Goal: Complete application form: Complete application form

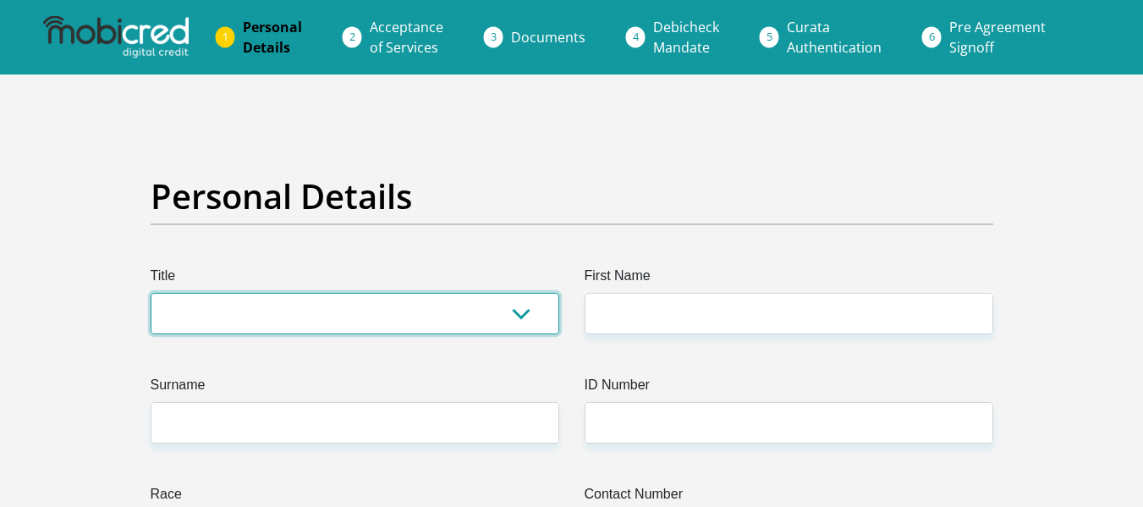
drag, startPoint x: 0, startPoint y: 0, endPoint x: 383, endPoint y: 296, distance: 484.4
click at [383, 296] on select "Mr Ms Mrs Dr [PERSON_NAME]" at bounding box center [355, 313] width 409 height 41
select select "Mr"
click at [151, 293] on select "Mr Ms Mrs Dr Other" at bounding box center [355, 313] width 409 height 41
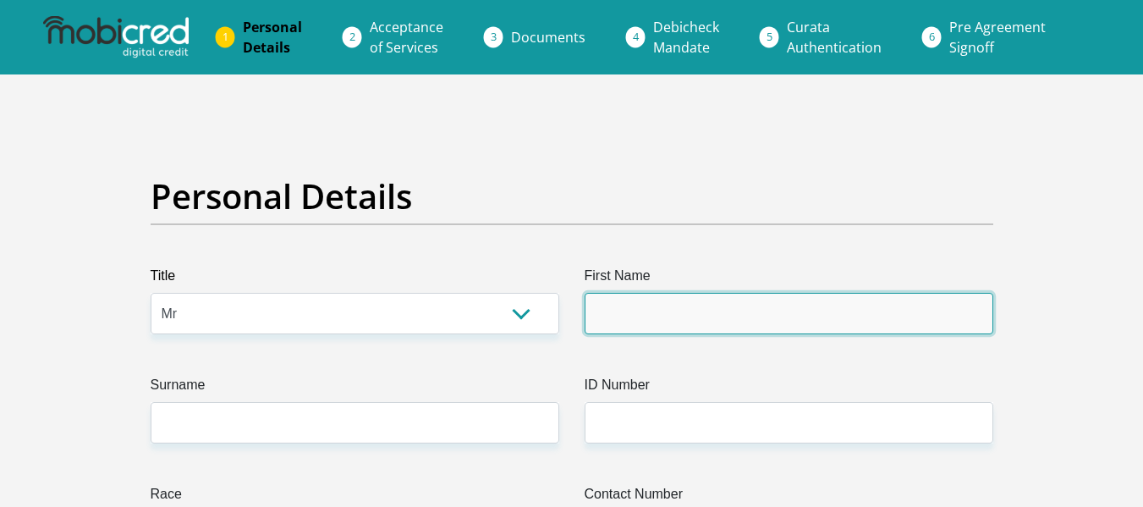
click at [592, 299] on input "First Name" at bounding box center [789, 313] width 409 height 41
type input "Katleho"
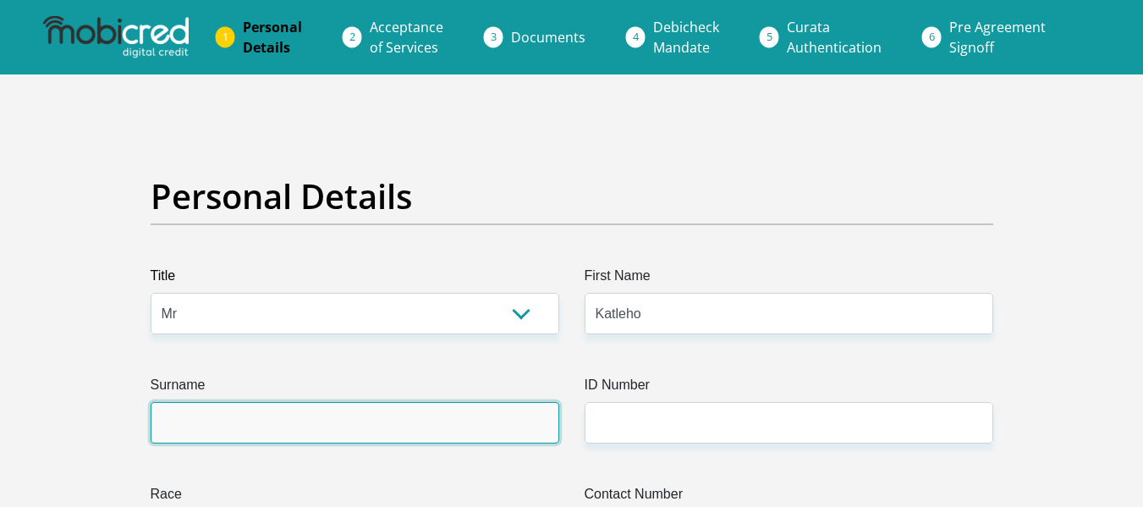
type input "Moloi"
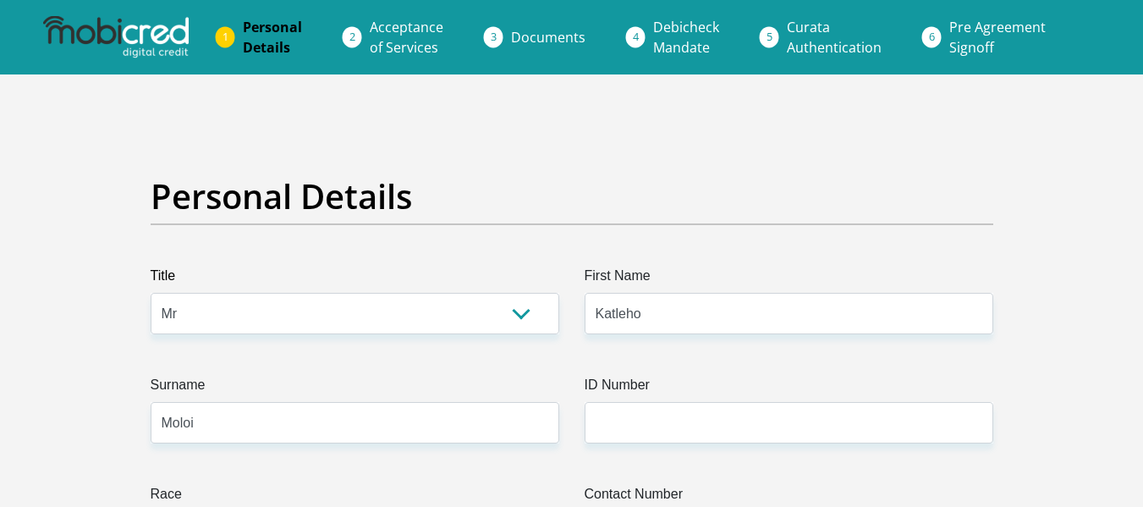
type input "0833431320"
select select "ZAF"
type input "38 Jim Fouche Street"
type input "Sasolburg"
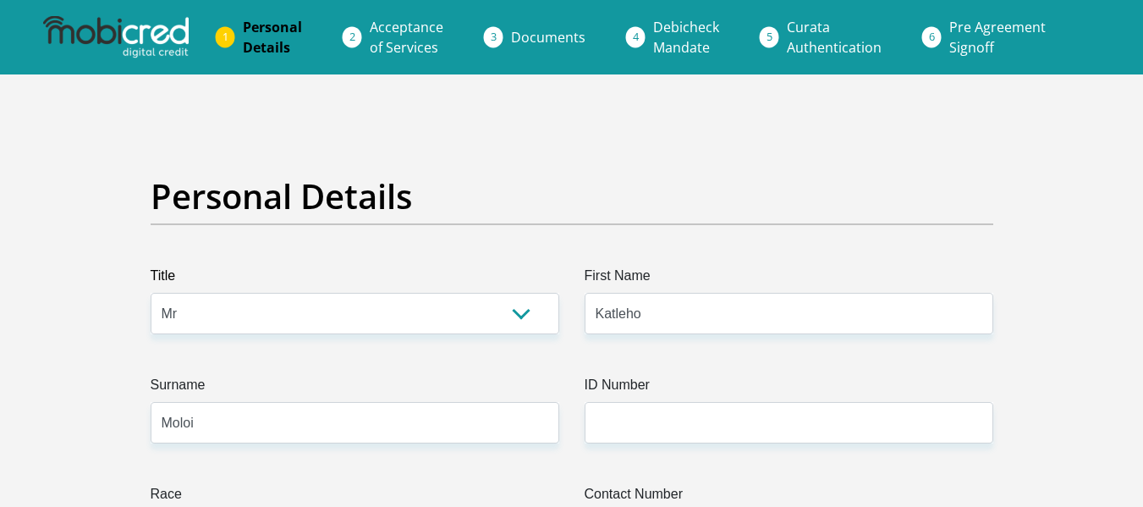
type input "SASOLBURG"
type input "1947"
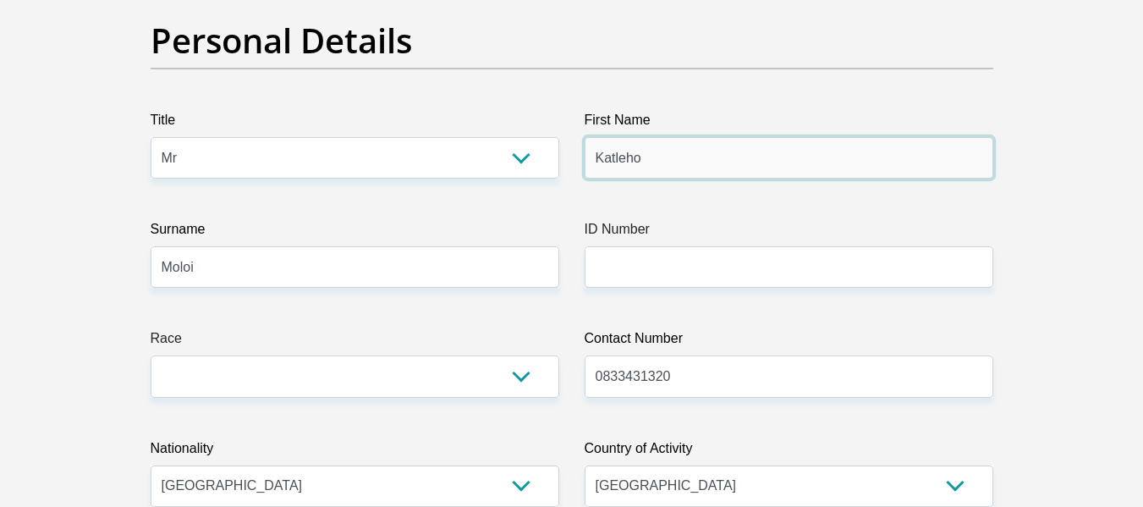
scroll to position [169, 0]
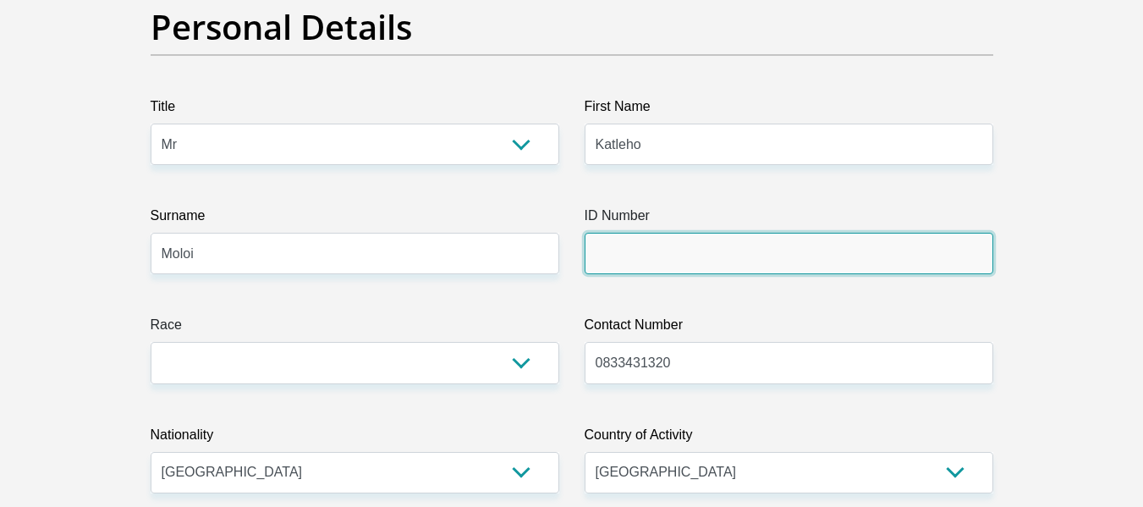
click at [695, 267] on input "ID Number" at bounding box center [789, 253] width 409 height 41
type input "0501055067083"
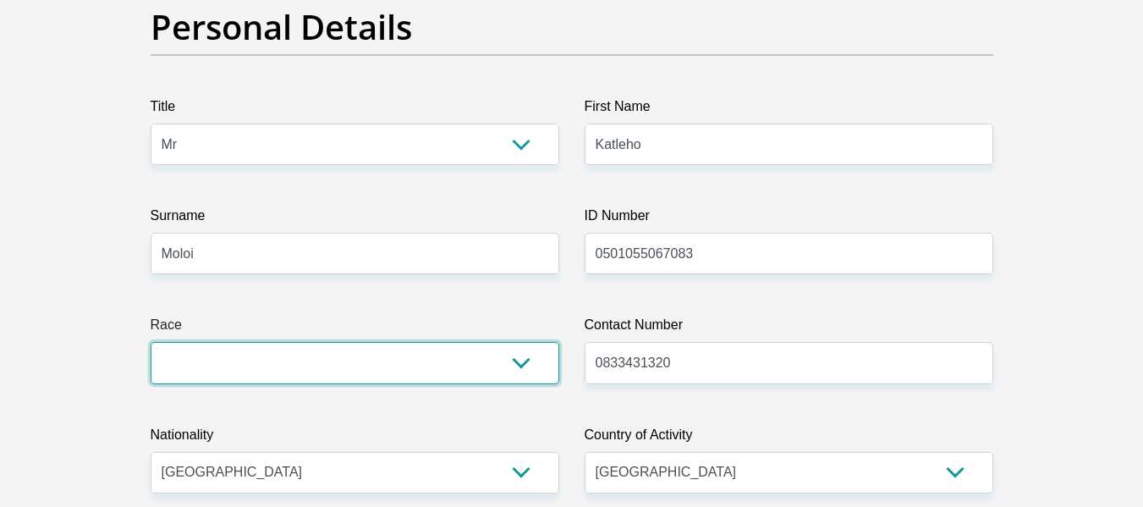
click at [410, 366] on select "Black Coloured Indian White Other" at bounding box center [355, 362] width 409 height 41
select select "1"
click at [151, 342] on select "Black Coloured Indian White Other" at bounding box center [355, 362] width 409 height 41
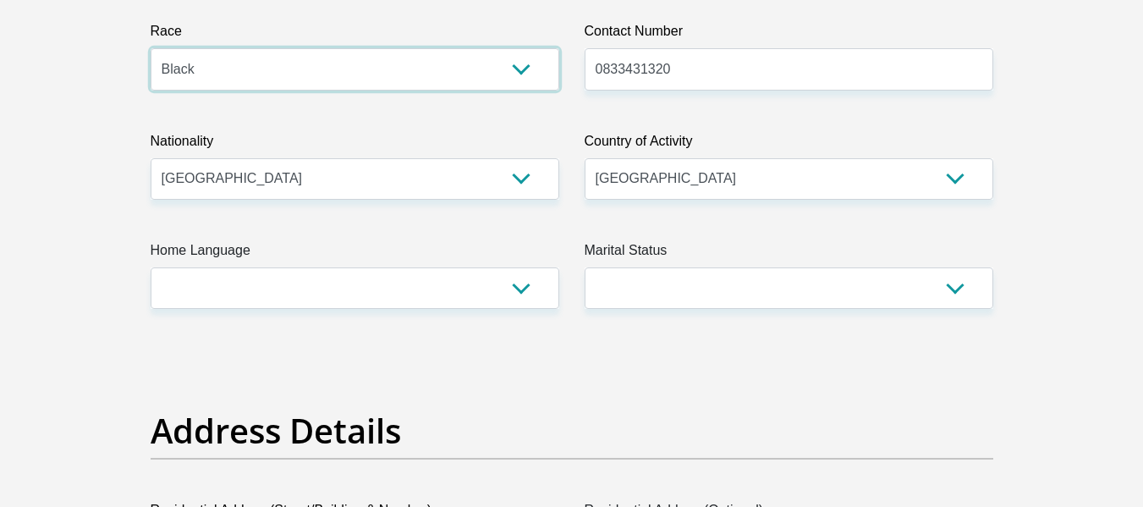
scroll to position [474, 0]
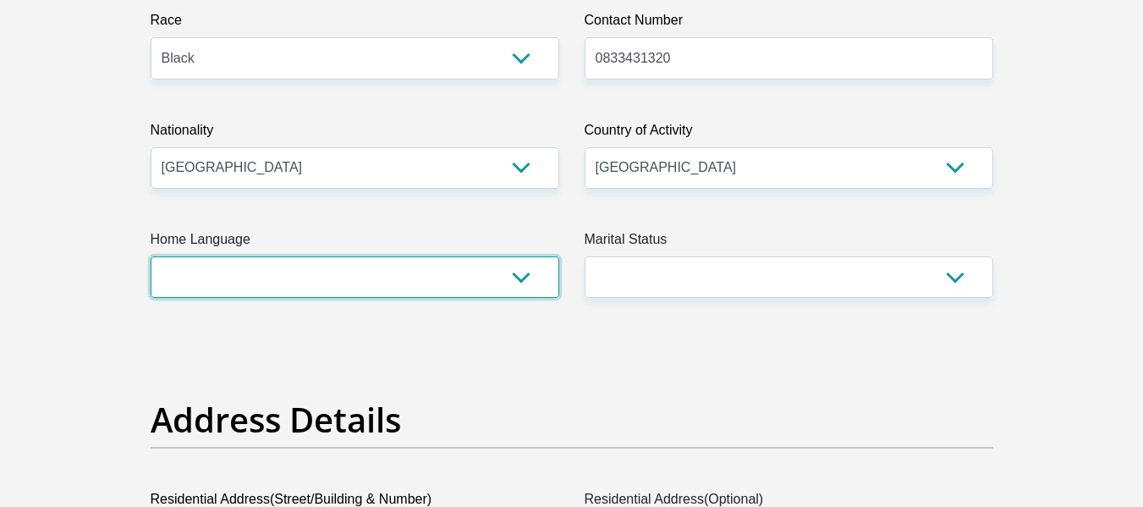
click at [473, 263] on select "Afrikaans English Sepedi South Ndebele Southern Sotho Swati Tsonga Tswana Venda…" at bounding box center [355, 276] width 409 height 41
select select "sot"
click at [151, 256] on select "Afrikaans English Sepedi South Ndebele Southern Sotho Swati Tsonga Tswana Venda…" at bounding box center [355, 276] width 409 height 41
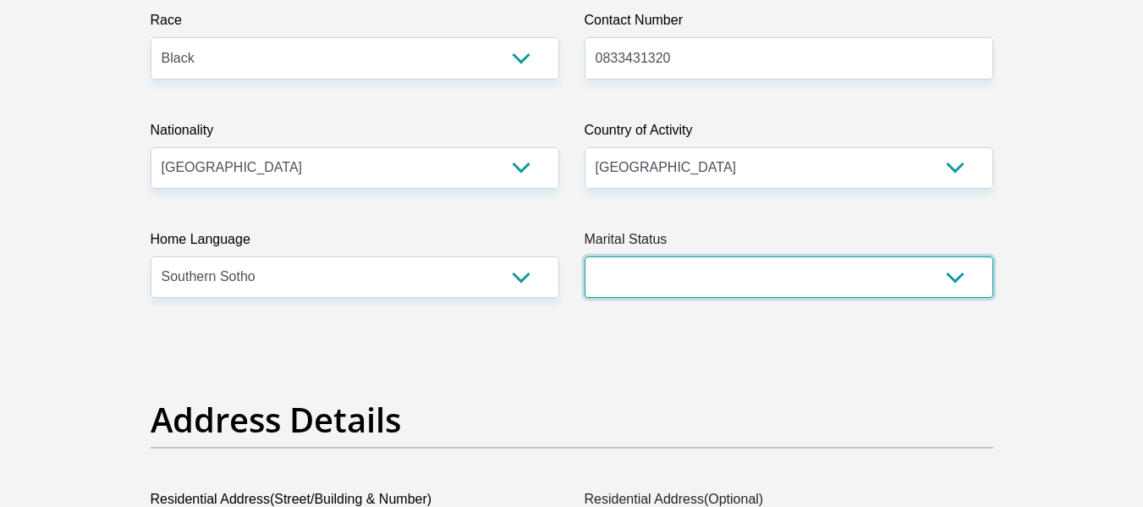
click at [673, 276] on select "Married ANC Single Divorced Widowed Married COP or Customary Law" at bounding box center [789, 276] width 409 height 41
select select "2"
click at [585, 256] on select "Married ANC Single Divorced Widowed Married COP or Customary Law" at bounding box center [789, 276] width 409 height 41
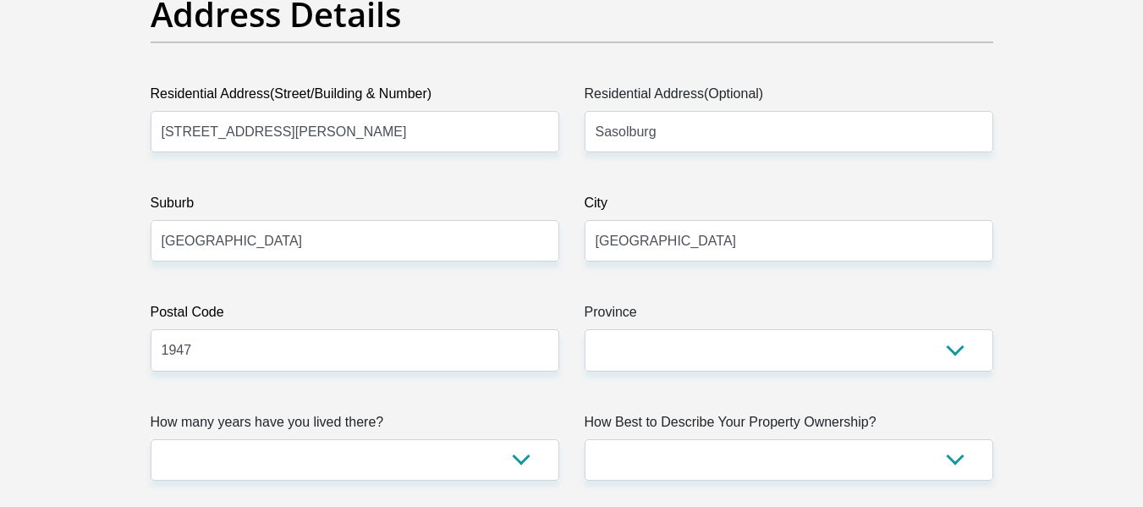
scroll to position [880, 0]
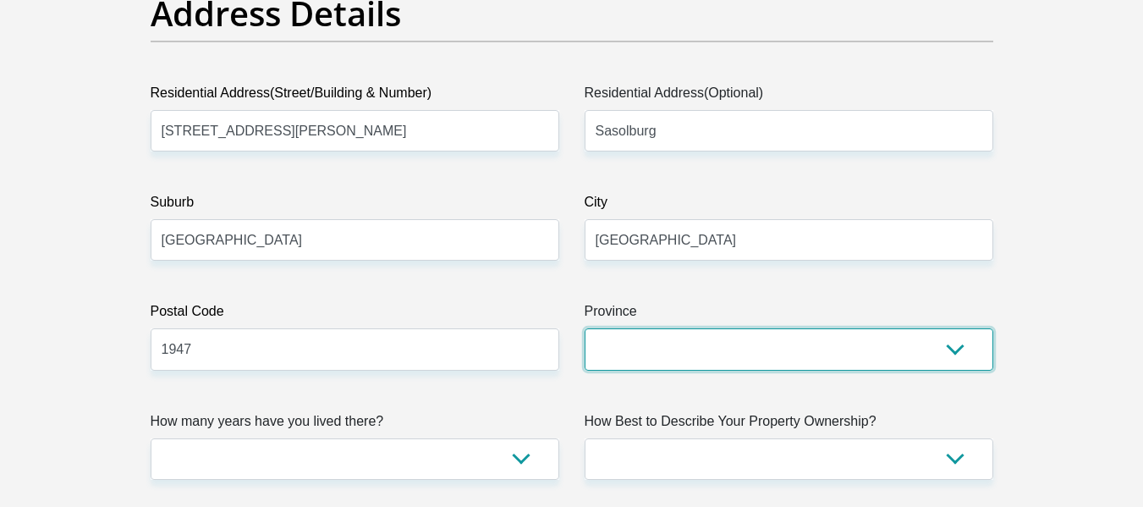
click at [916, 369] on select "Eastern Cape Free State Gauteng KwaZulu-Natal Limpopo Mpumalanga Northern Cape …" at bounding box center [789, 348] width 409 height 41
select select "Free State"
click at [585, 328] on select "Eastern Cape Free State Gauteng KwaZulu-Natal Limpopo Mpumalanga Northern Cape …" at bounding box center [789, 348] width 409 height 41
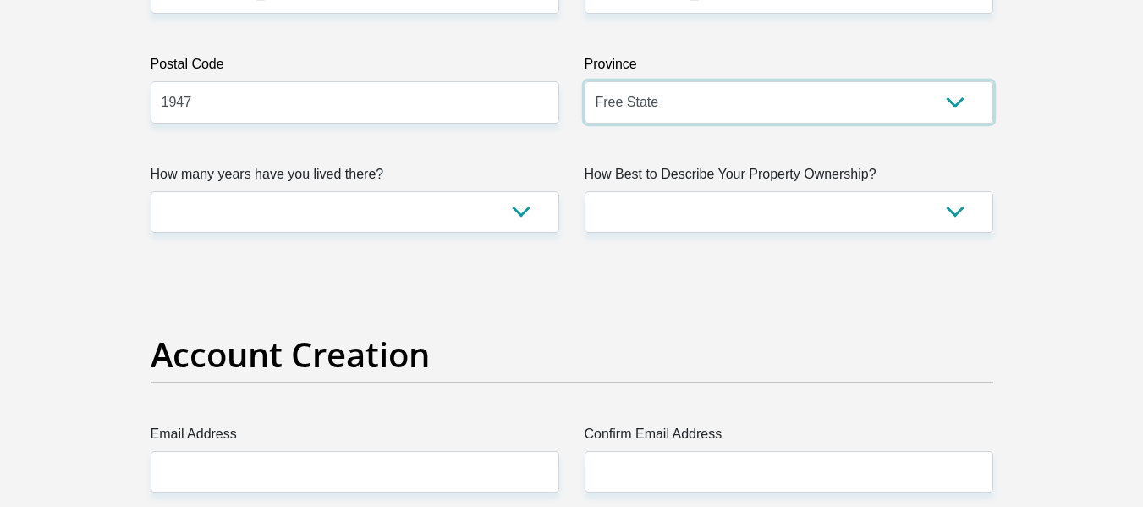
scroll to position [1151, 0]
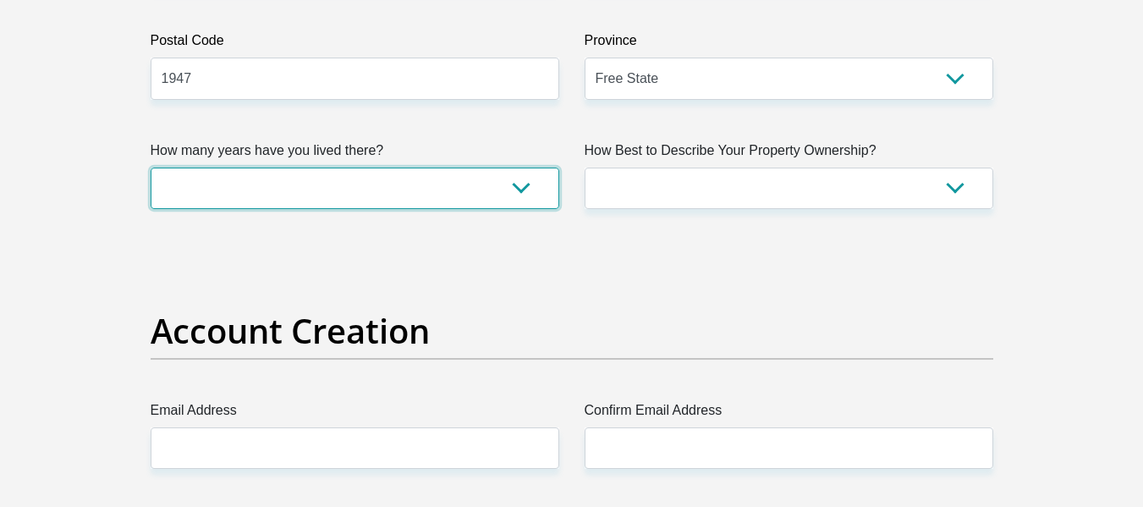
click at [441, 190] on select "less than 1 year 1-3 years 3-5 years 5+ years" at bounding box center [355, 188] width 409 height 41
select select "5"
click at [151, 168] on select "less than 1 year 1-3 years 3-5 years 5+ years" at bounding box center [355, 188] width 409 height 41
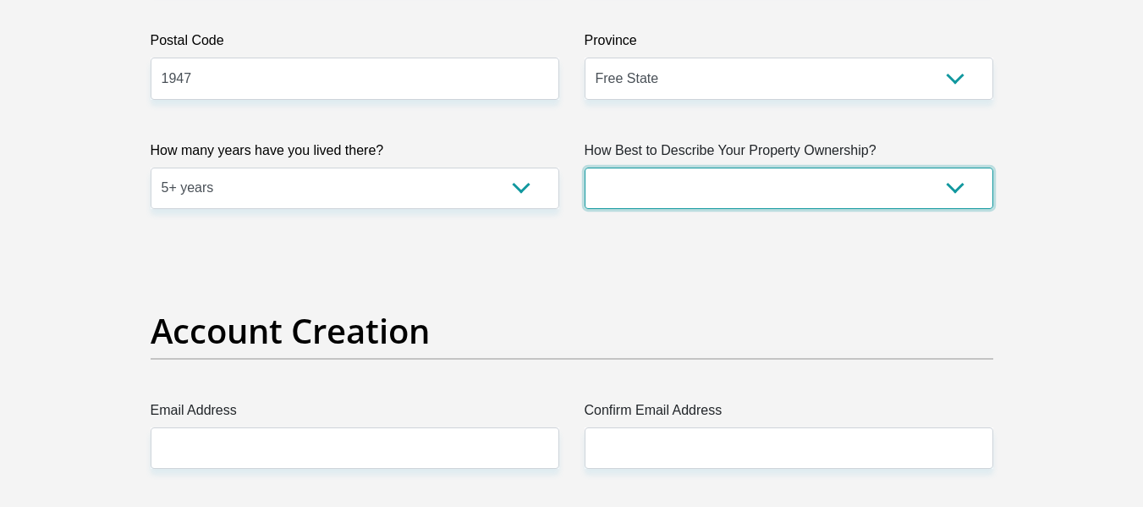
click at [671, 192] on select "Owned Rented Family Owned Company Dwelling" at bounding box center [789, 188] width 409 height 41
select select "parents"
click at [585, 168] on select "Owned Rented Family Owned Company Dwelling" at bounding box center [789, 188] width 409 height 41
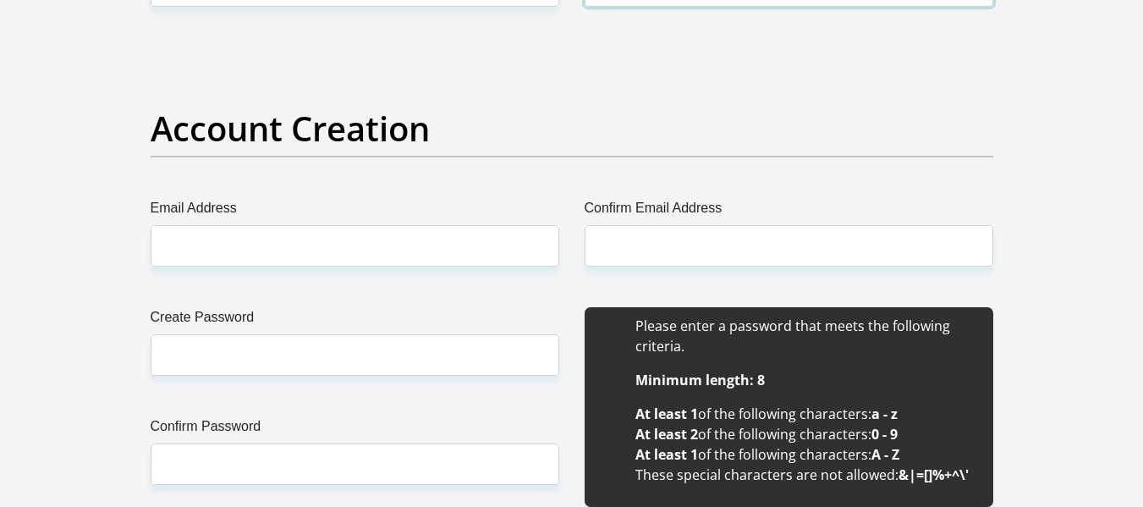
scroll to position [1354, 0]
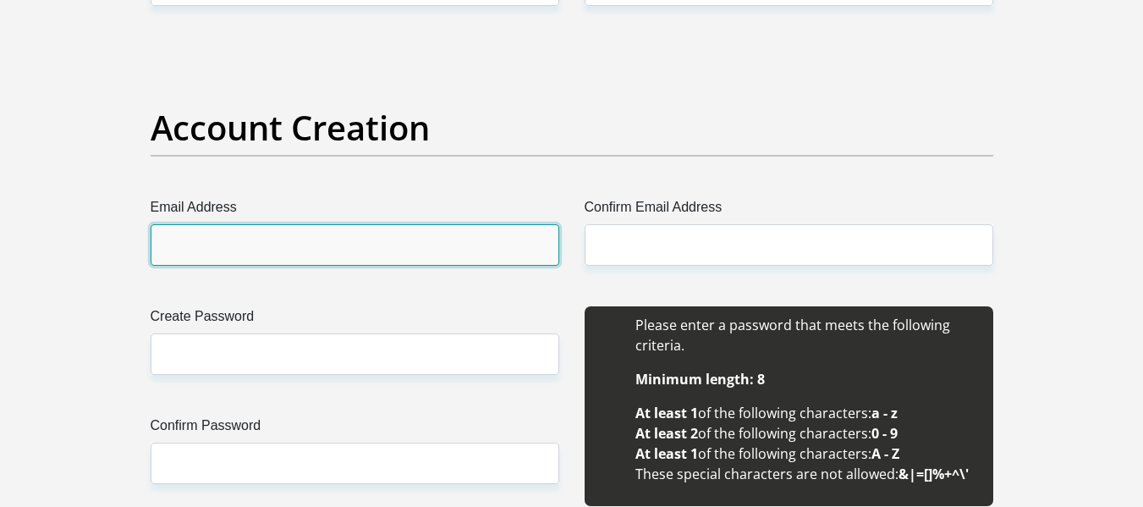
click at [457, 236] on input "Email Address" at bounding box center [355, 244] width 409 height 41
type input "KMOLOI9615@GMAIL.COM"
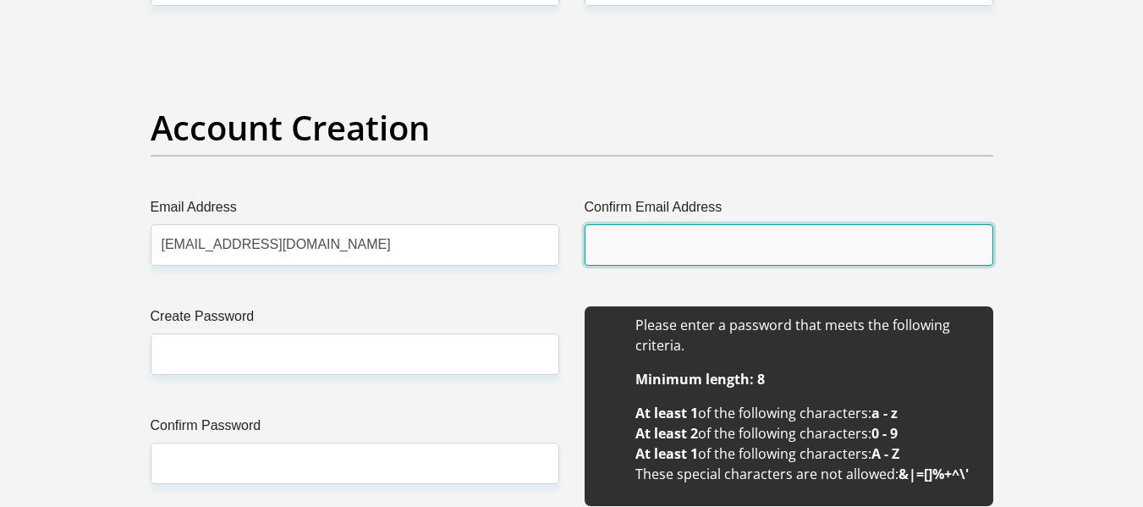
type input "KMOLOI9615@GMAIL.COM"
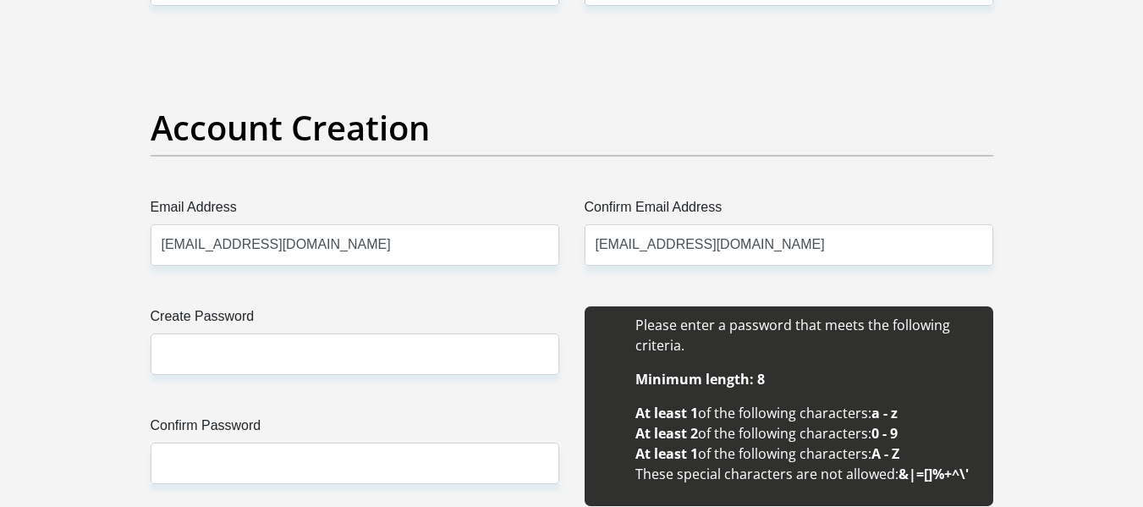
type input "Katleho"
type input "Moloi"
type input "0833431320"
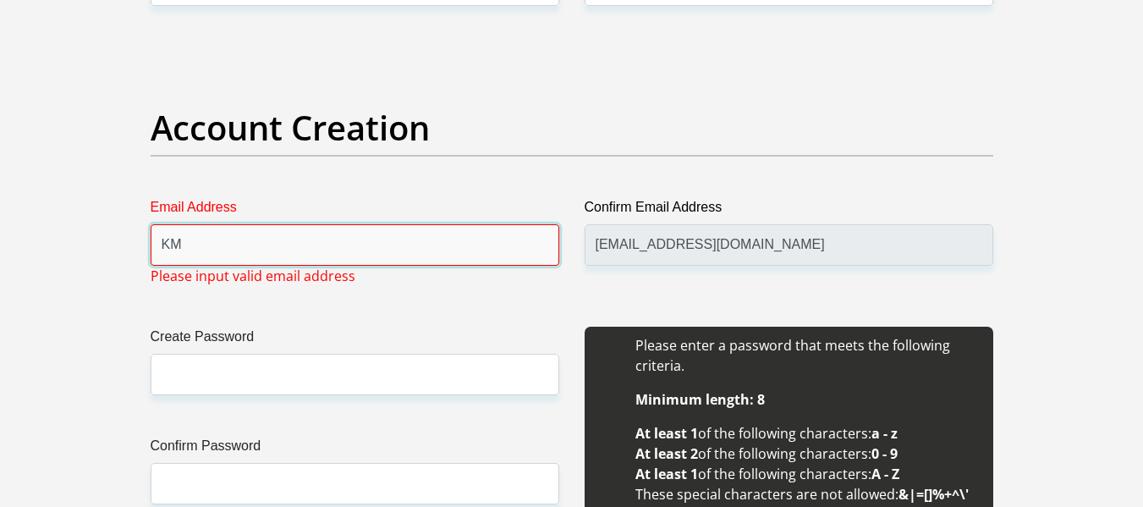
type input "K"
type input "kmoloi"
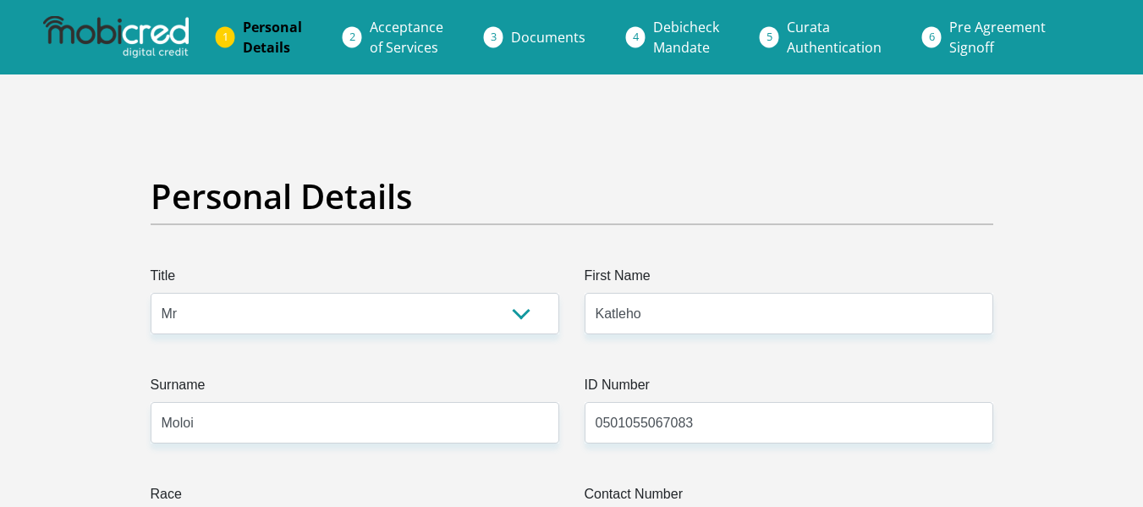
select select "Mr"
select select "1"
select select "ZAF"
select select "sot"
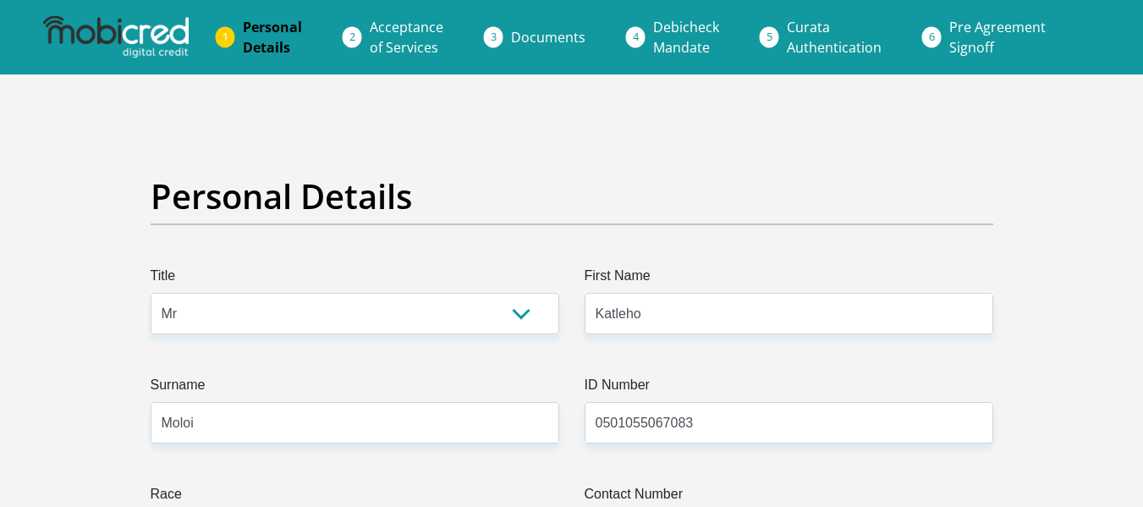
select select "2"
select select "Free State"
select select "5"
select select "parents"
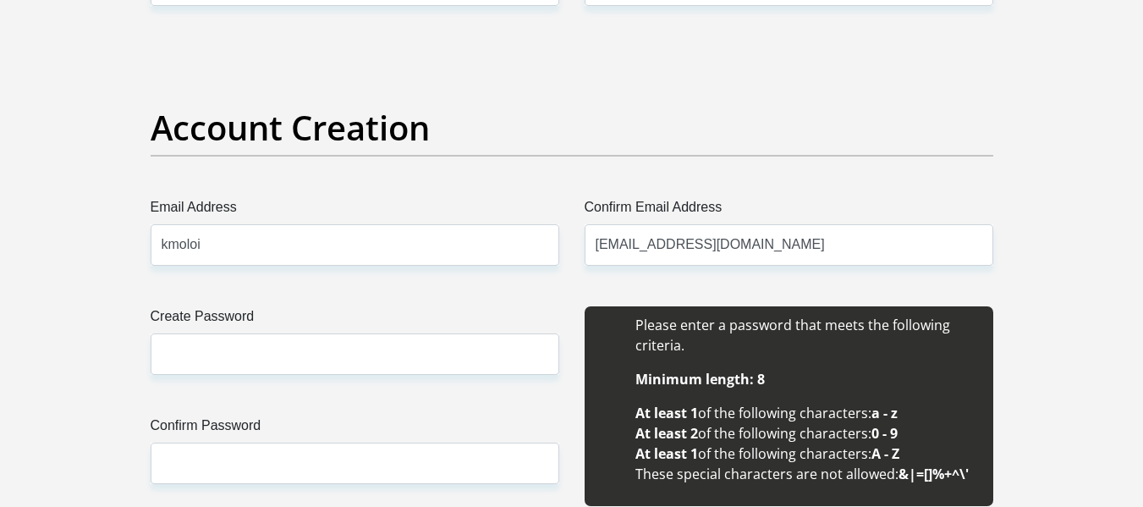
scroll to position [1354, 0]
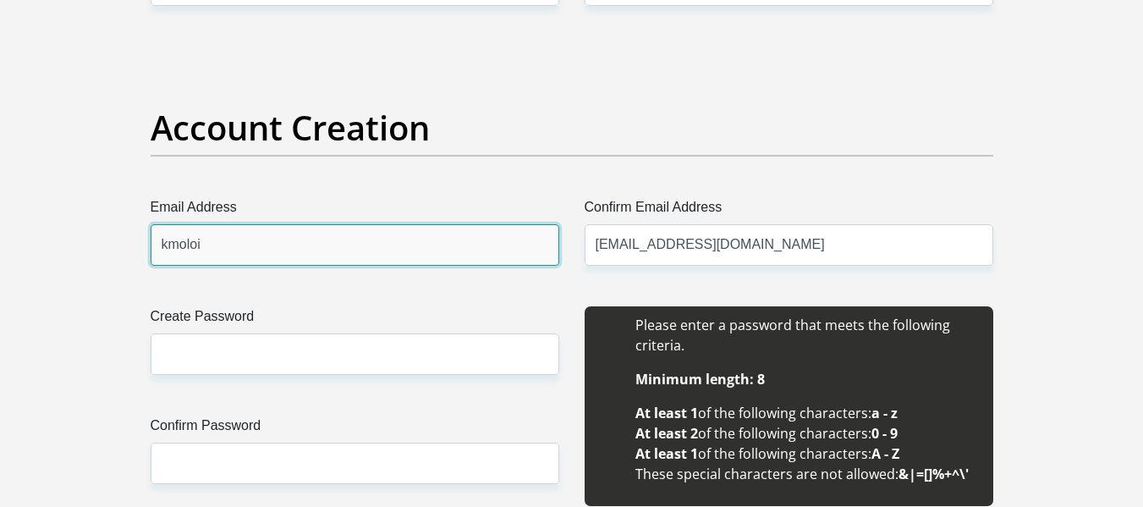
click at [244, 247] on input "kmoloi" at bounding box center [355, 244] width 409 height 41
type input "kmoloi9615@gmail.com"
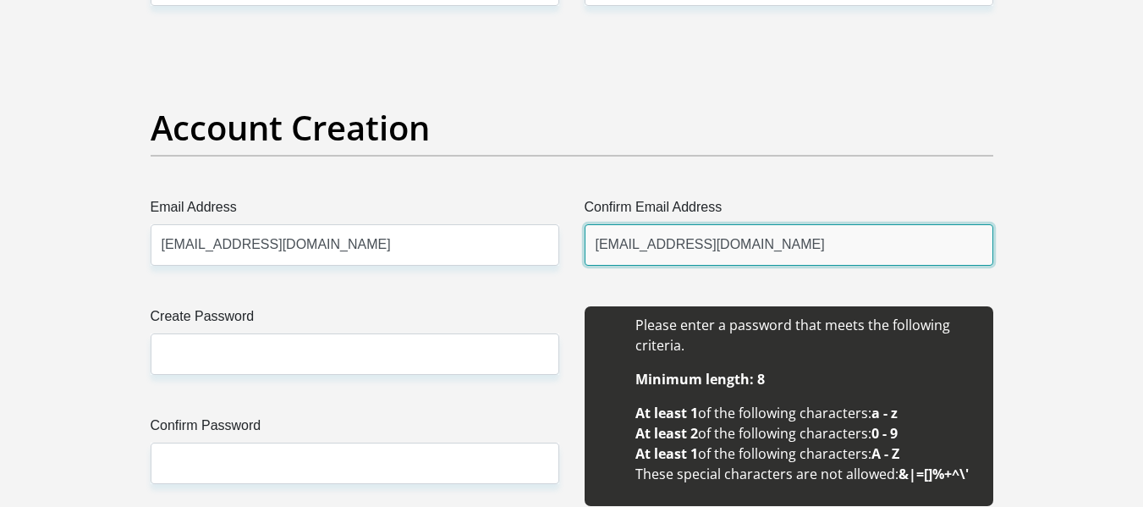
type input "kmoloi9615@gmail.com"
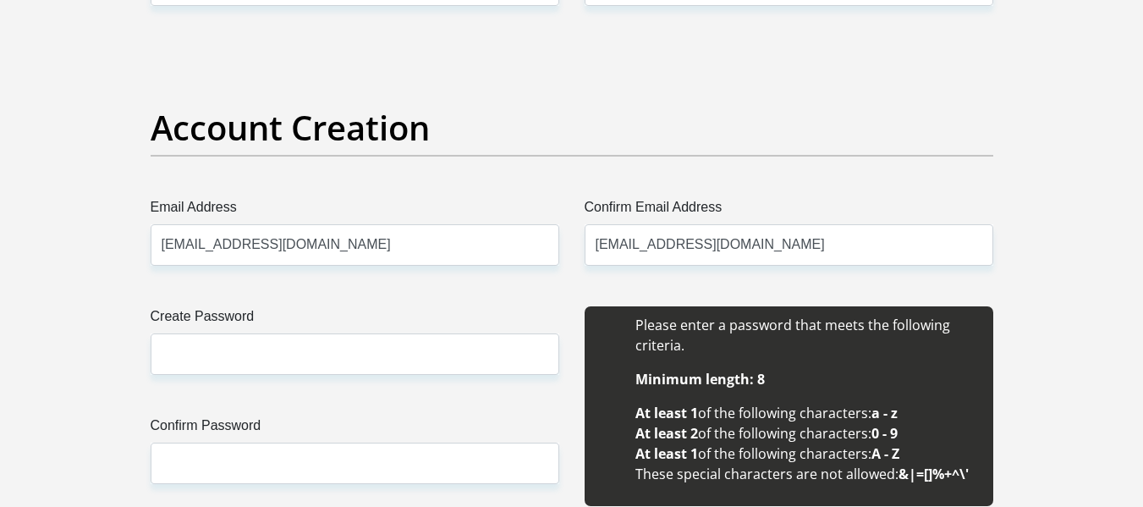
type input "0647294454"
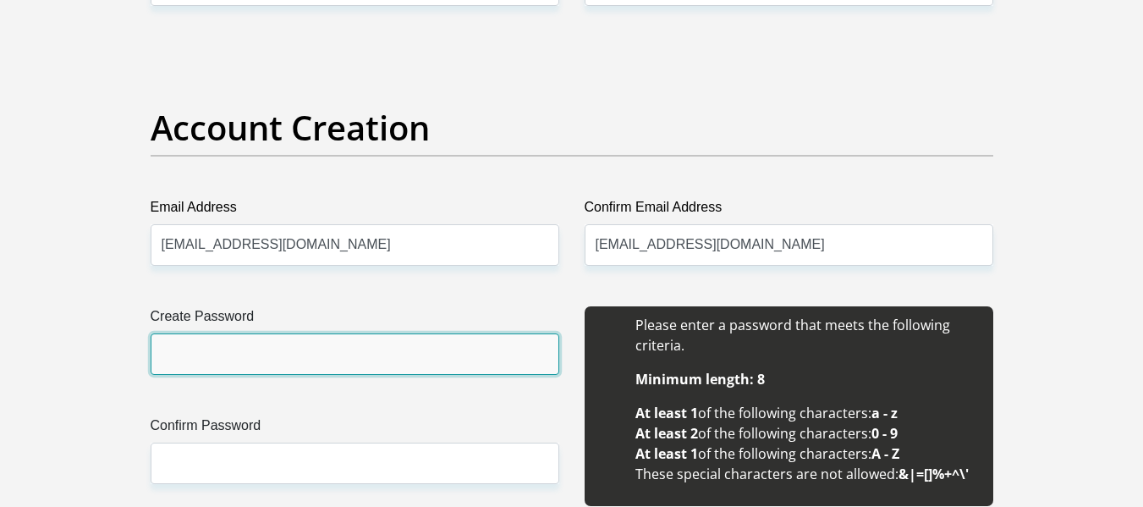
click at [264, 348] on input "Create Password" at bounding box center [355, 353] width 409 height 41
type input "Katboss@9615"
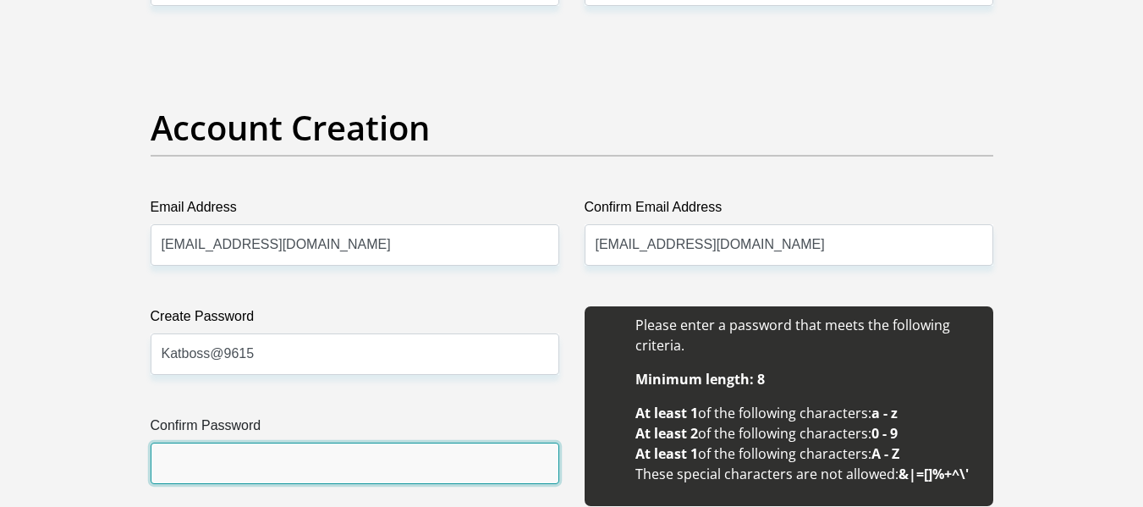
click at [254, 463] on input "Confirm Password" at bounding box center [355, 463] width 409 height 41
type input "Katboss@9615"
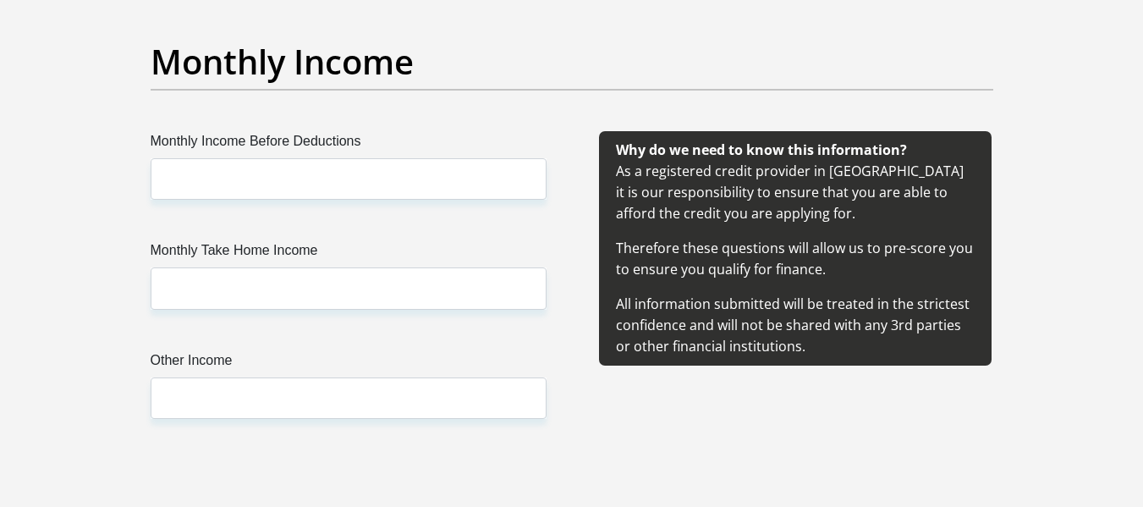
scroll to position [1940, 0]
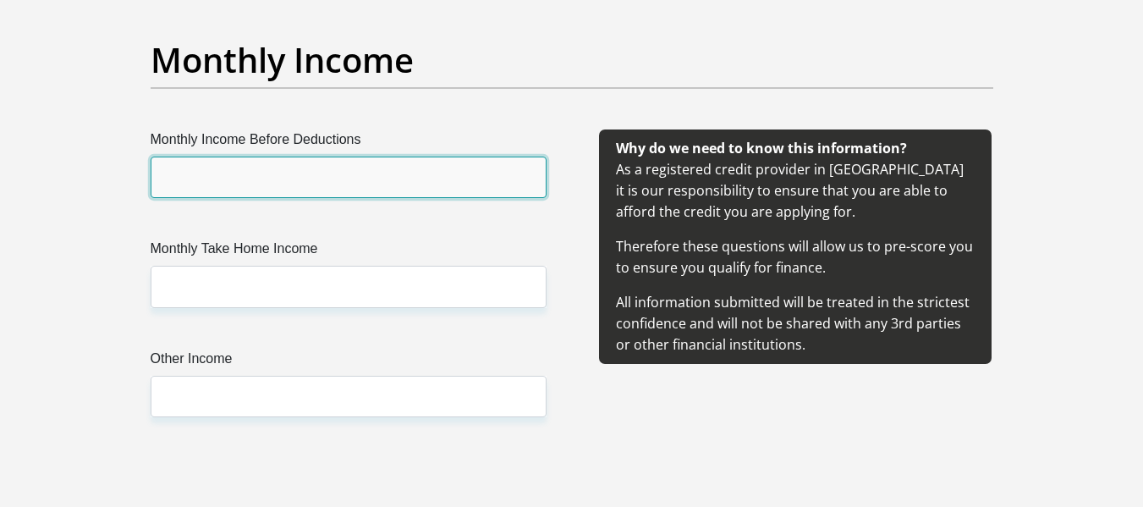
click at [394, 162] on input "Monthly Income Before Deductions" at bounding box center [349, 177] width 396 height 41
type input "8000"
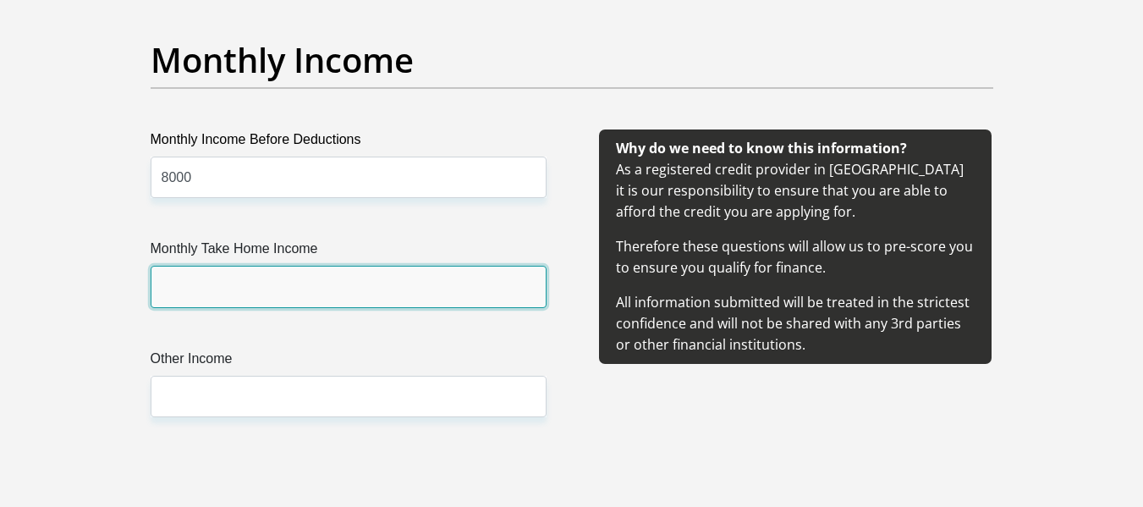
click at [256, 291] on input "Monthly Take Home Income" at bounding box center [349, 286] width 396 height 41
type input "7920"
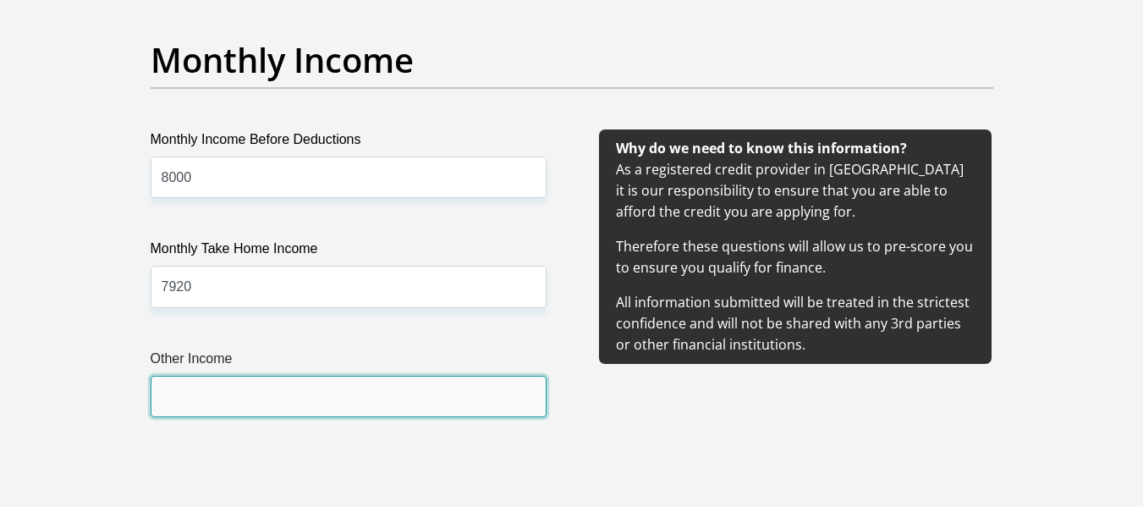
click at [241, 400] on input "Other Income" at bounding box center [349, 396] width 396 height 41
type input "0"
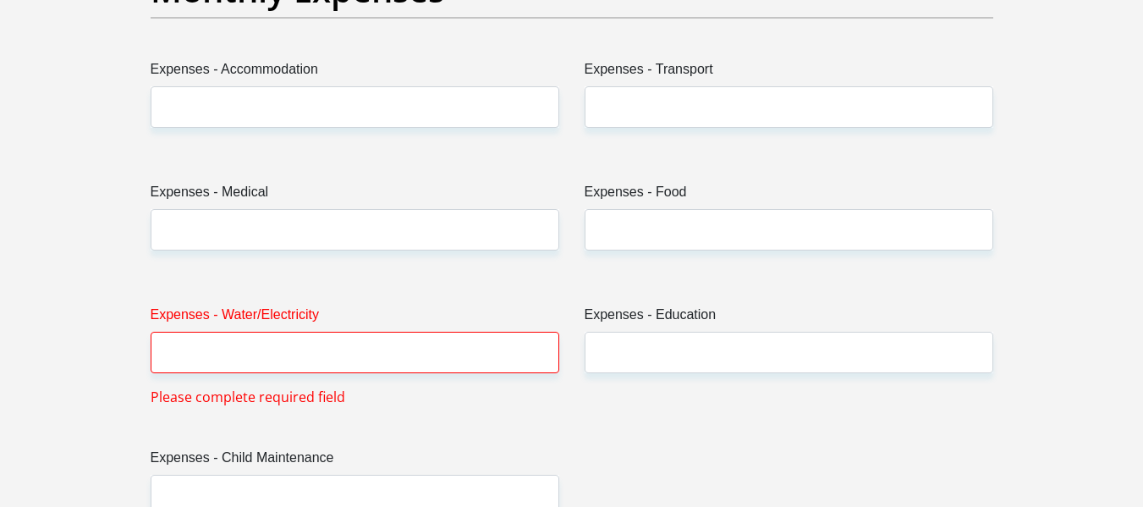
scroll to position [2494, 0]
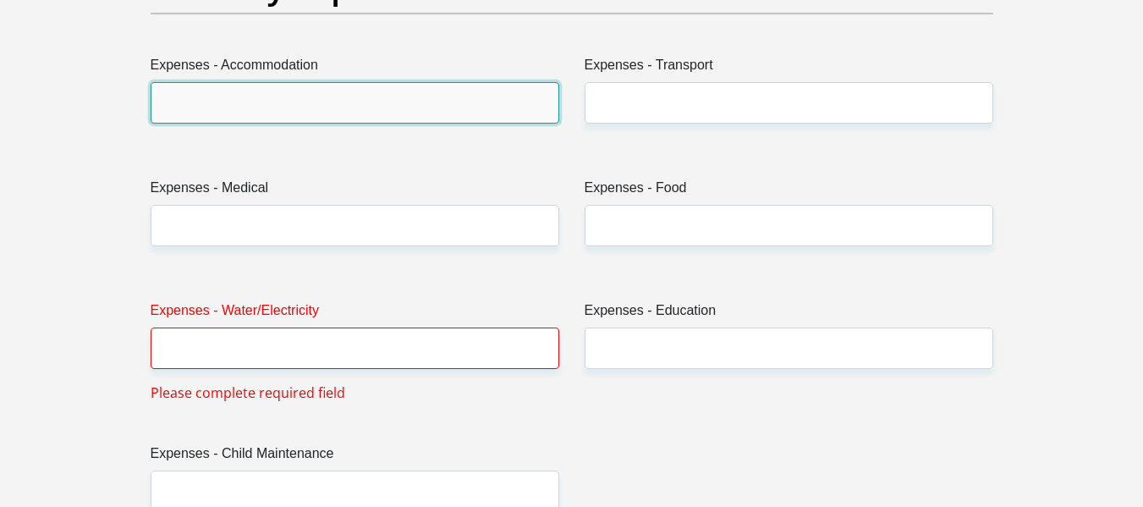
click at [288, 103] on input "Expenses - Accommodation" at bounding box center [355, 102] width 409 height 41
click at [267, 102] on input "Expenses - Accommodation" at bounding box center [355, 102] width 409 height 41
type input "0"
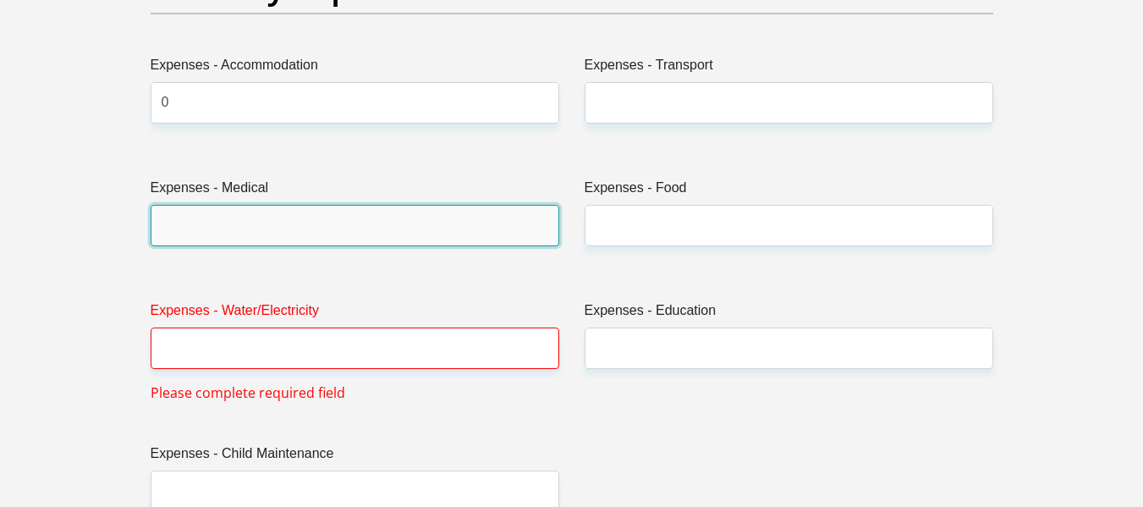
click at [283, 228] on input "Expenses - Medical" at bounding box center [355, 225] width 409 height 41
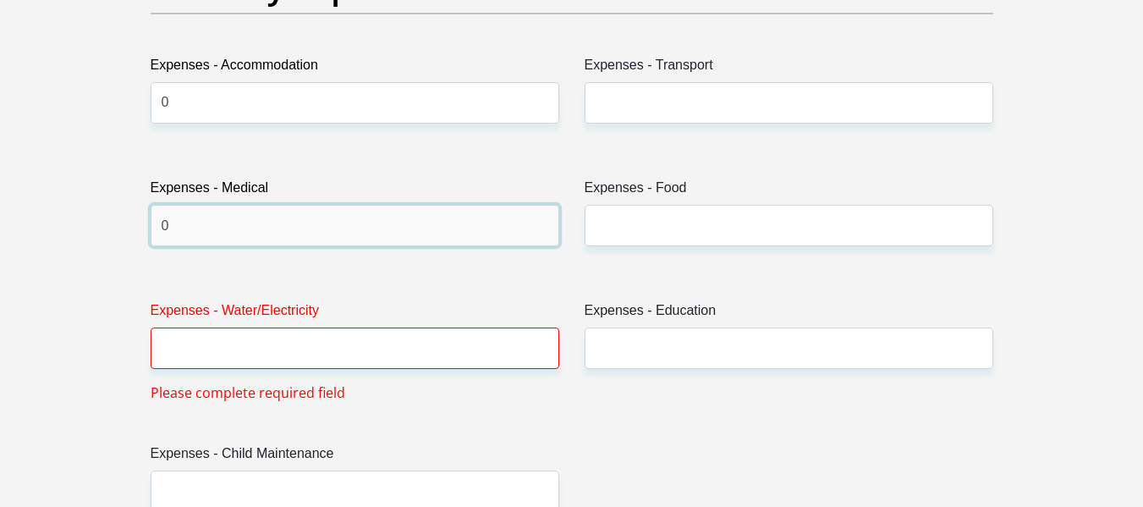
type input "0"
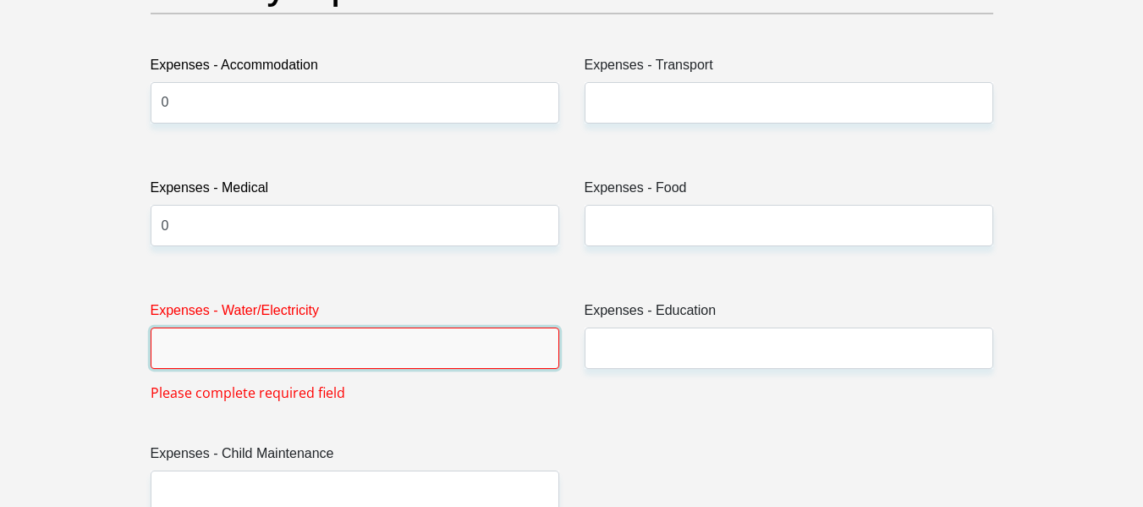
click at [278, 355] on input "Expenses - Water/Electricity" at bounding box center [355, 347] width 409 height 41
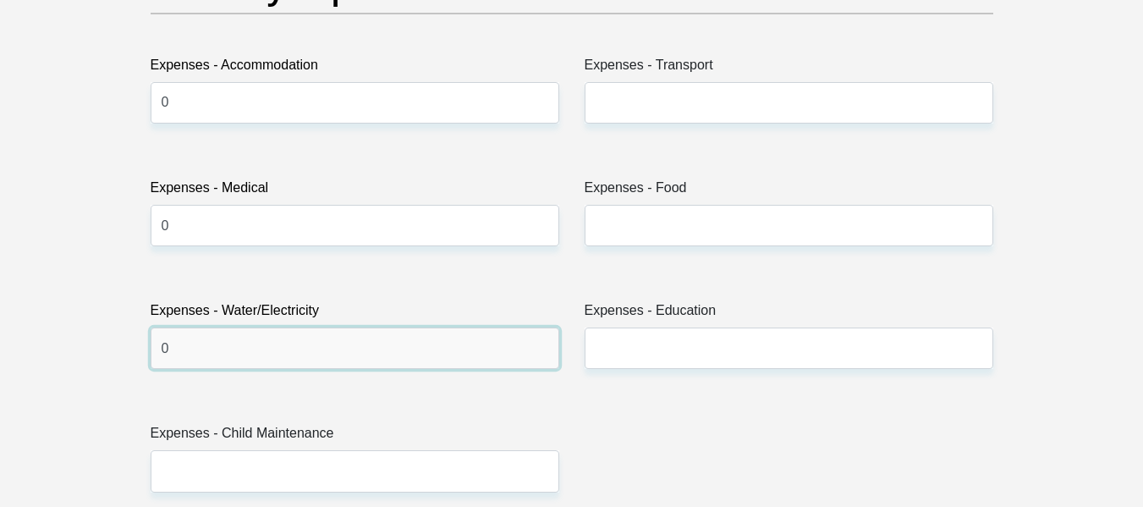
type input "0"
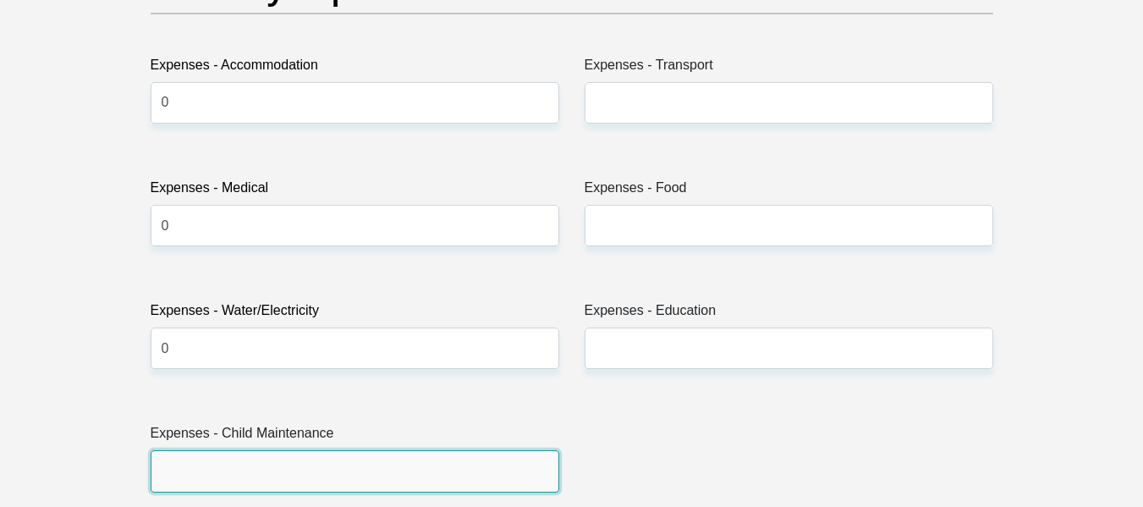
click at [278, 466] on input "Expenses - Child Maintenance" at bounding box center [355, 470] width 409 height 41
type input "0"
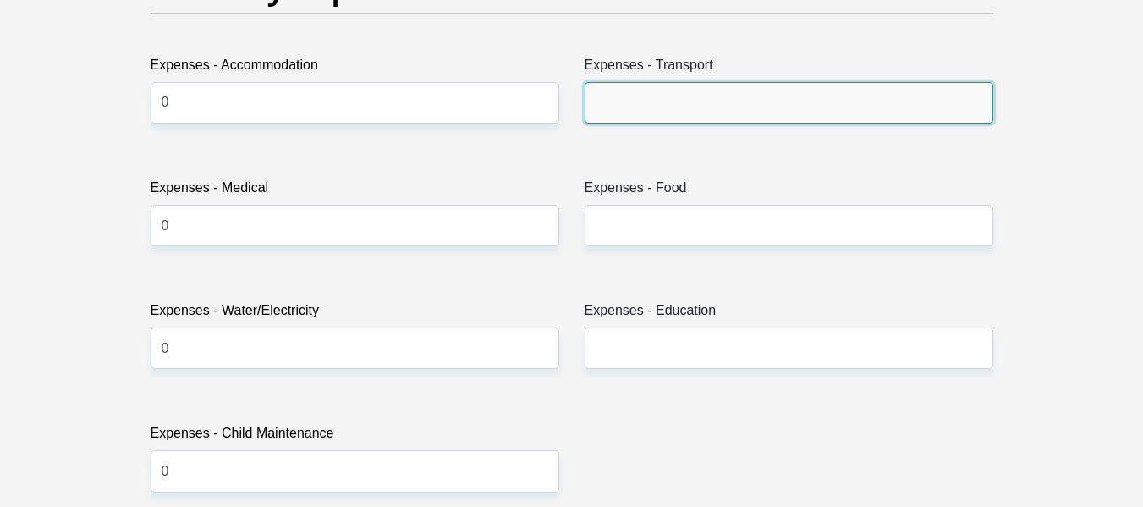
click at [660, 99] on input "Expenses - Transport" at bounding box center [789, 102] width 409 height 41
type input "0"
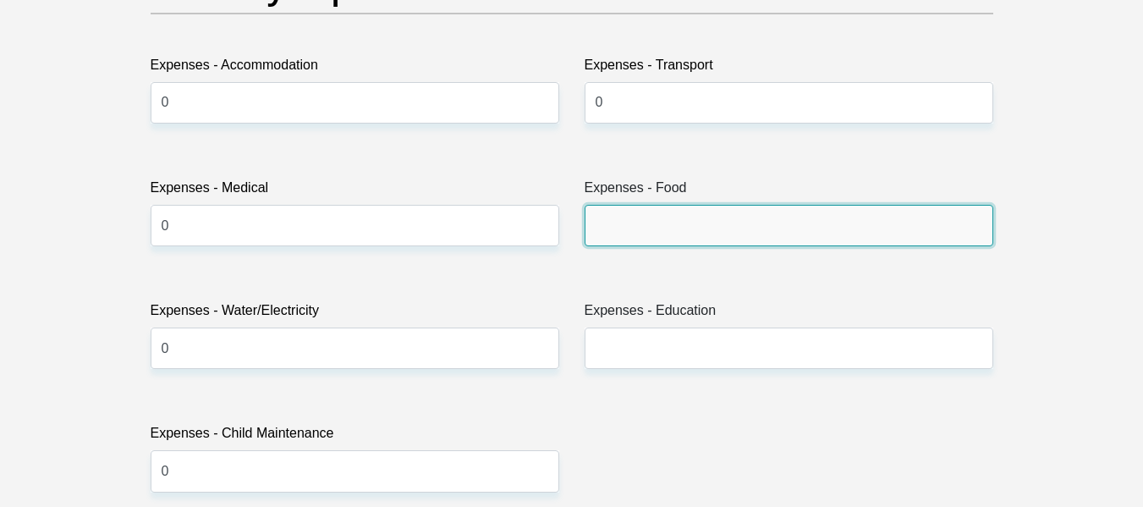
click at [647, 214] on input "Expenses - Food" at bounding box center [789, 225] width 409 height 41
type input "2000"
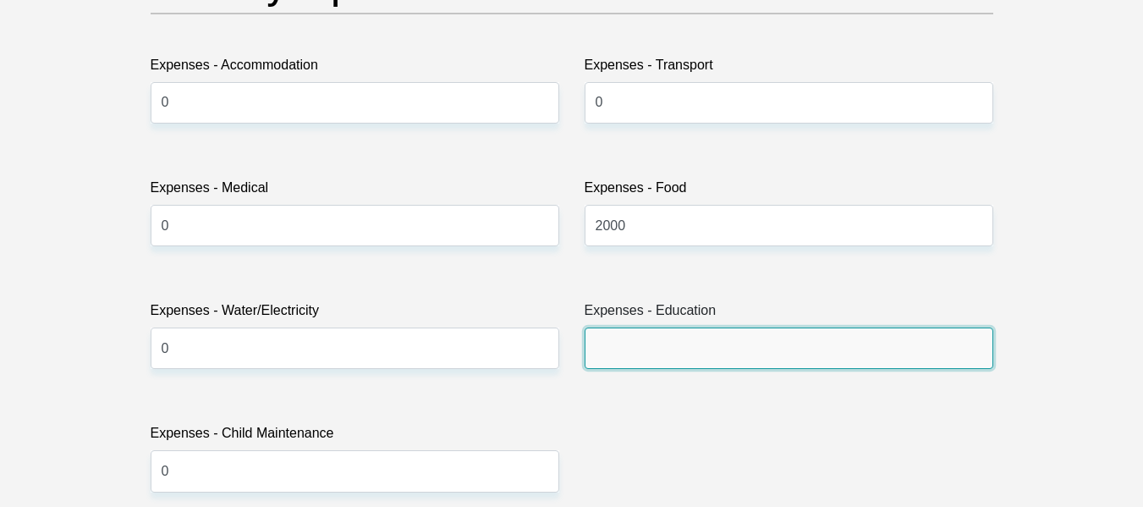
click at [644, 355] on input "Expenses - Education" at bounding box center [789, 347] width 409 height 41
type input "800"
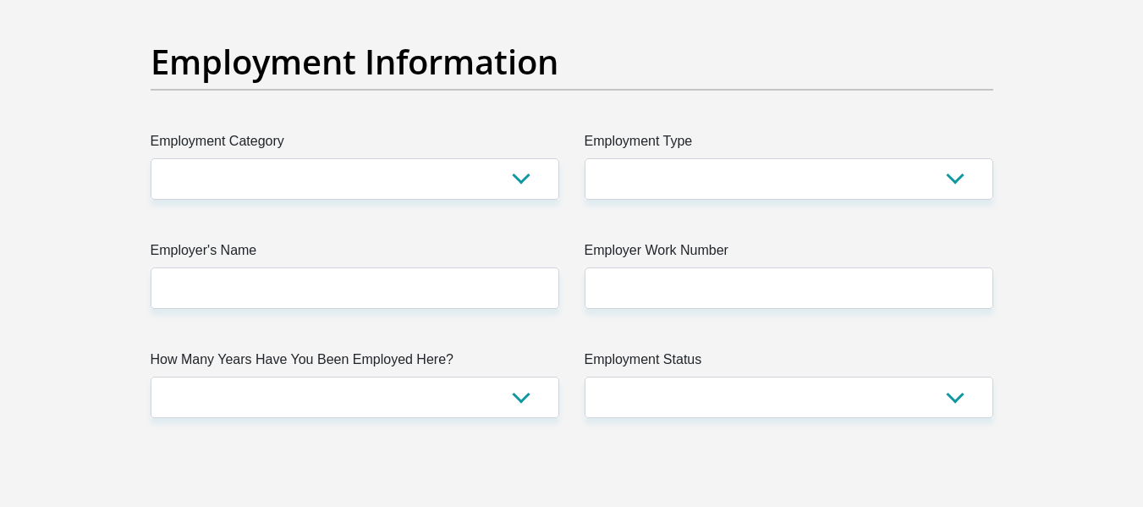
scroll to position [3080, 0]
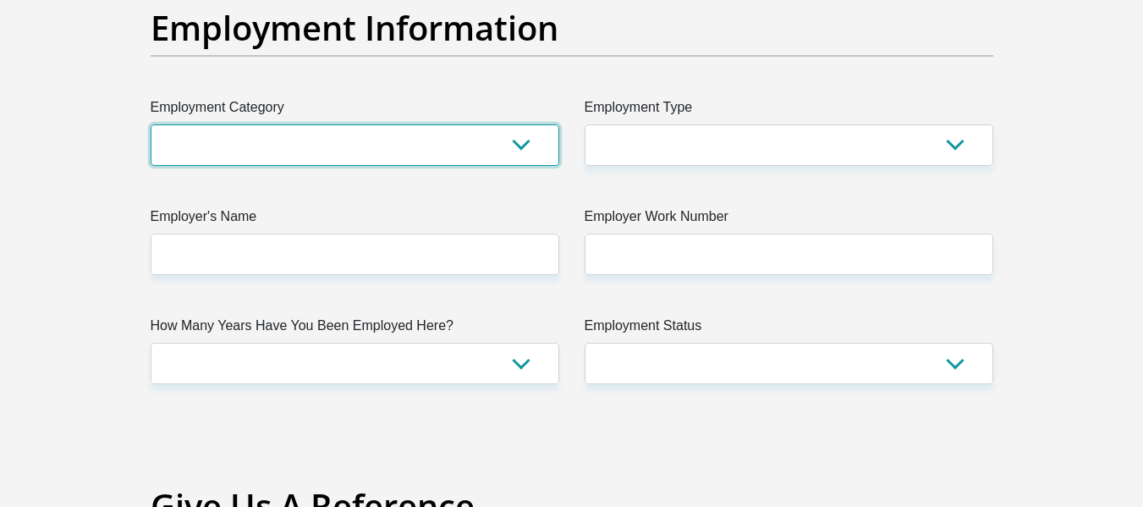
click at [472, 144] on select "AGRICULTURE ALCOHOL & TOBACCO CONSTRUCTION MATERIALS METALLURGY EQUIPMENT FOR R…" at bounding box center [355, 144] width 409 height 41
select select "71"
click at [151, 124] on select "AGRICULTURE ALCOHOL & TOBACCO CONSTRUCTION MATERIALS METALLURGY EQUIPMENT FOR R…" at bounding box center [355, 144] width 409 height 41
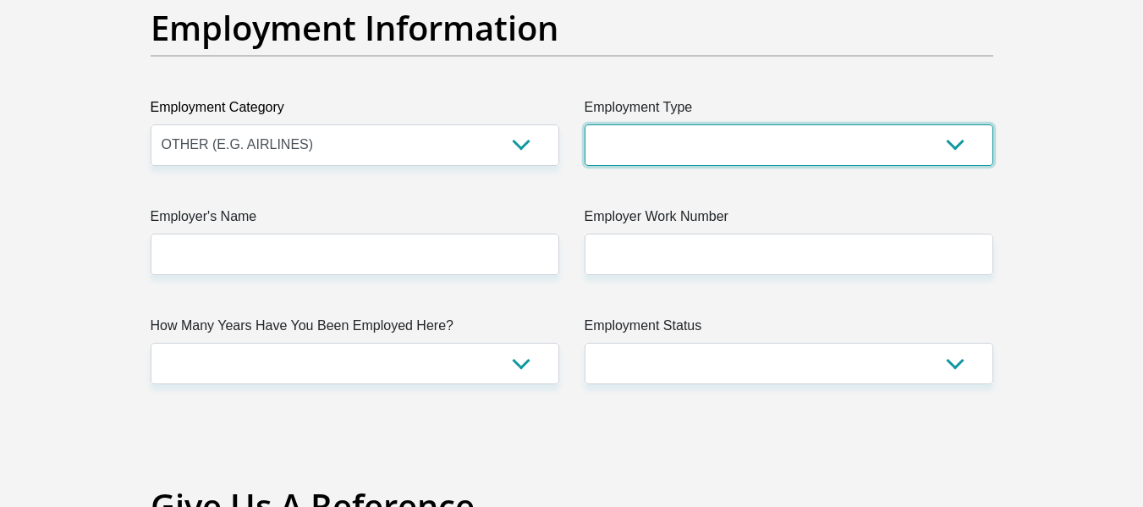
click at [648, 149] on select "College/Lecturer Craft Seller Creative Driver Executive Farmer Forces - Non Com…" at bounding box center [789, 144] width 409 height 41
select select "Office Staff/Clerk"
click at [585, 124] on select "College/Lecturer Craft Seller Creative Driver Executive Farmer Forces - Non Com…" at bounding box center [789, 144] width 409 height 41
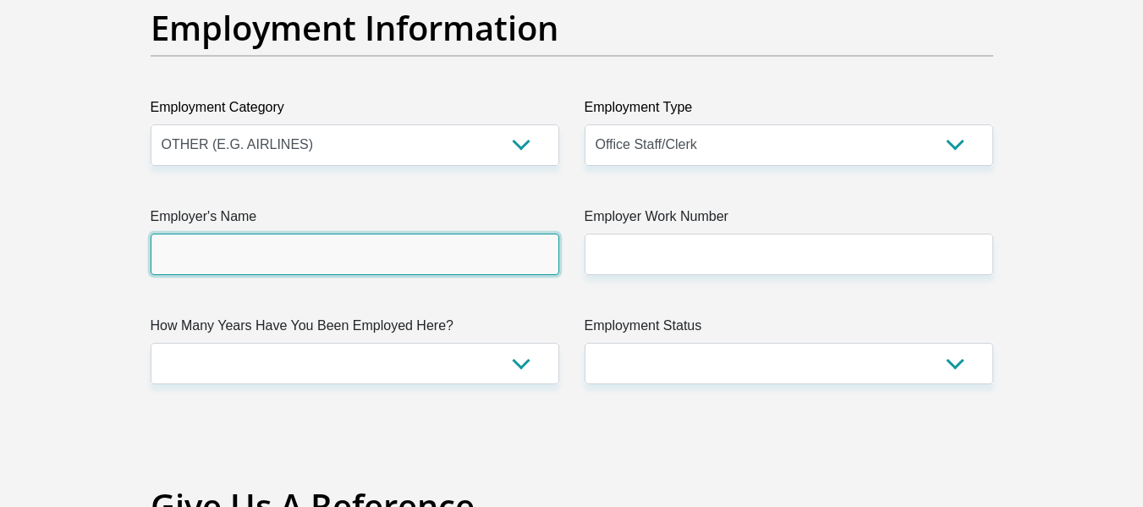
click at [479, 257] on input "Employer's Name" at bounding box center [355, 254] width 409 height 41
type input "CyberSecurityInstitute"
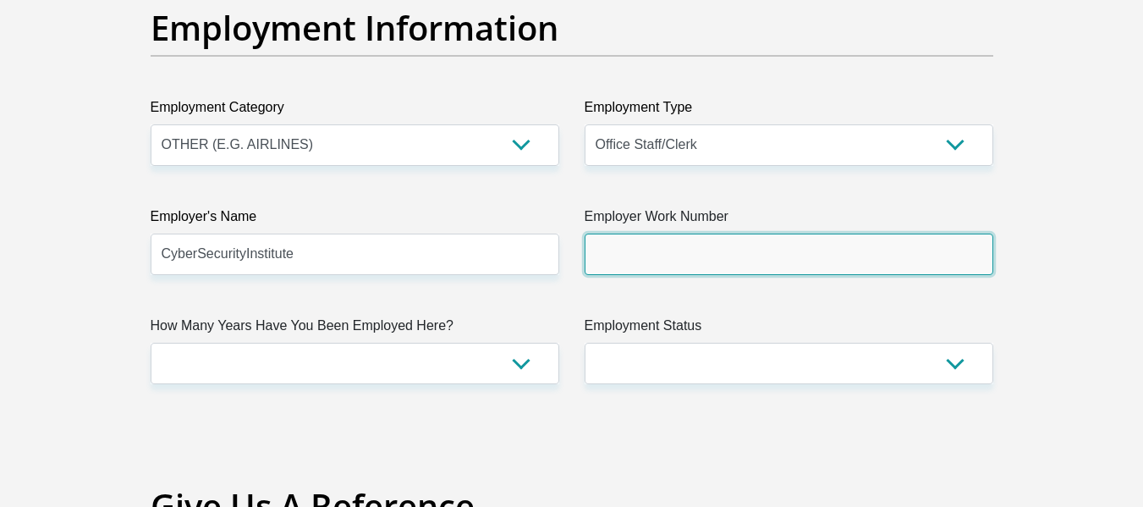
click at [675, 256] on input "Employer Work Number" at bounding box center [789, 254] width 409 height 41
type input "0795491869"
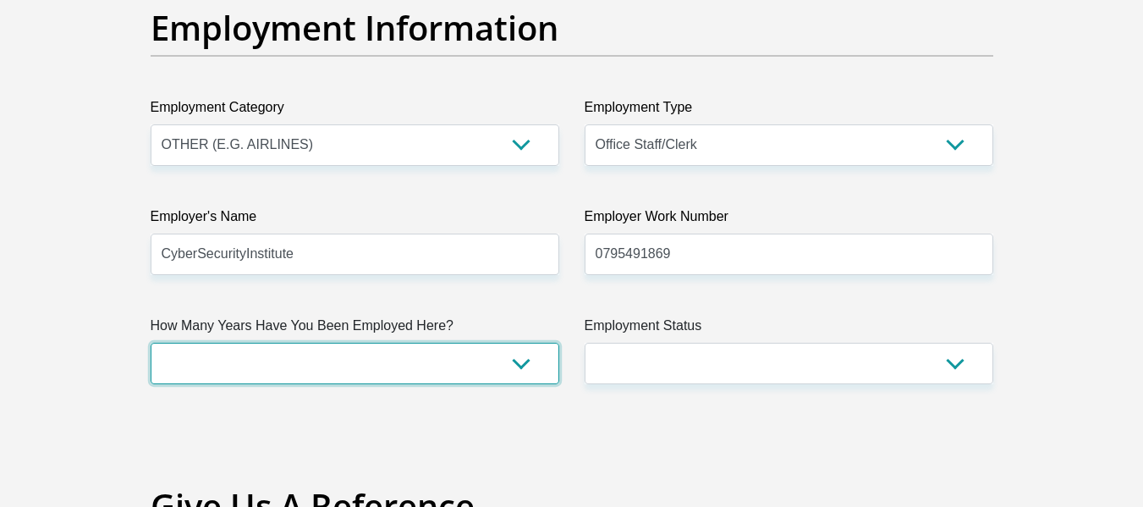
click at [409, 366] on select "less than 1 year 1-3 years 3-5 years 5+ years" at bounding box center [355, 363] width 409 height 41
select select "24"
click at [151, 343] on select "less than 1 year 1-3 years 3-5 years 5+ years" at bounding box center [355, 363] width 409 height 41
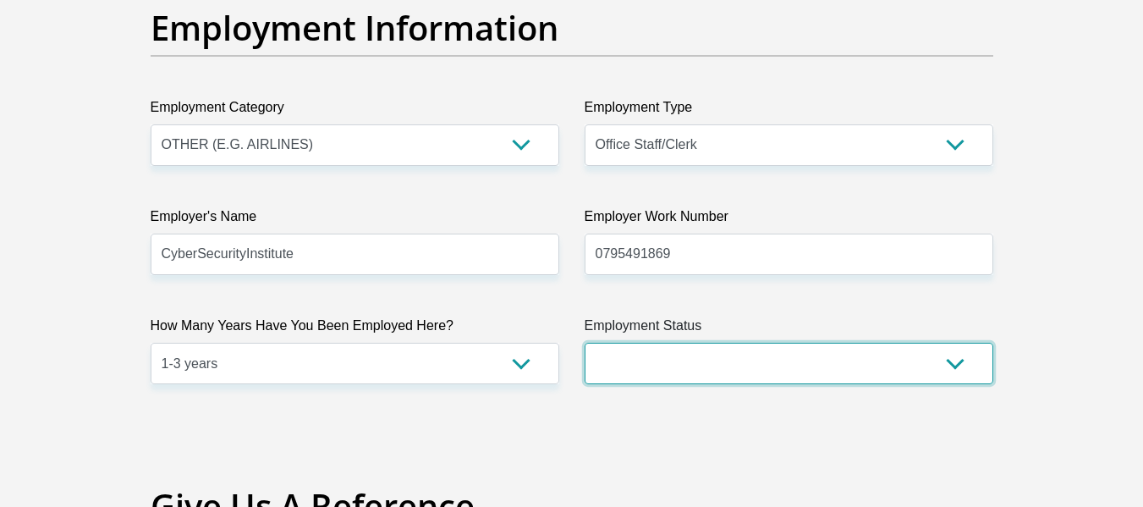
click at [669, 362] on select "Permanent/Full-time Part-time/Casual Contract Worker Self-Employed Housewife Re…" at bounding box center [789, 363] width 409 height 41
select select "1"
click at [585, 343] on select "Permanent/Full-time Part-time/Casual Contract Worker Self-Employed Housewife Re…" at bounding box center [789, 363] width 409 height 41
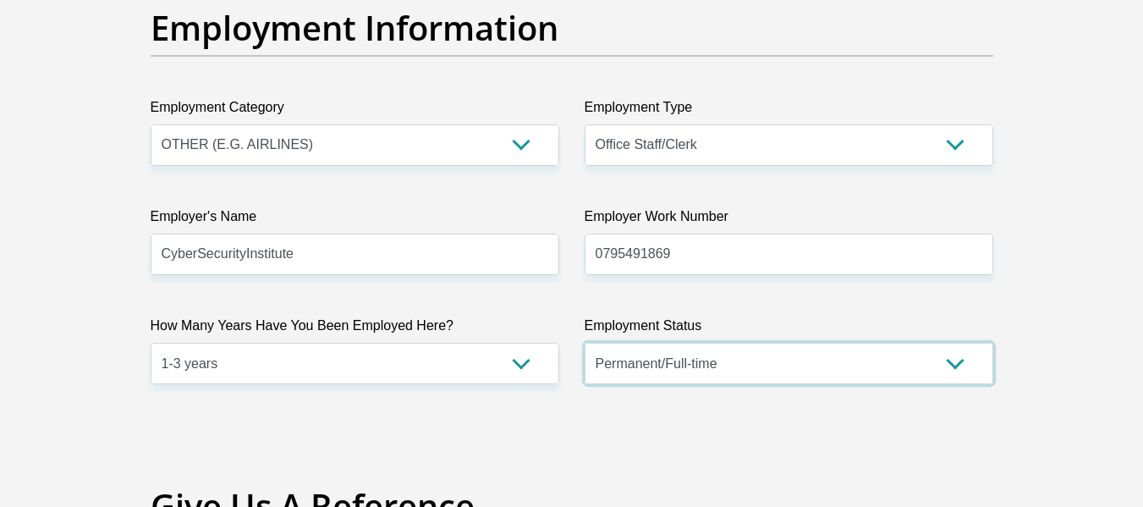
scroll to position [3524, 0]
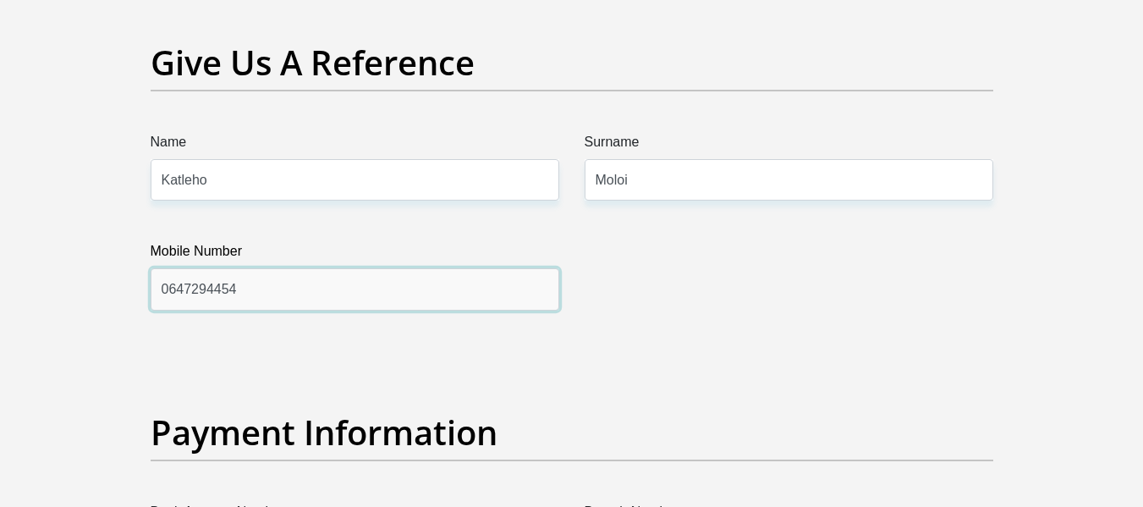
click at [466, 305] on input "0647294454" at bounding box center [355, 288] width 409 height 41
type input "0833431320"
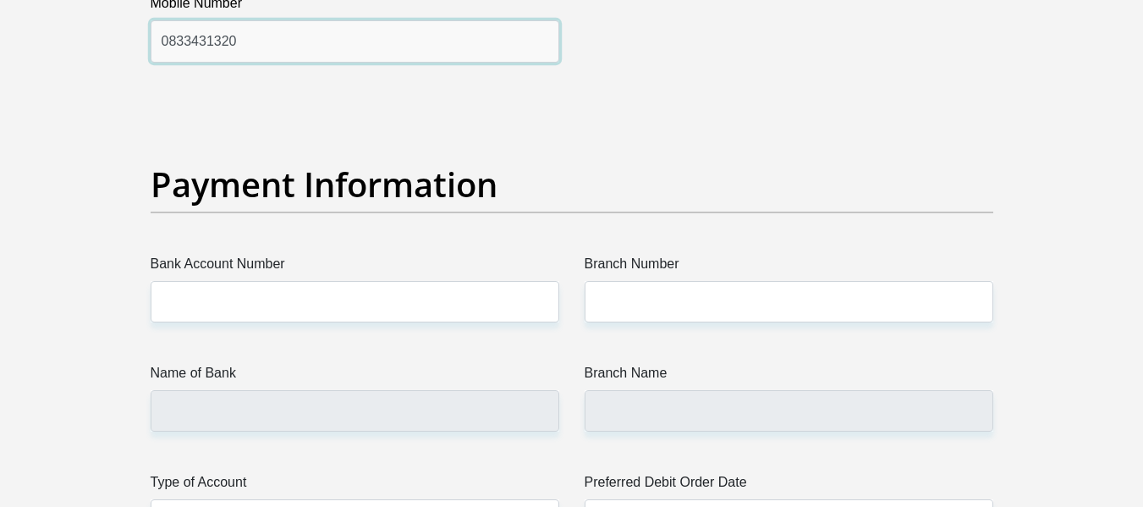
scroll to position [3918, 0]
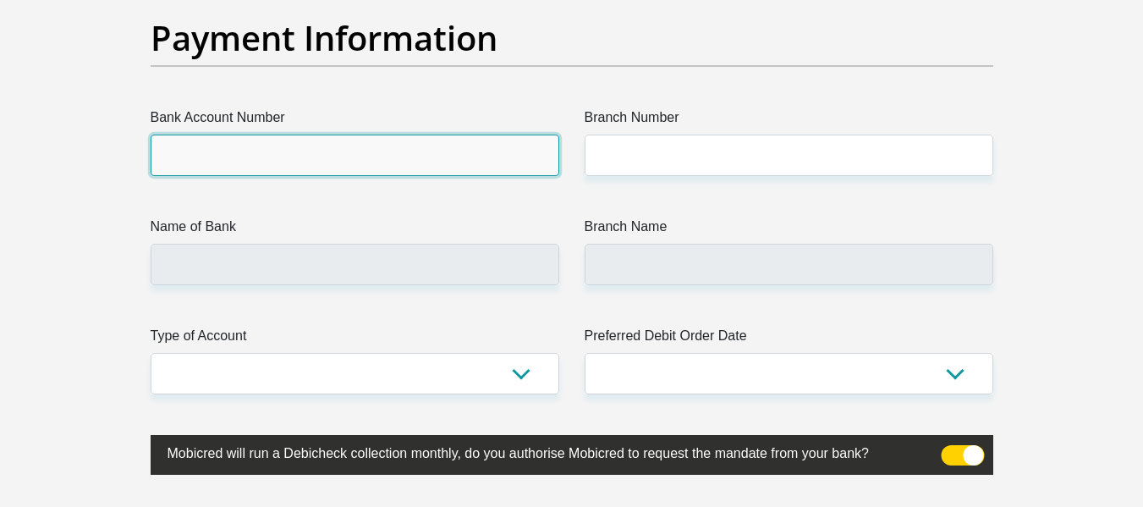
click at [421, 161] on input "Bank Account Number" at bounding box center [355, 155] width 409 height 41
type input "51066827824"
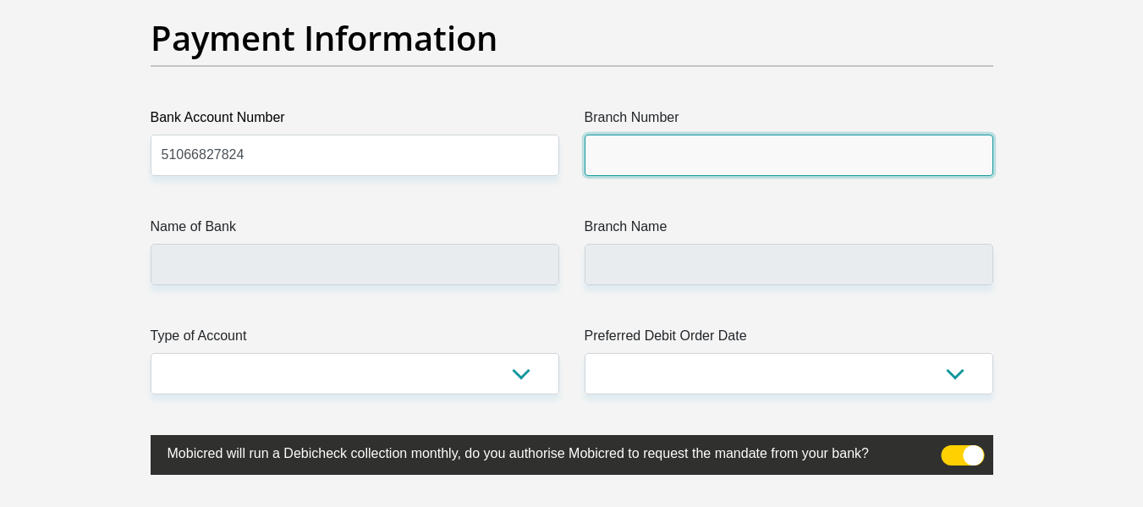
click at [608, 159] on input "Branch Number" at bounding box center [789, 155] width 409 height 41
type input "678910"
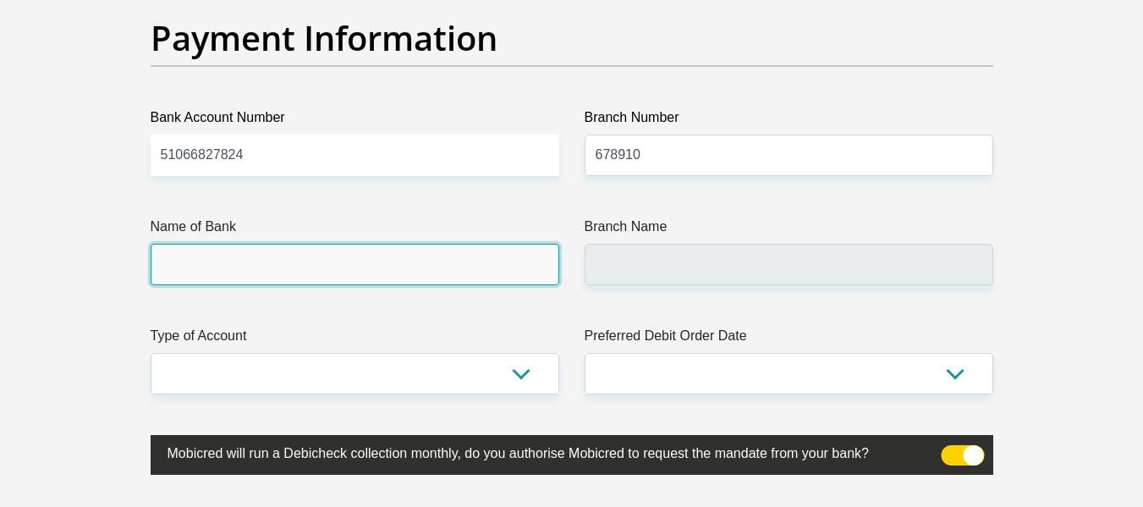
click at [504, 256] on input "Name of Bank" at bounding box center [355, 264] width 409 height 41
type input "TYME BANK LIMITED"
type input "TYME ROSEBANK"
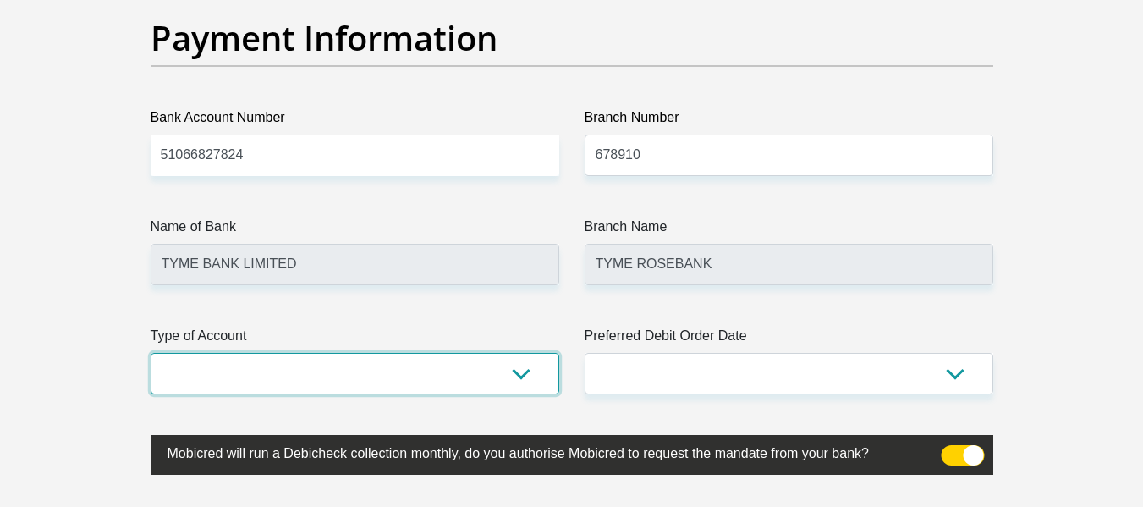
click at [329, 376] on select "Cheque Savings" at bounding box center [355, 373] width 409 height 41
select select "SAV"
click at [151, 353] on select "Cheque Savings" at bounding box center [355, 373] width 409 height 41
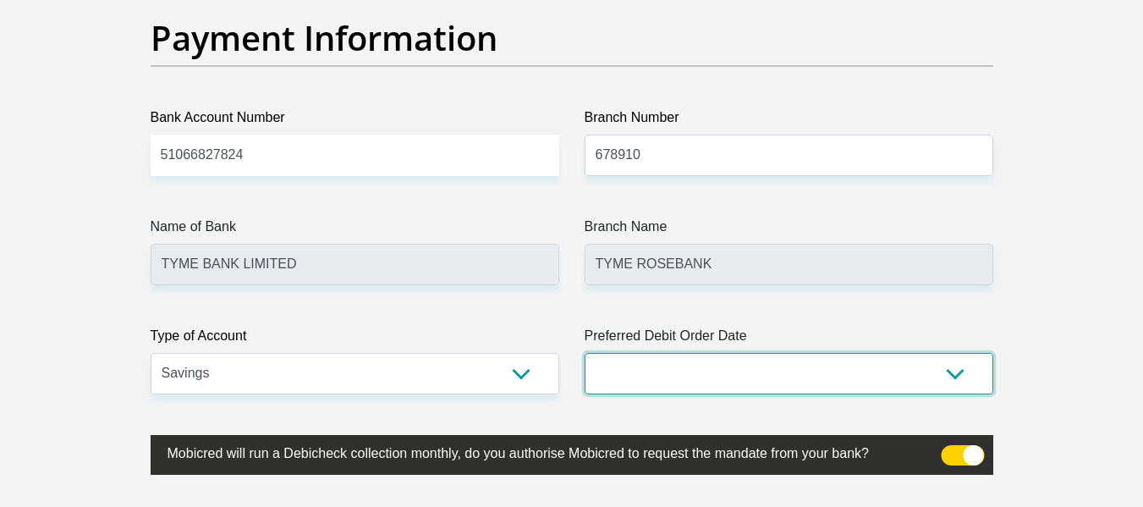
click at [633, 377] on select "1st 2nd 3rd 4th 5th 7th 18th 19th 20th 21st 22nd 23rd 24th 25th 26th 27th 28th …" at bounding box center [789, 373] width 409 height 41
select select "28"
click at [585, 353] on select "1st 2nd 3rd 4th 5th 7th 18th 19th 20th 21st 22nd 23rd 24th 25th 26th 27th 28th …" at bounding box center [789, 373] width 409 height 41
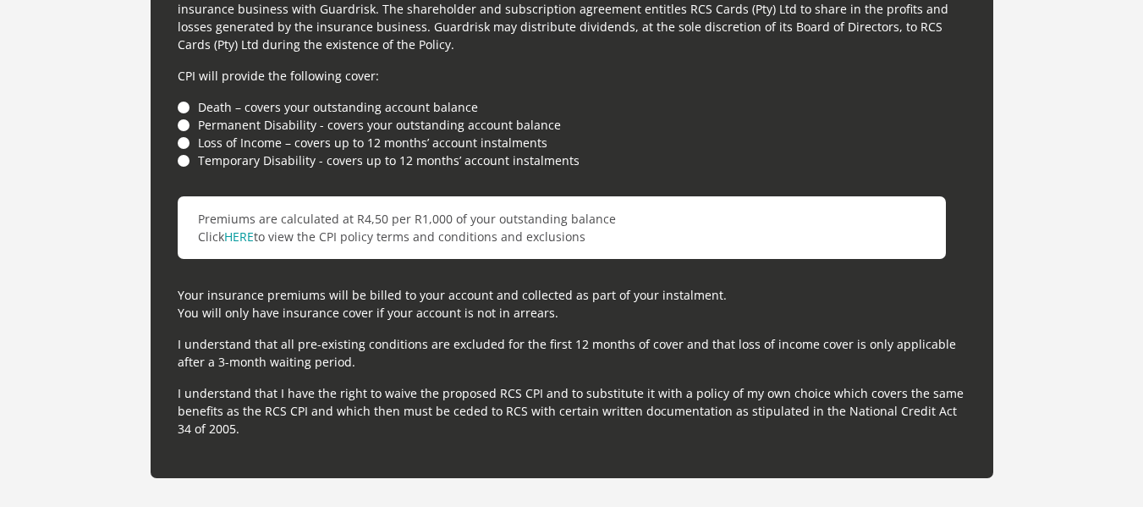
scroll to position [4771, 0]
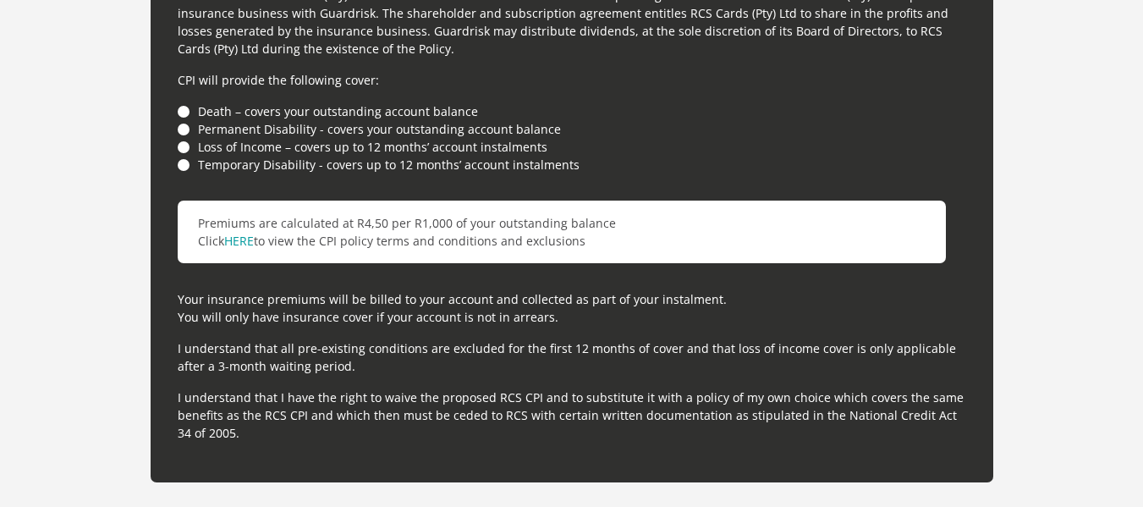
click at [375, 118] on li "Death – covers your outstanding account balance" at bounding box center [572, 111] width 789 height 18
click at [261, 114] on li "Death – covers your outstanding account balance" at bounding box center [572, 111] width 789 height 18
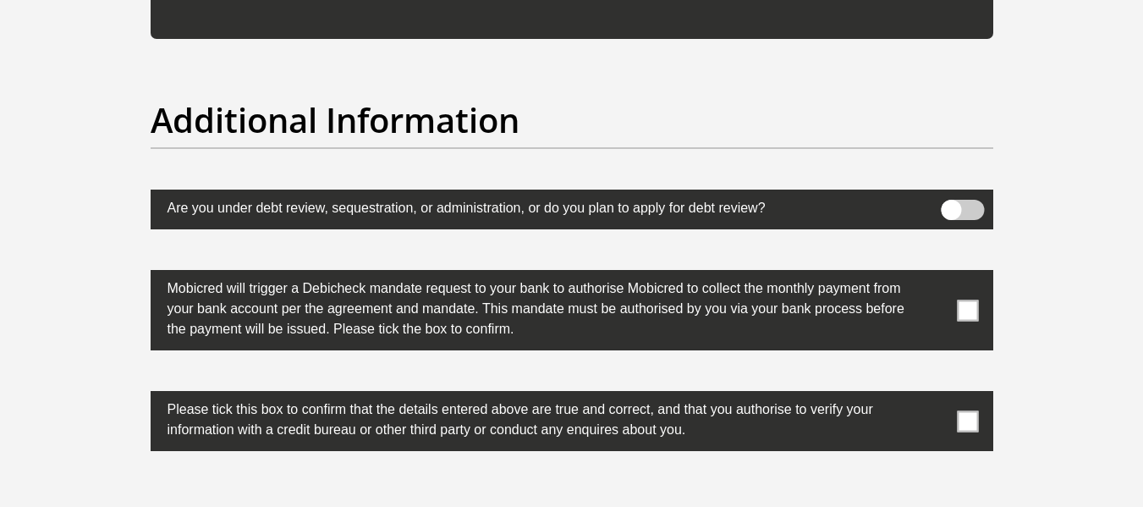
click at [971, 305] on span at bounding box center [967, 310] width 21 height 21
click at [934, 274] on input "checkbox" at bounding box center [934, 274] width 0 height 0
click at [965, 420] on span at bounding box center [967, 420] width 21 height 21
click at [934, 395] on input "checkbox" at bounding box center [934, 395] width 0 height 0
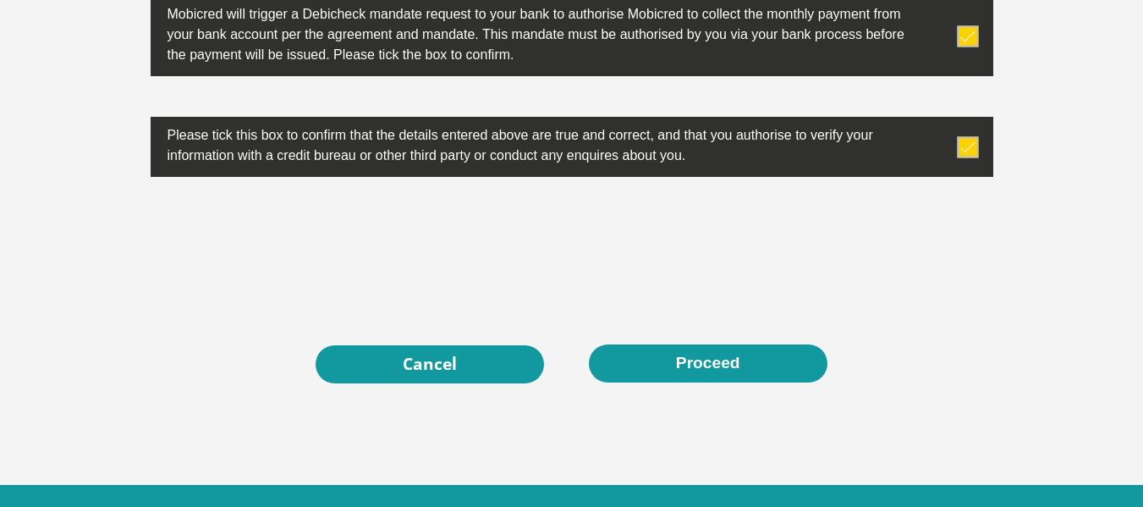
scroll to position [5463, 0]
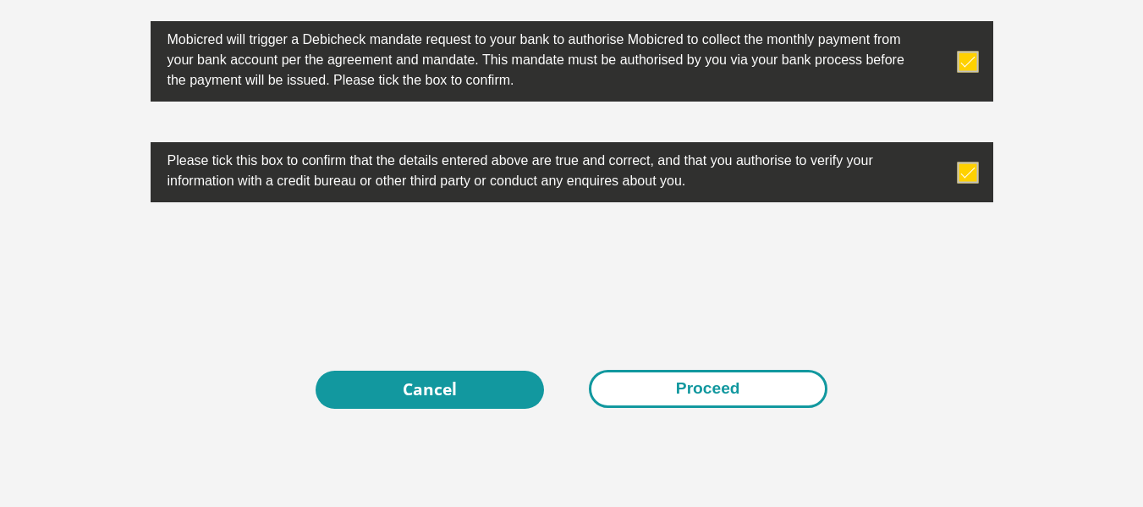
click at [746, 387] on button "Proceed" at bounding box center [708, 389] width 239 height 38
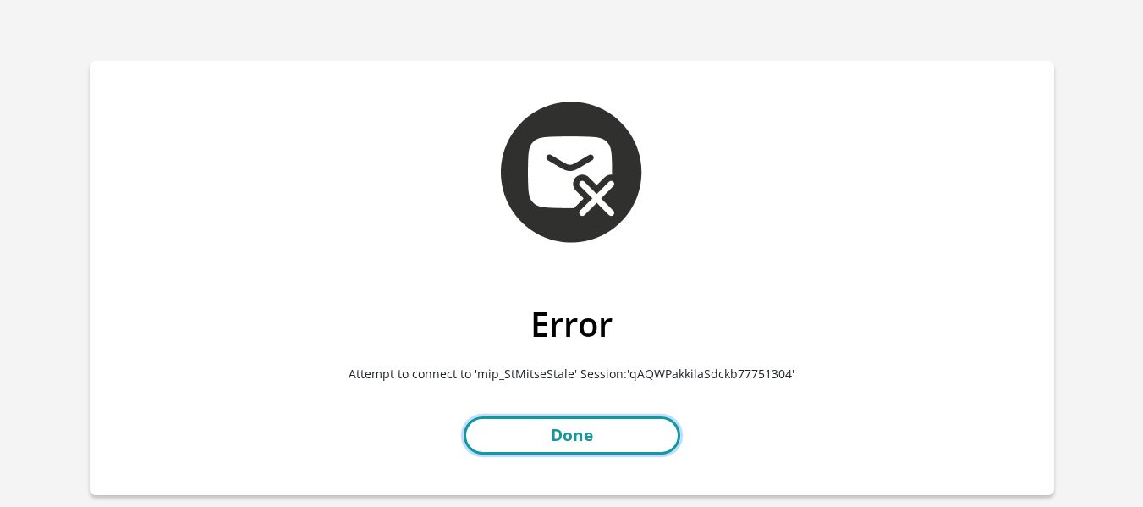
click at [662, 421] on link "Done" at bounding box center [572, 435] width 217 height 38
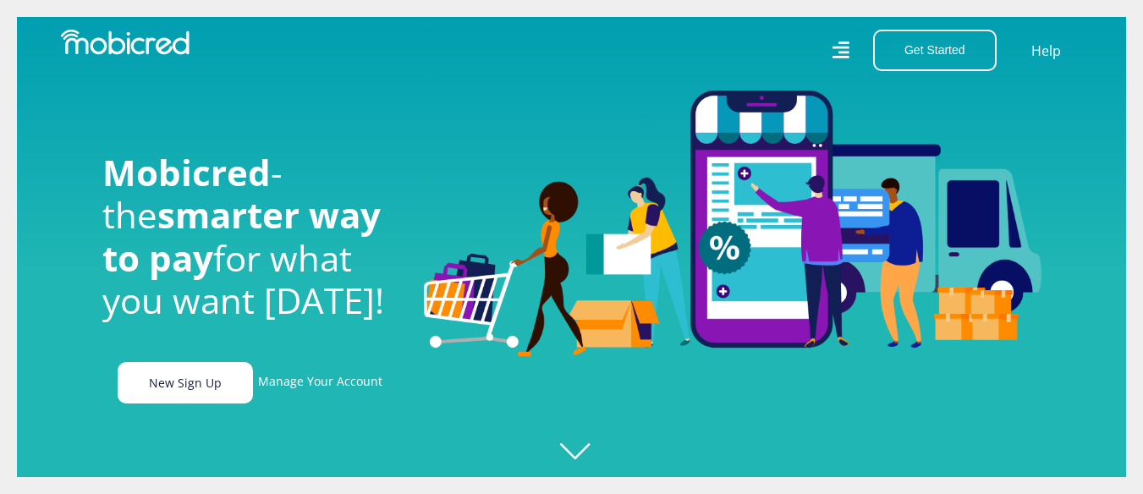
scroll to position [0, 1206]
click at [221, 376] on link "New Sign Up" at bounding box center [185, 382] width 135 height 41
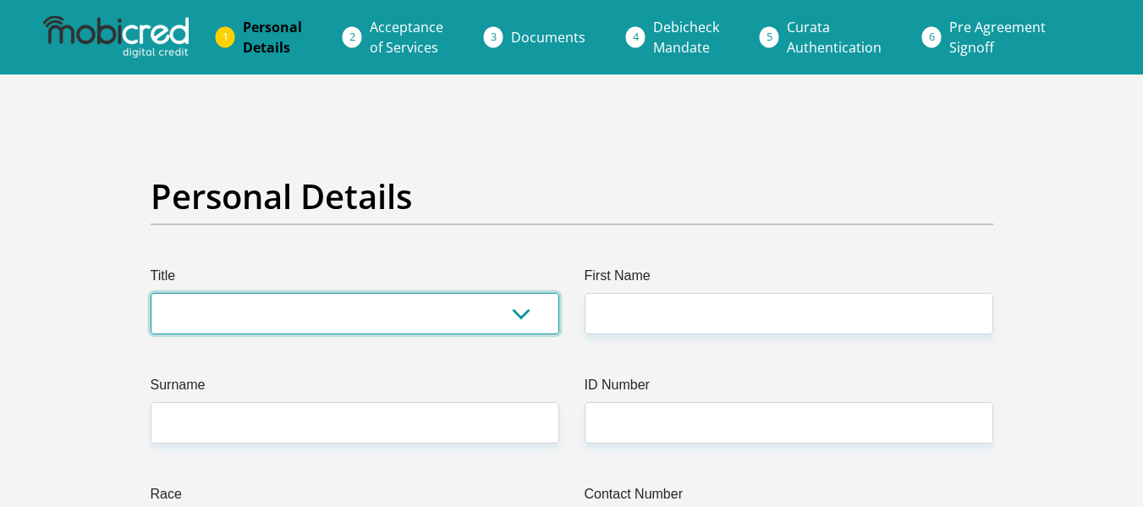
click at [310, 317] on select "Mr Ms Mrs Dr [PERSON_NAME]" at bounding box center [355, 313] width 409 height 41
select select "Mr"
click at [151, 293] on select "Mr Ms Mrs Dr Other" at bounding box center [355, 313] width 409 height 41
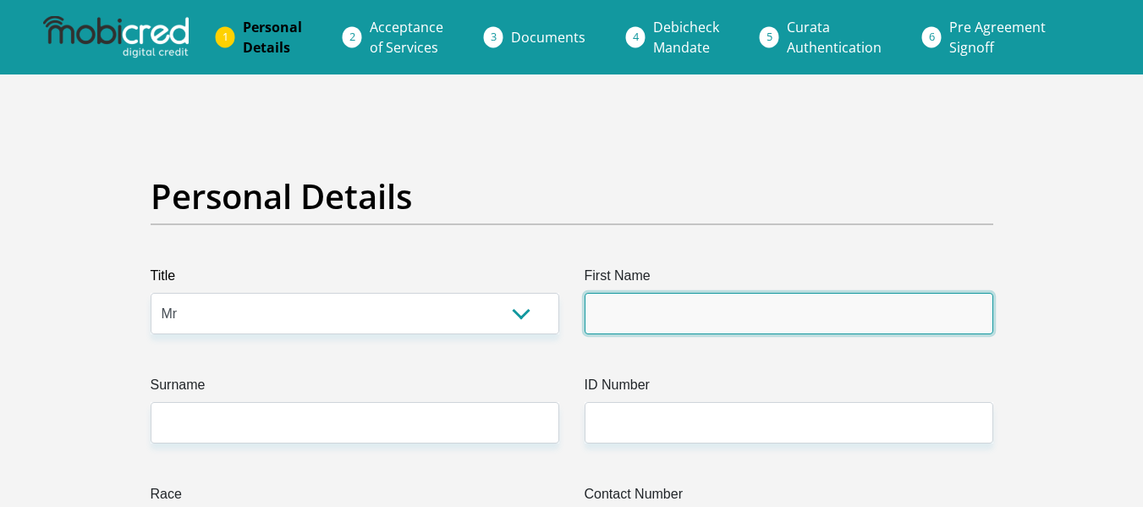
click at [630, 312] on input "First Name" at bounding box center [789, 313] width 409 height 41
type input "Katleho"
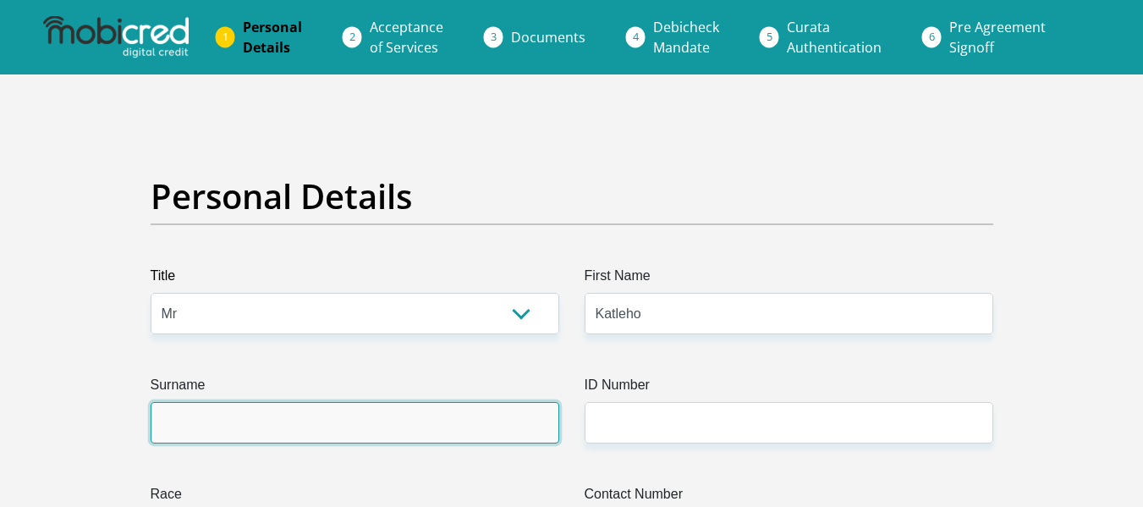
type input "Moloi"
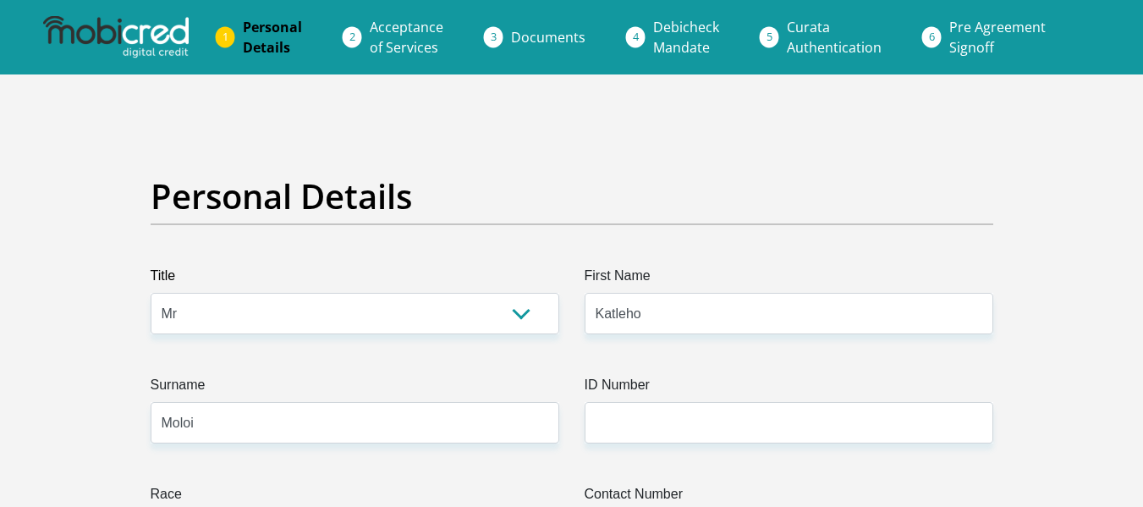
type input "0833431320"
select select "ZAF"
type input "38 Jim Fouche Street"
type input "Sasolburg"
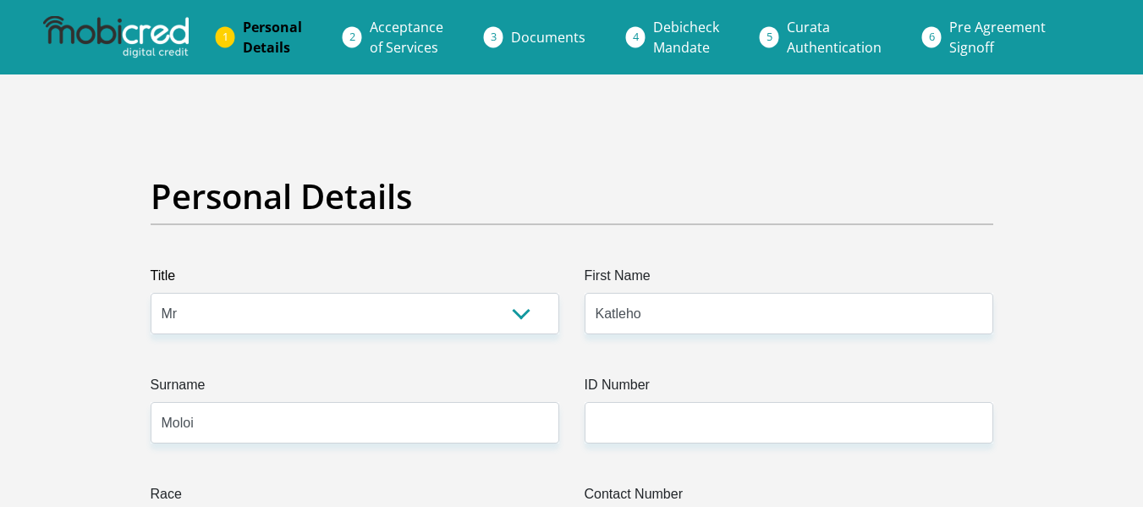
type input "SASOLBURG"
type input "1947"
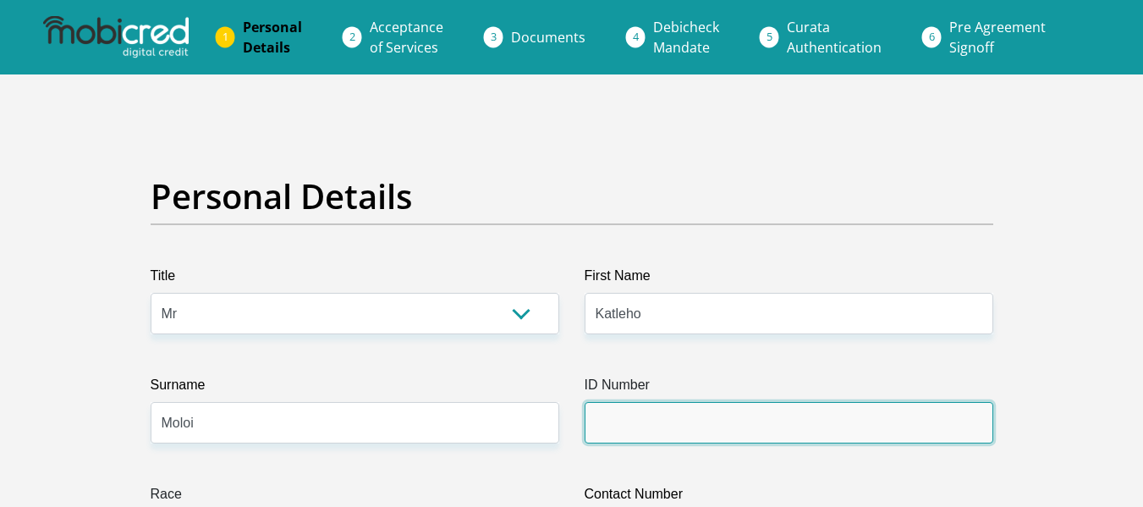
click at [622, 413] on input "ID Number" at bounding box center [789, 422] width 409 height 41
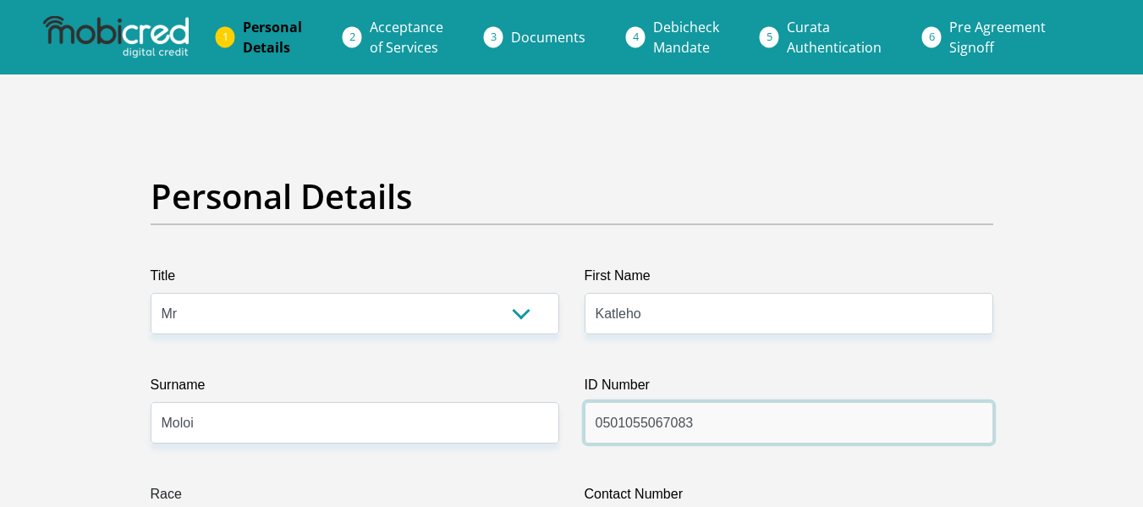
scroll to position [443, 0]
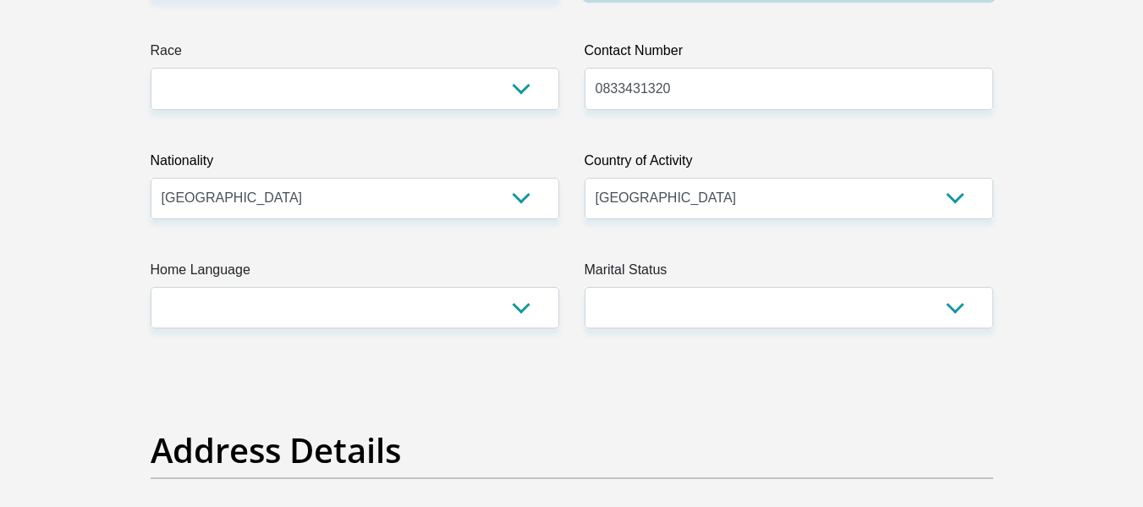
type input "0501055067083"
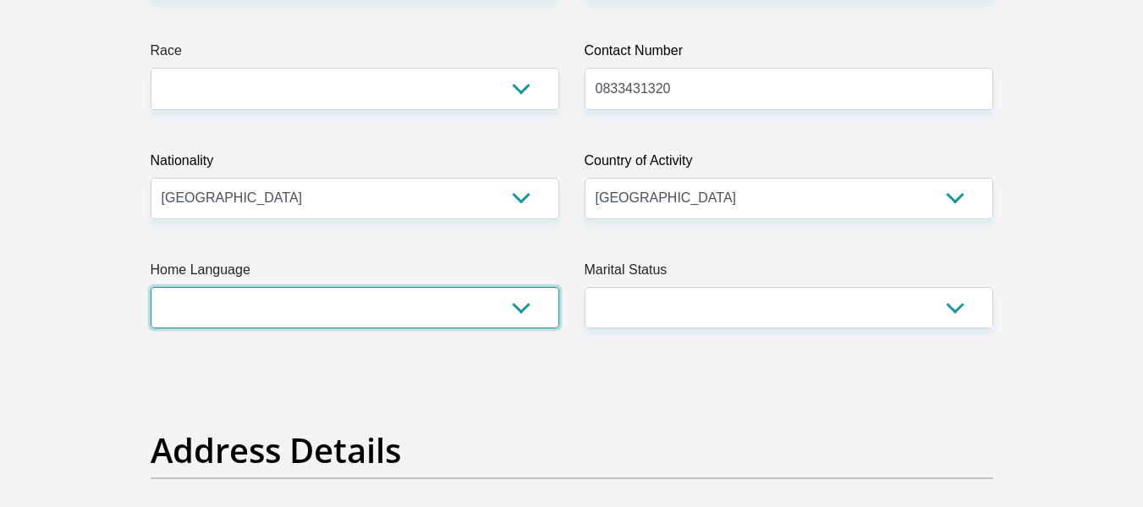
click at [491, 289] on select "Afrikaans English Sepedi South Ndebele Southern Sotho Swati Tsonga Tswana Venda…" at bounding box center [355, 307] width 409 height 41
select select "sot"
click at [151, 287] on select "Afrikaans English Sepedi South Ndebele Southern Sotho Swati Tsonga Tswana Venda…" at bounding box center [355, 307] width 409 height 41
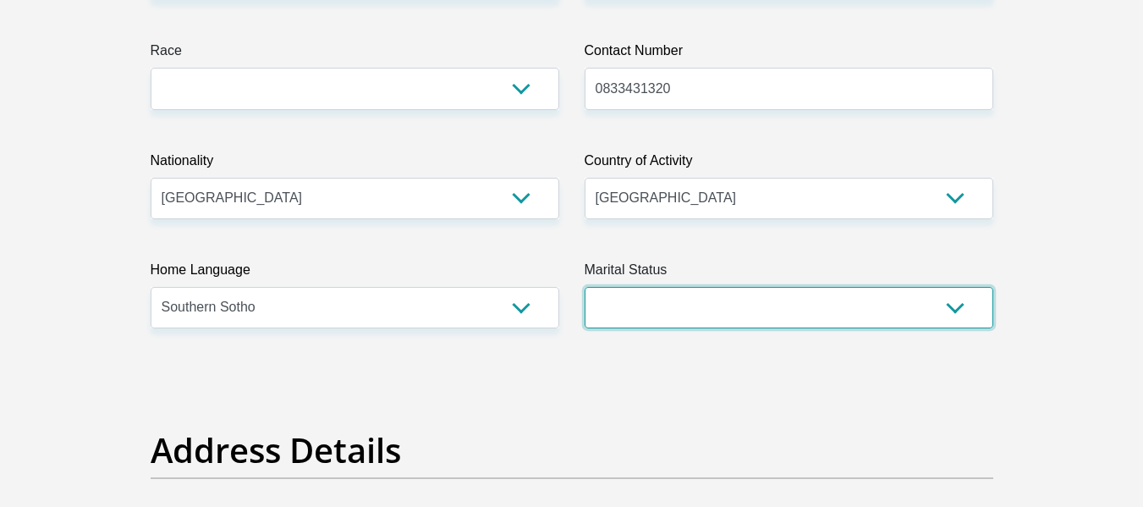
click at [668, 313] on select "Married ANC Single Divorced Widowed Married COP or Customary Law" at bounding box center [789, 307] width 409 height 41
select select "2"
click at [585, 287] on select "Married ANC Single Divorced Widowed Married COP or Customary Law" at bounding box center [789, 307] width 409 height 41
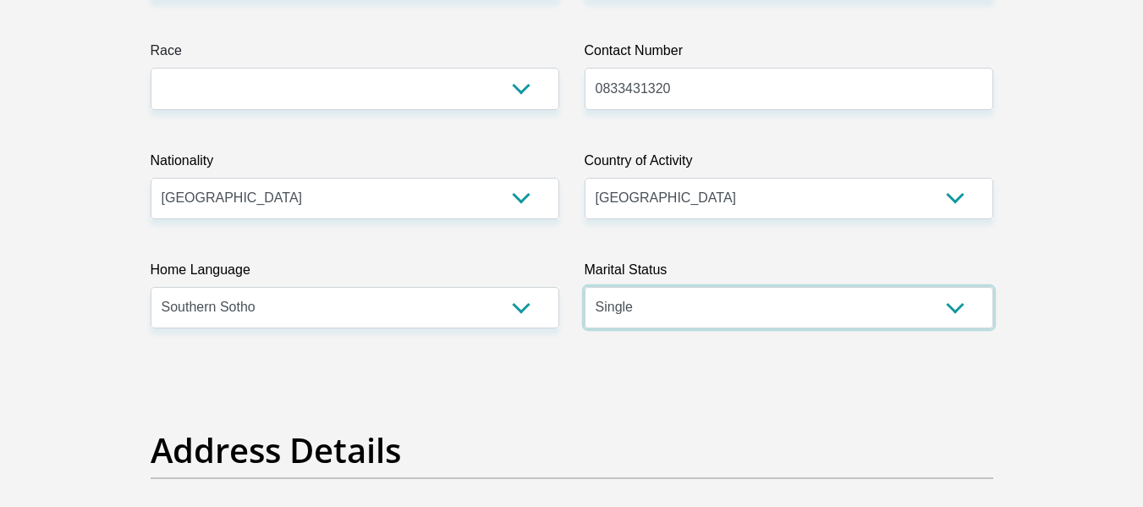
scroll to position [887, 0]
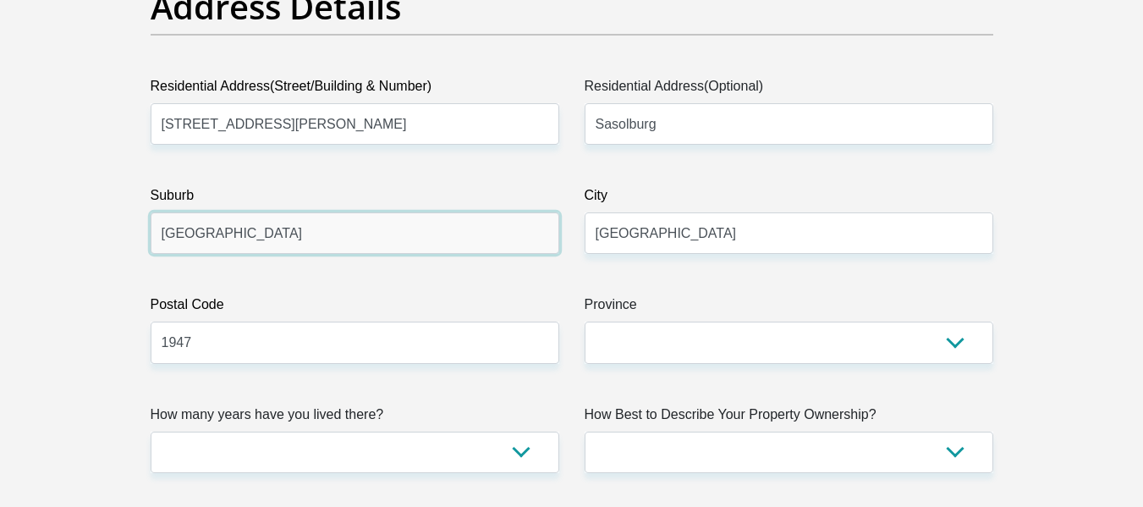
click at [456, 253] on input "SASOLBURG" at bounding box center [355, 232] width 409 height 41
type input "S"
type input "Sasolburg"
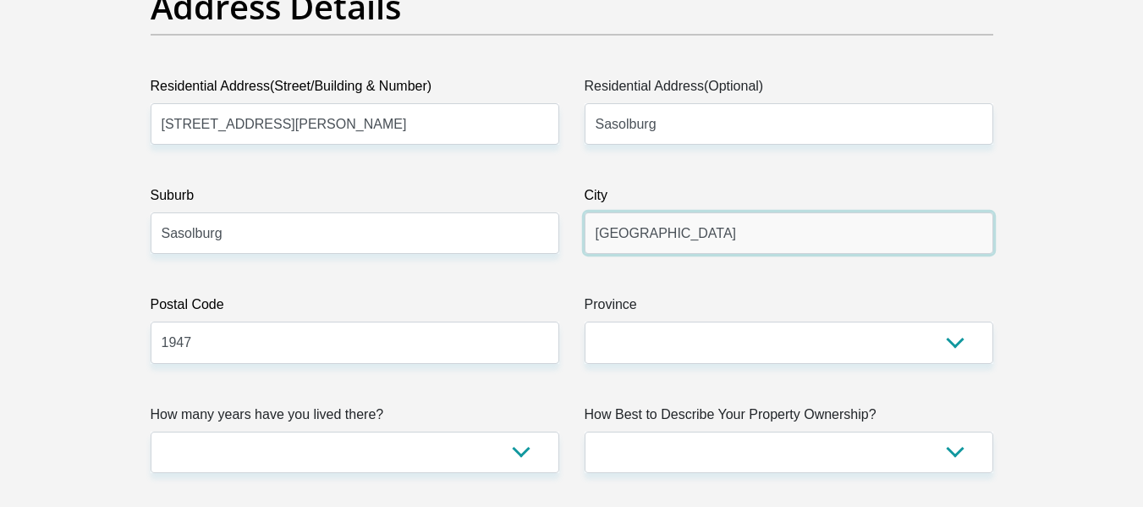
click at [689, 235] on input "SASOLBURG" at bounding box center [789, 232] width 409 height 41
type input "Sasolburg"
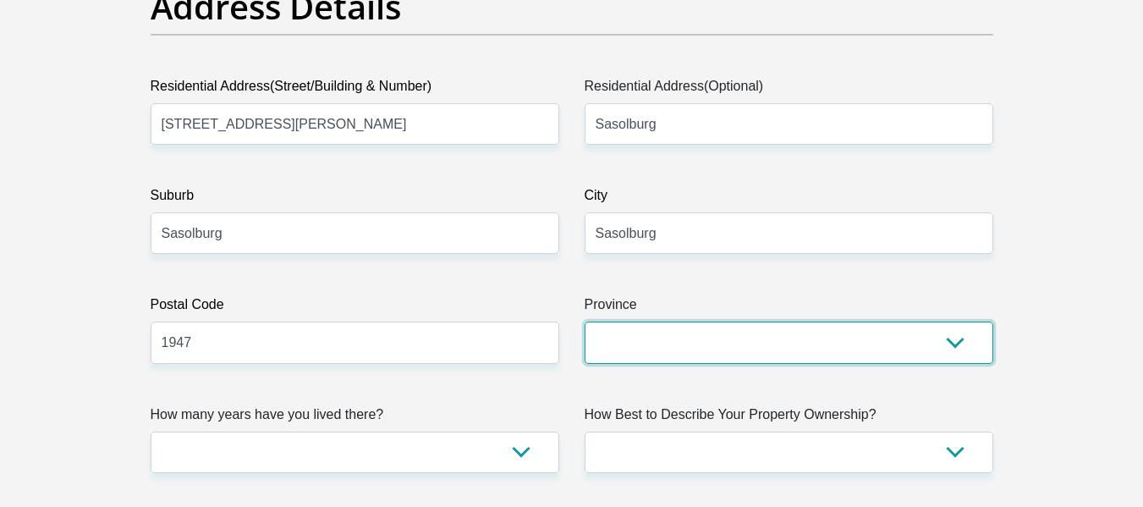
click at [592, 352] on select "Eastern Cape Free State Gauteng KwaZulu-Natal Limpopo Mpumalanga Northern Cape …" at bounding box center [789, 342] width 409 height 41
select select "Free State"
click at [585, 322] on select "Eastern Cape Free State Gauteng KwaZulu-Natal Limpopo Mpumalanga Northern Cape …" at bounding box center [789, 342] width 409 height 41
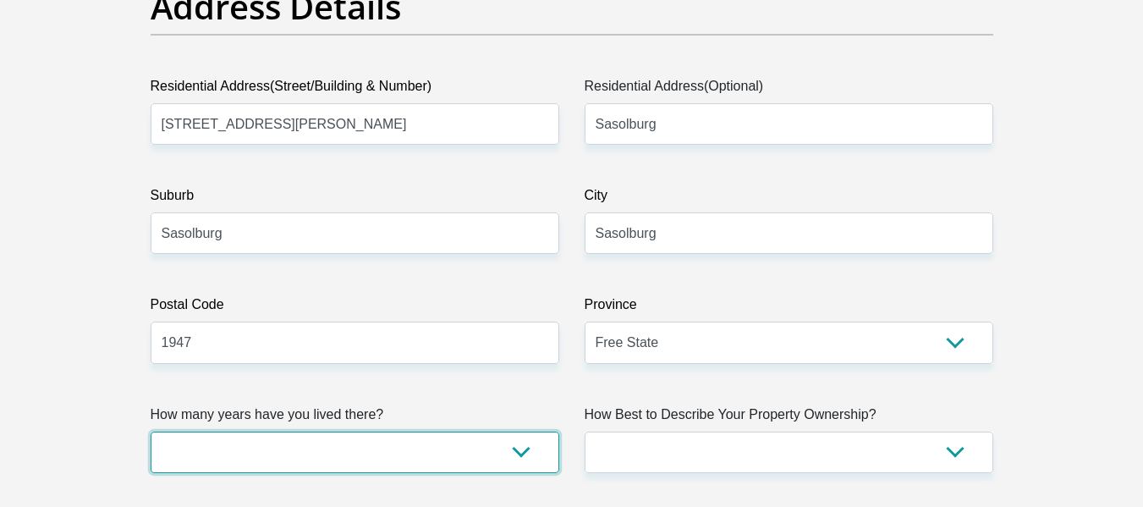
click at [511, 435] on select "less than 1 year 1-3 years 3-5 years 5+ years" at bounding box center [355, 452] width 409 height 41
click at [151, 432] on select "less than 1 year 1-3 years 3-5 years 5+ years" at bounding box center [355, 452] width 409 height 41
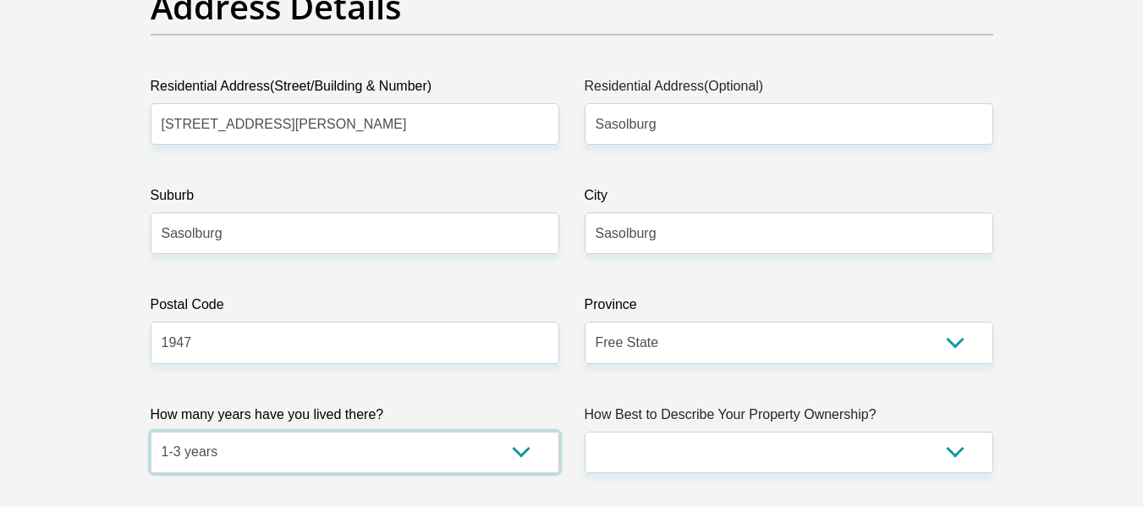
click at [330, 443] on select "less than 1 year 1-3 years 3-5 years 5+ years" at bounding box center [355, 452] width 409 height 41
select select "5"
click at [151, 432] on select "less than 1 year 1-3 years 3-5 years 5+ years" at bounding box center [355, 452] width 409 height 41
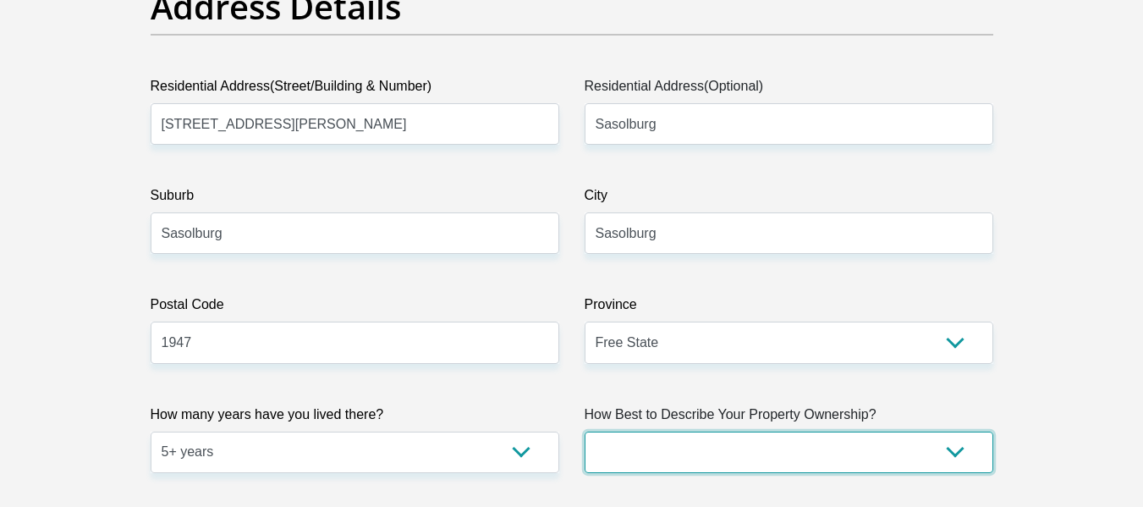
click at [717, 457] on select "Owned Rented Family Owned Company Dwelling" at bounding box center [789, 452] width 409 height 41
select select "parents"
click at [585, 432] on select "Owned Rented Family Owned Company Dwelling" at bounding box center [789, 452] width 409 height 41
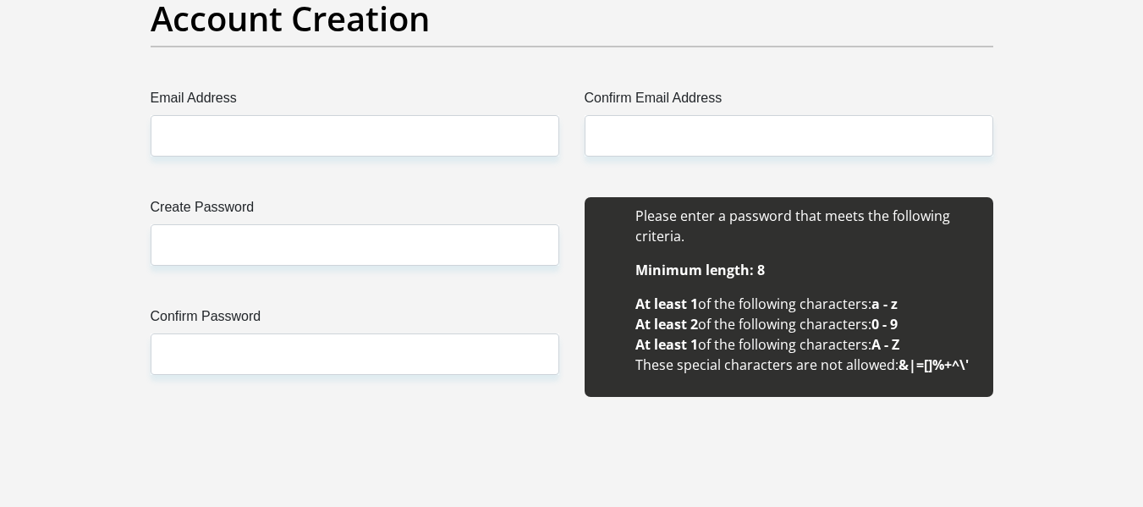
scroll to position [1473, 0]
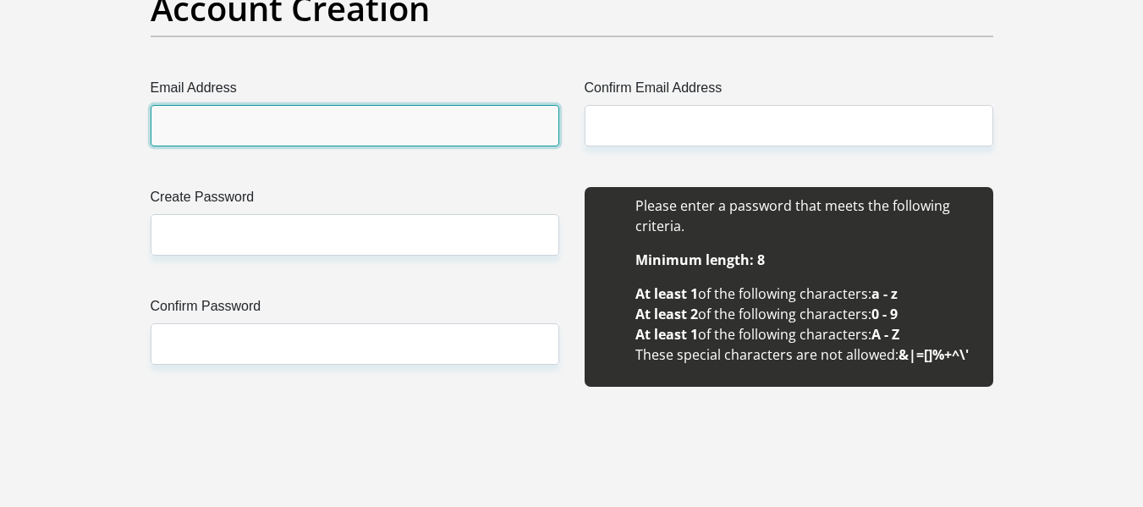
click at [399, 120] on input "Email Address" at bounding box center [355, 125] width 409 height 41
type input "kmoloi9615@gmail.com"
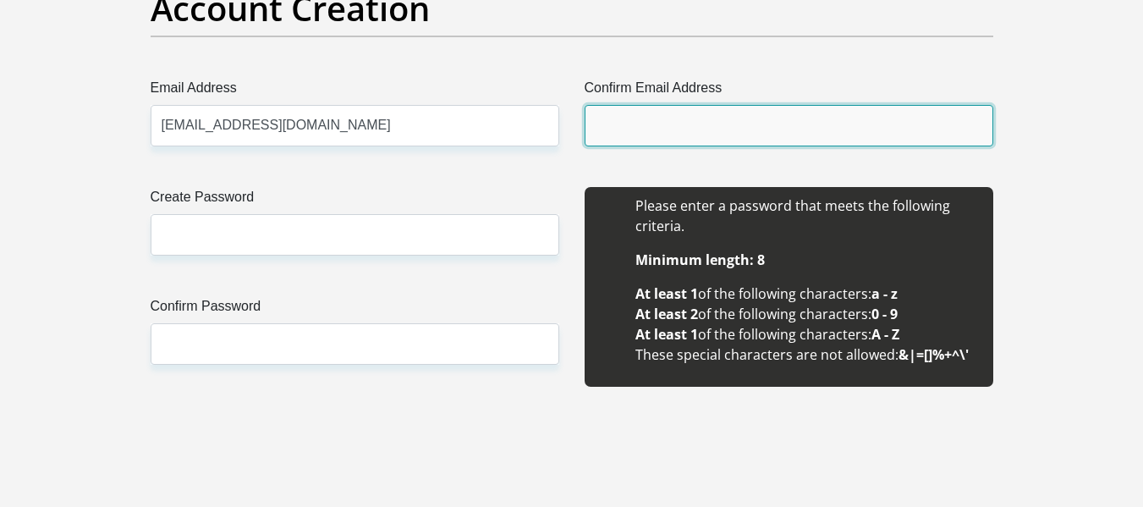
type input "kmoloi9615@gmail.com"
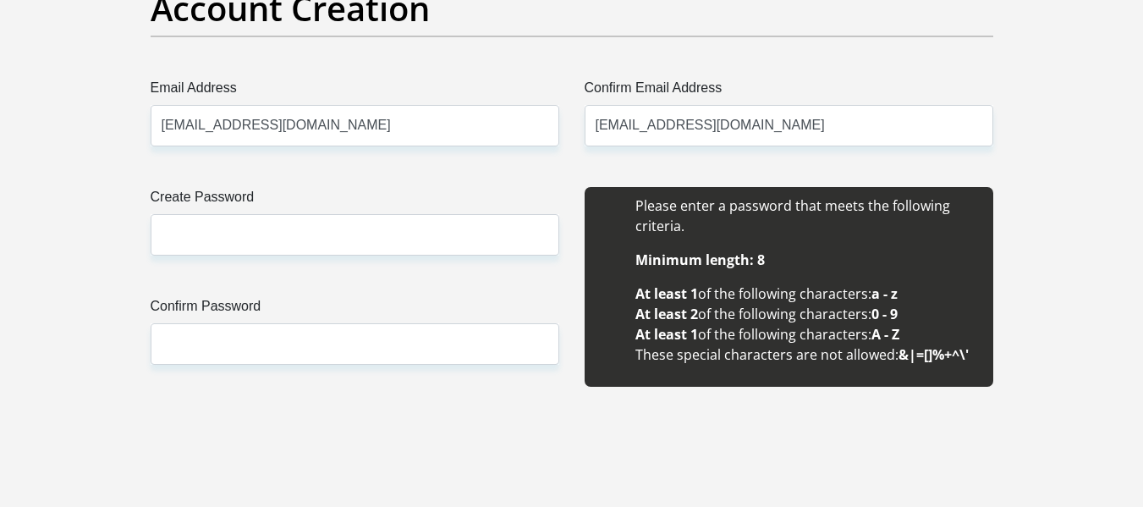
type input "Katleho"
type input "Moloi"
type input "0647294454"
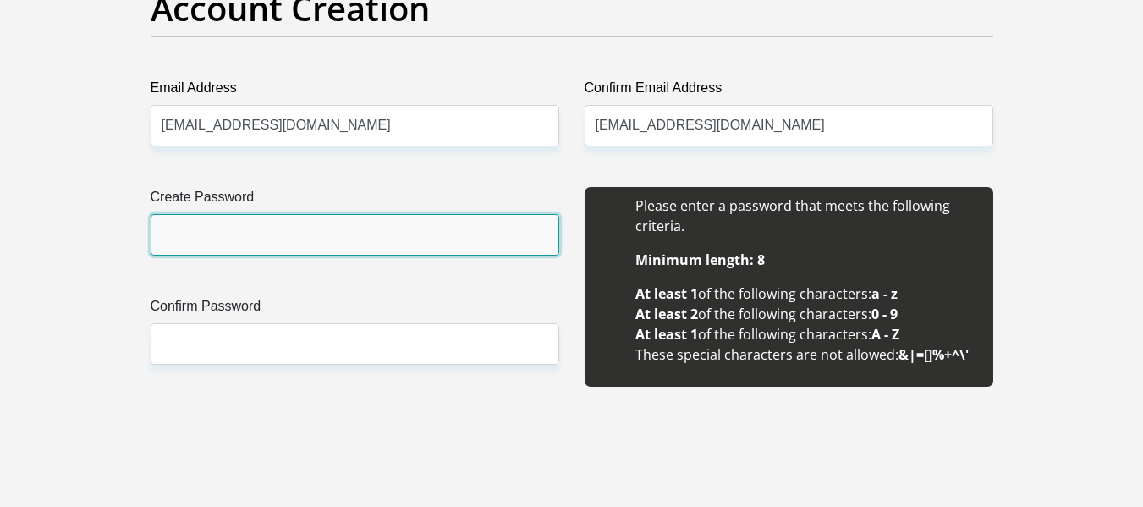
click at [358, 242] on input "Create Password" at bounding box center [355, 234] width 409 height 41
type input "Katboss@9615"
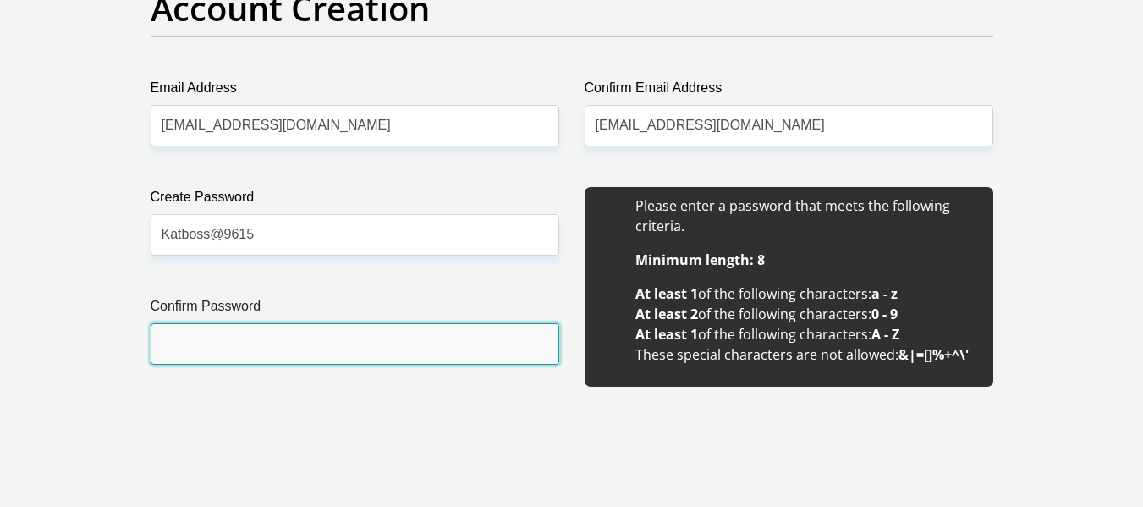
click at [315, 338] on input "Confirm Password" at bounding box center [355, 343] width 409 height 41
type input "Katboss@9615"
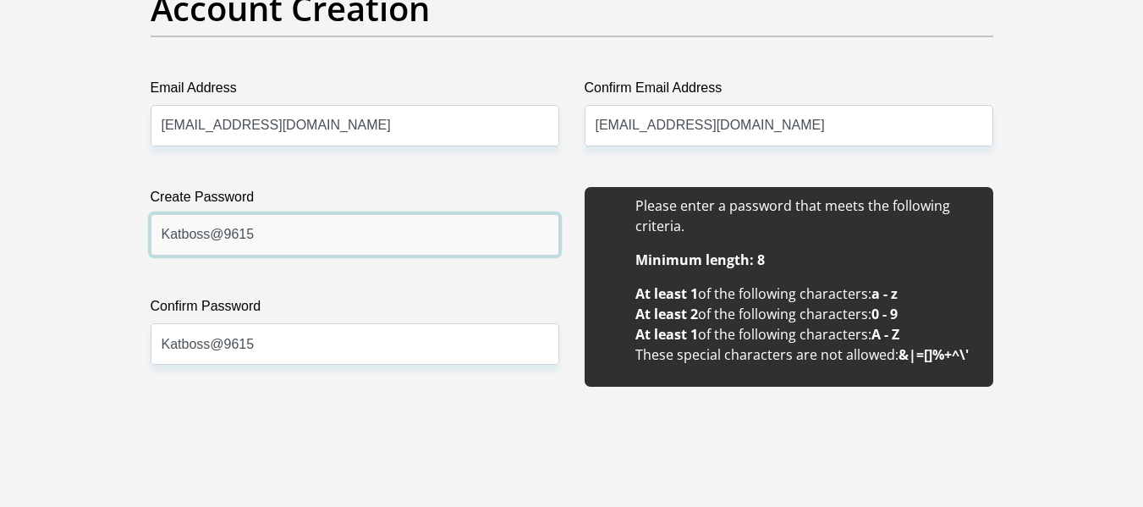
click at [321, 253] on input "Katboss@9615" at bounding box center [355, 234] width 409 height 41
type input "Katboss@9615"
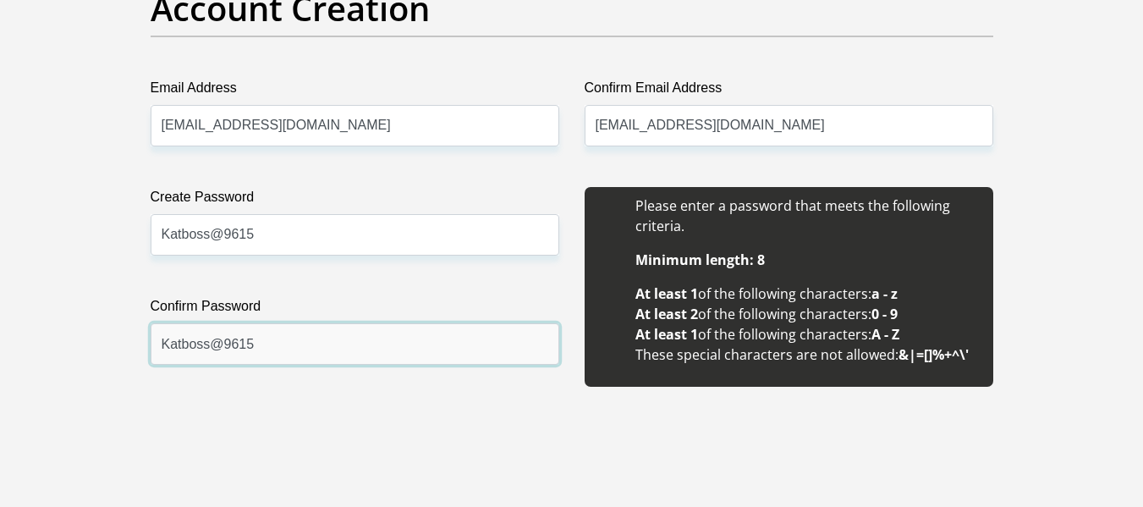
click at [296, 362] on input "Katboss@9615" at bounding box center [355, 343] width 409 height 41
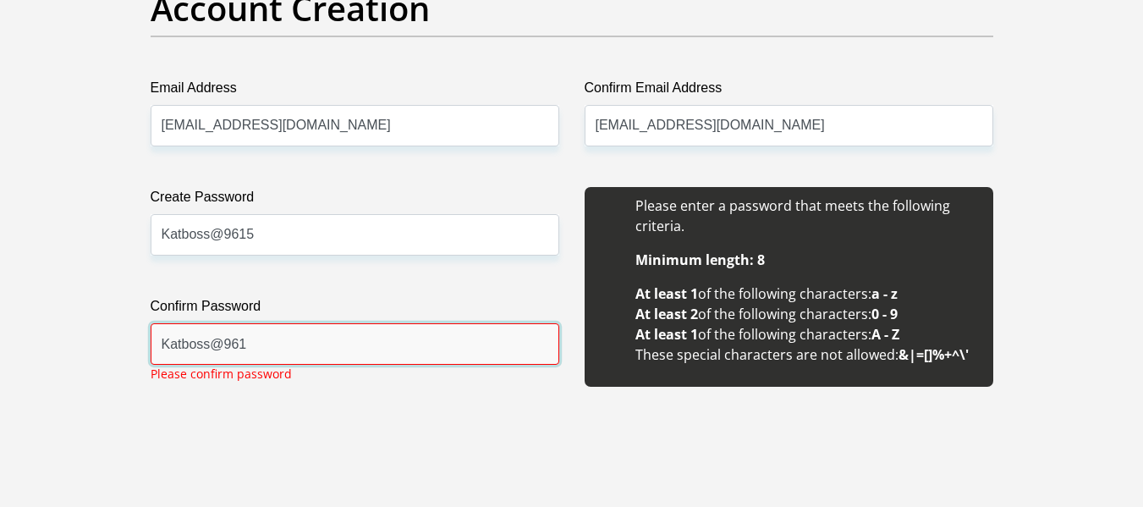
type input "Katboss@9615"
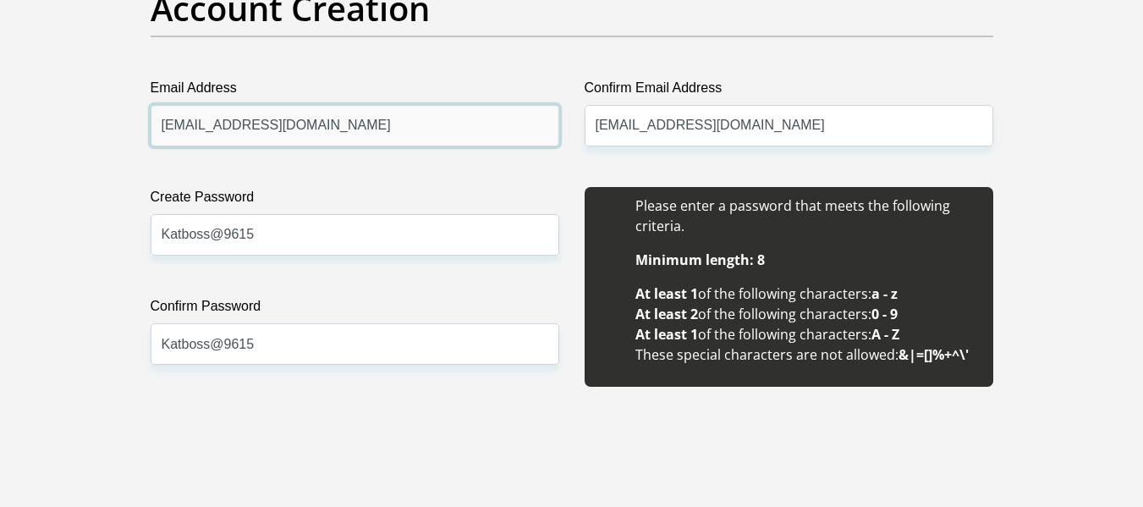
click at [342, 129] on input "kmoloi9615@gmail.com" at bounding box center [355, 125] width 409 height 41
type input "kmoloi9615@gmail.com"
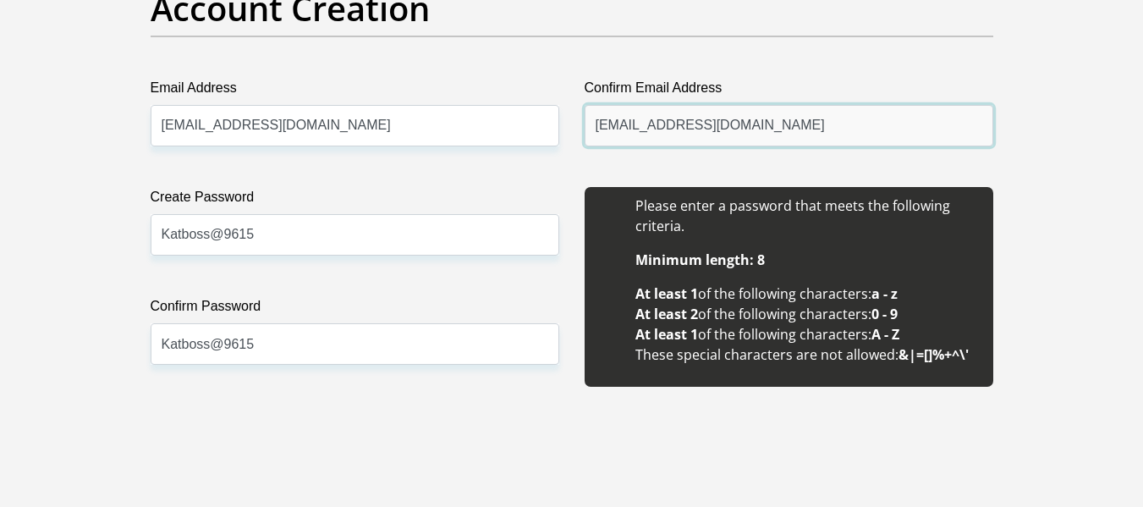
click at [743, 126] on input "kmoloi9615@gmail.com" at bounding box center [789, 125] width 409 height 41
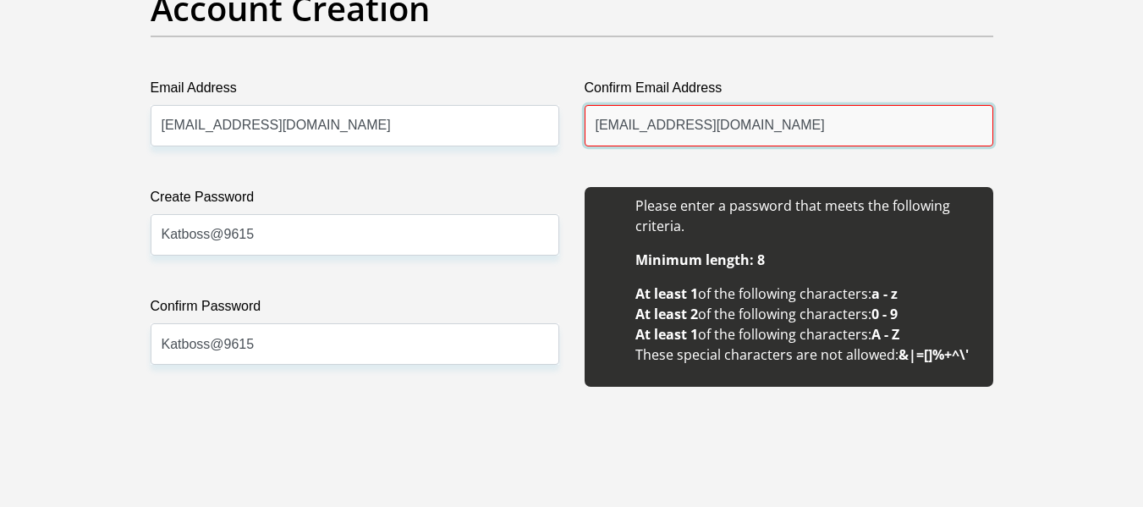
type input "kmoloi9615@gmail.com"
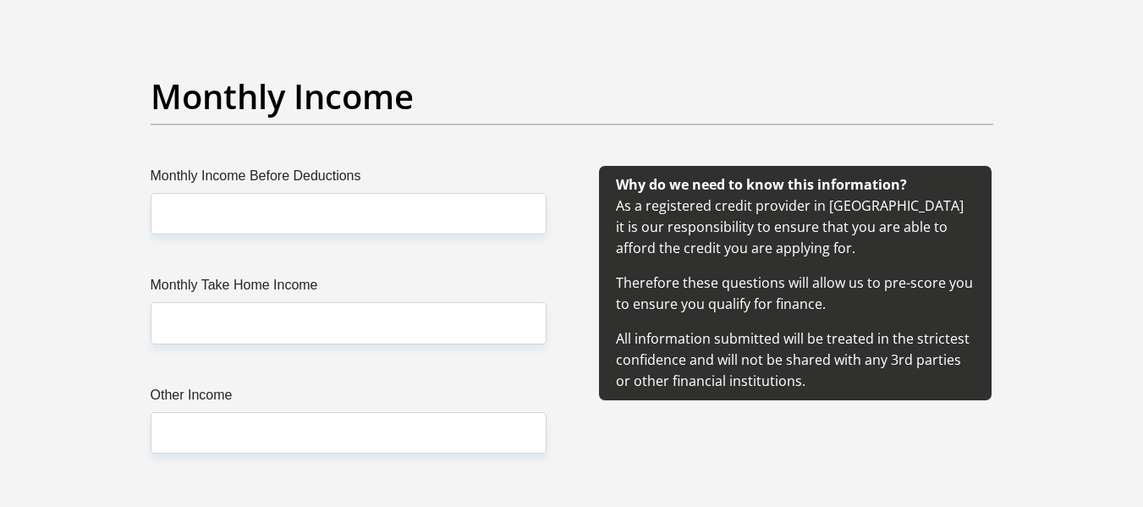
scroll to position [1913, 0]
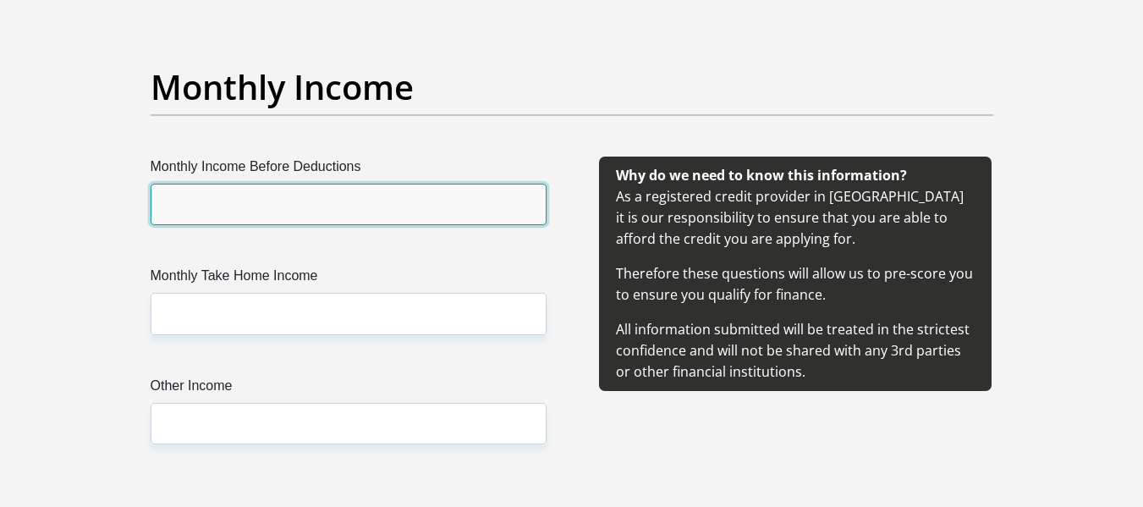
click at [380, 217] on input "Monthly Income Before Deductions" at bounding box center [349, 204] width 396 height 41
type input "8000"
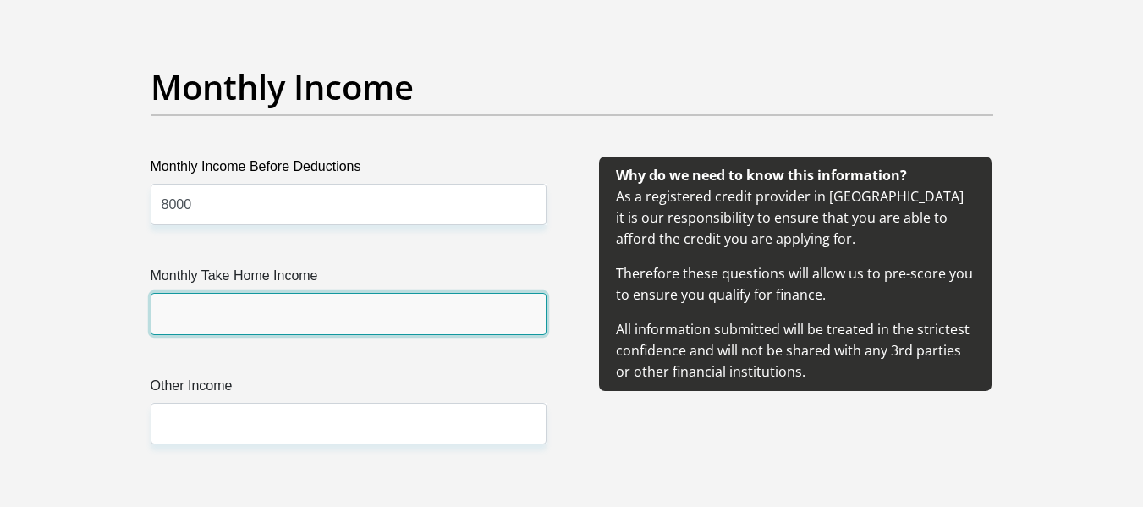
click at [278, 309] on input "Monthly Take Home Income" at bounding box center [349, 313] width 396 height 41
type input "7920"
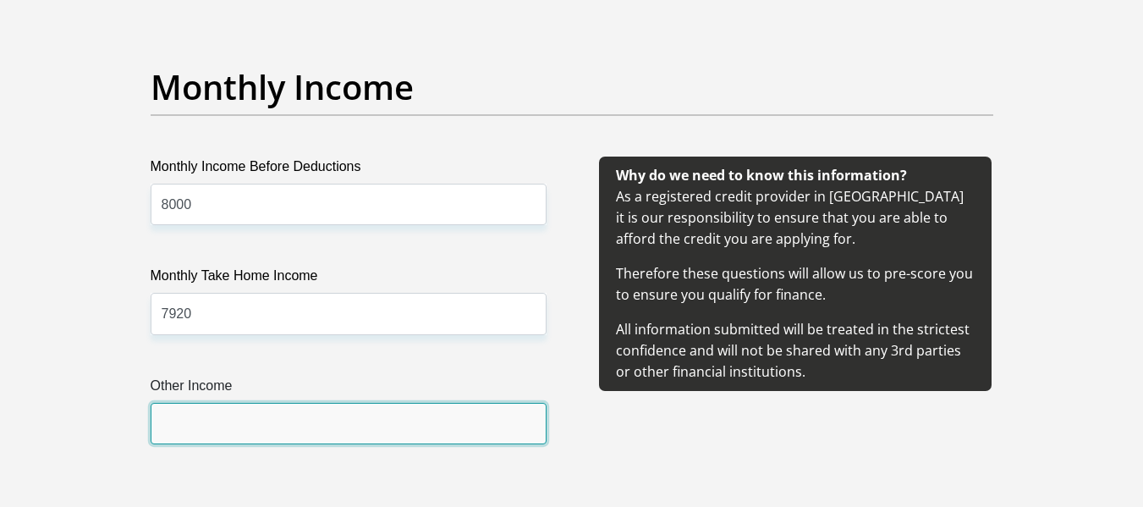
click at [294, 410] on input "Other Income" at bounding box center [349, 423] width 396 height 41
type input "0"
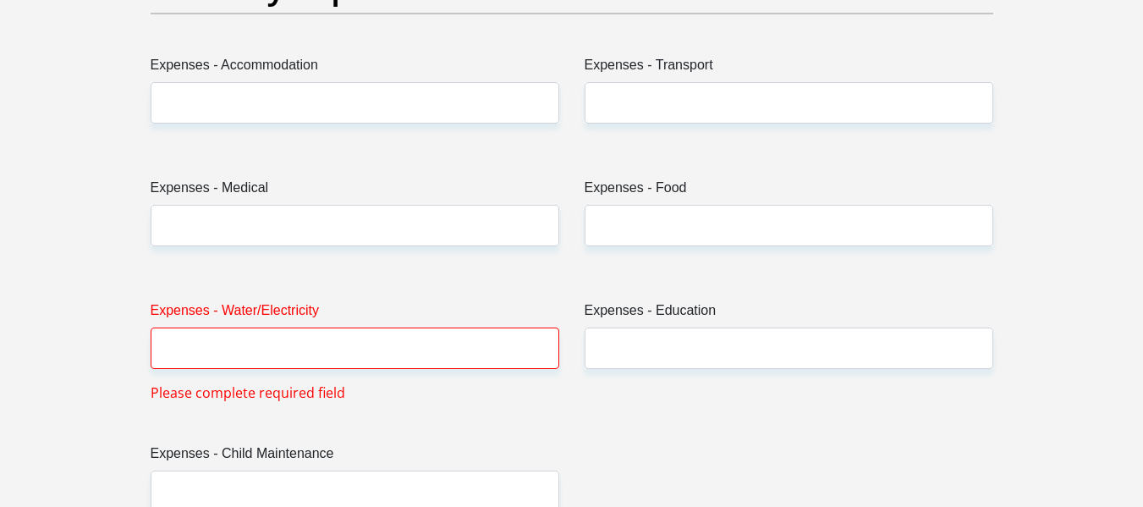
scroll to position [2523, 0]
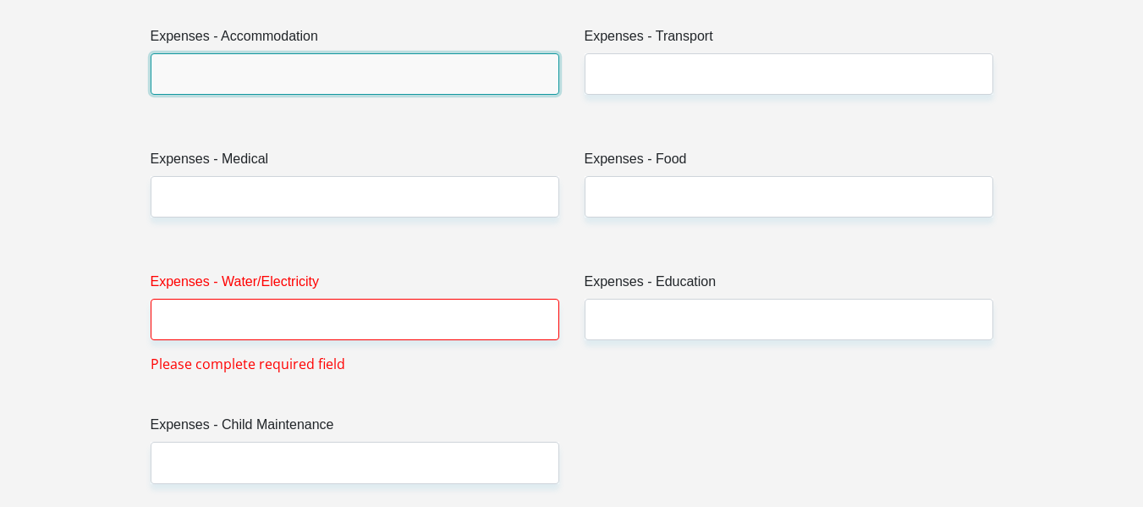
click at [461, 70] on input "Expenses - Accommodation" at bounding box center [355, 73] width 409 height 41
type input "0"
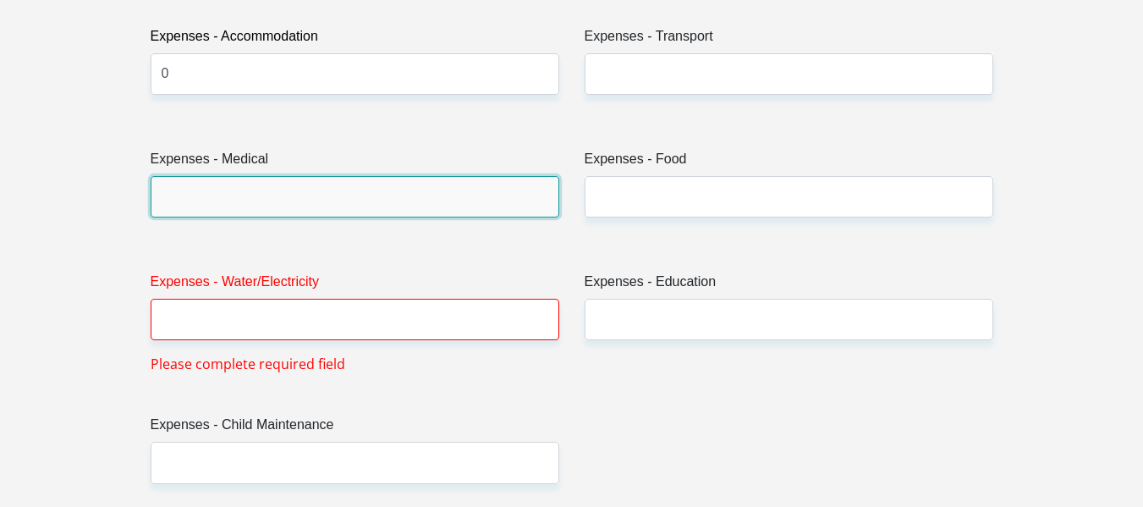
click at [383, 206] on input "Expenses - Medical" at bounding box center [355, 196] width 409 height 41
type input "0"
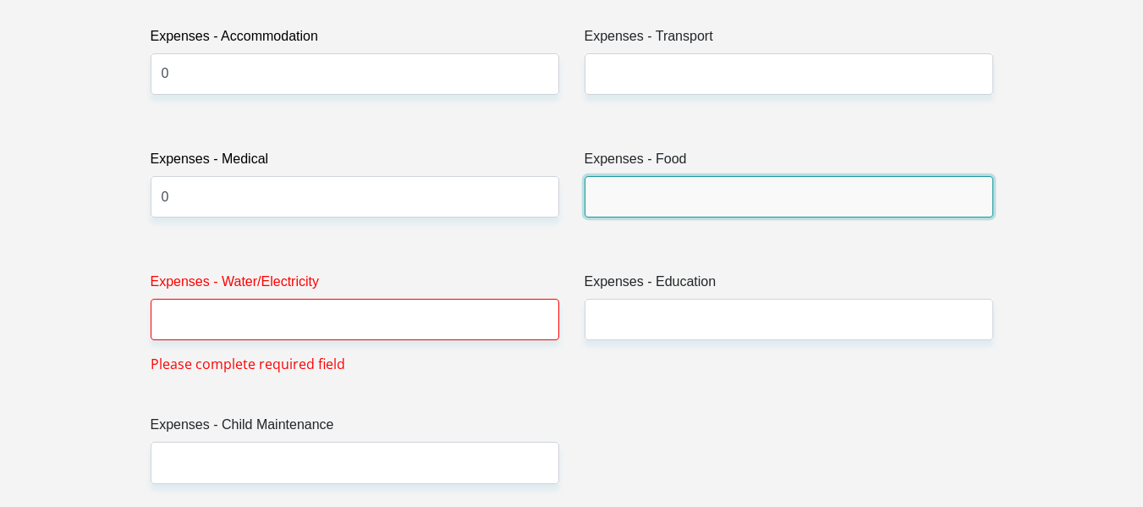
click at [631, 212] on input "Expenses - Food" at bounding box center [789, 196] width 409 height 41
type input "2000"
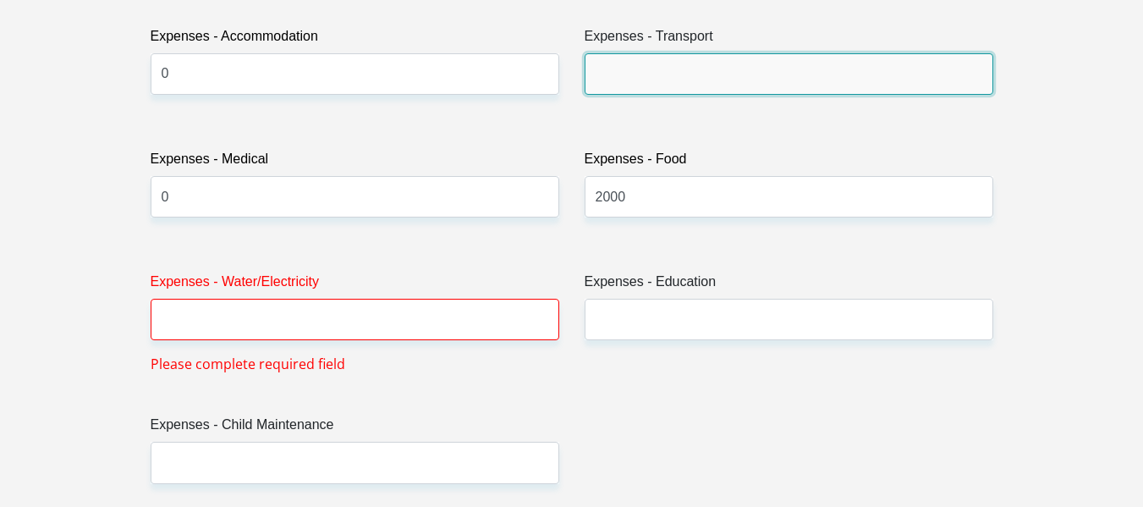
click at [704, 67] on input "Expenses - Transport" at bounding box center [789, 73] width 409 height 41
type input "0"
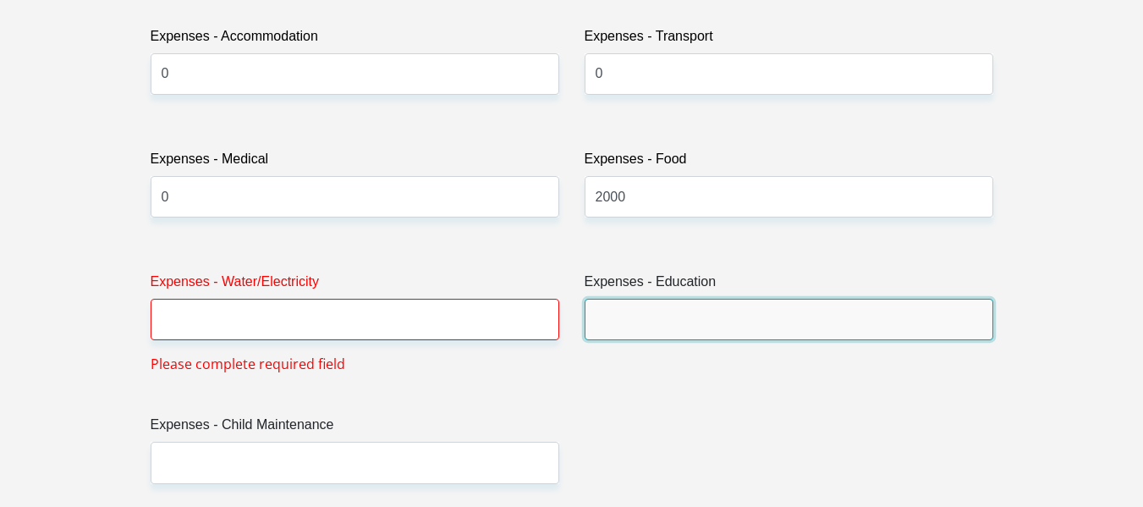
click at [641, 311] on input "Expenses - Education" at bounding box center [789, 319] width 409 height 41
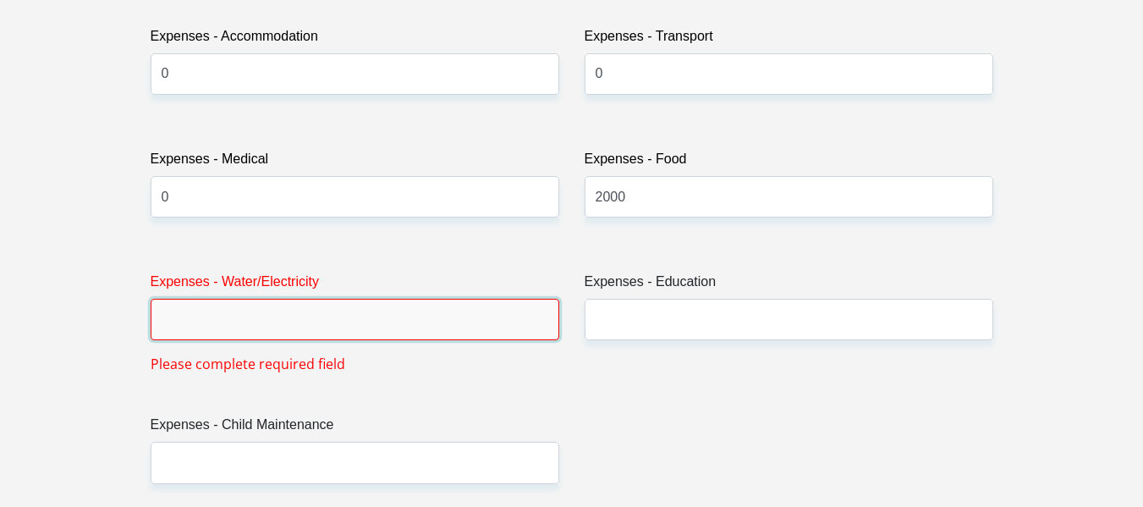
click at [517, 316] on input "Expenses - Water/Electricity" at bounding box center [355, 319] width 409 height 41
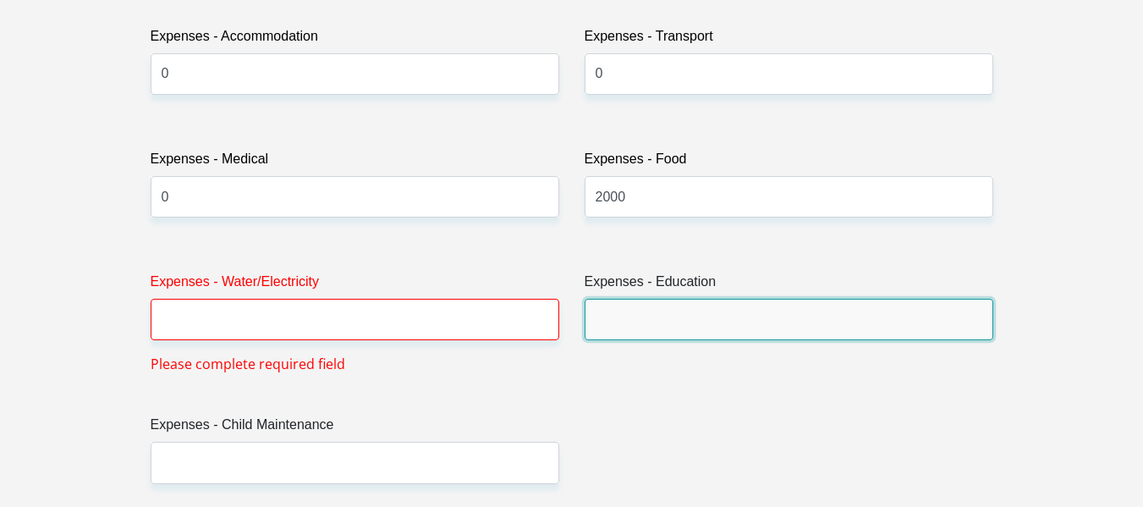
click at [624, 322] on input "Expenses - Education" at bounding box center [789, 319] width 409 height 41
type input "800"
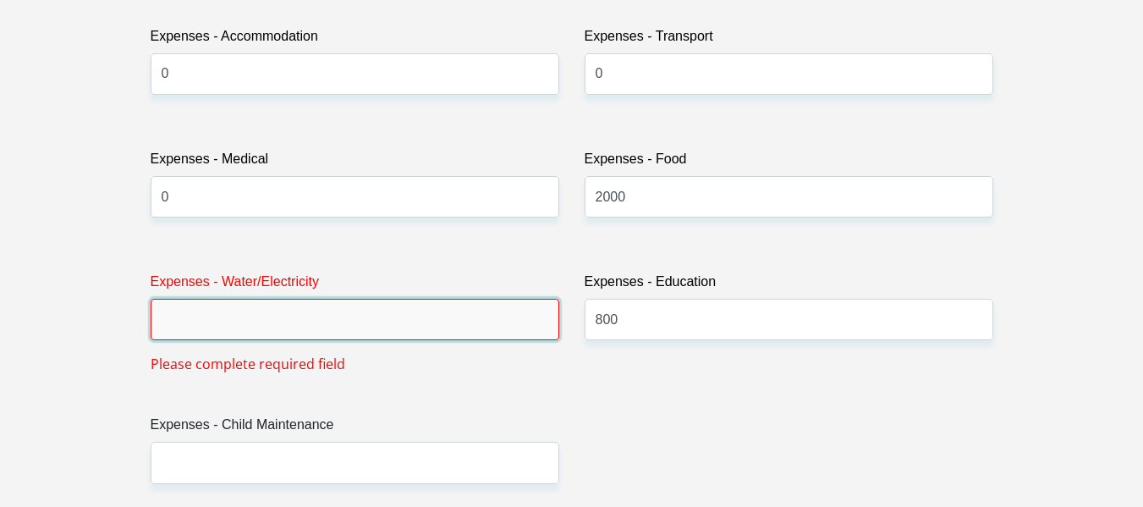
click at [416, 324] on input "Expenses - Water/Electricity" at bounding box center [355, 319] width 409 height 41
click at [301, 322] on input "Expenses - Water/Electricity" at bounding box center [355, 319] width 409 height 41
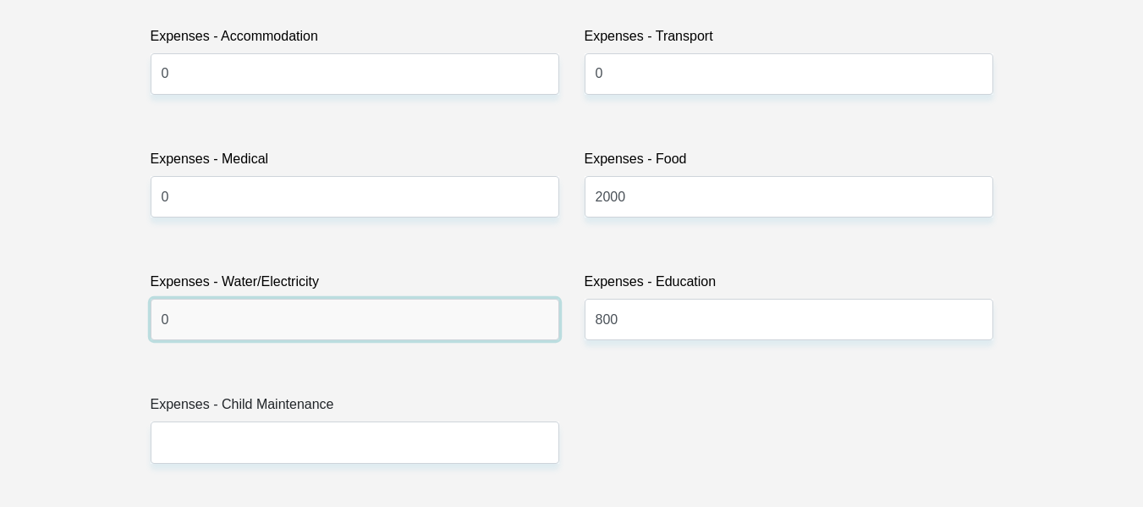
type input "0"
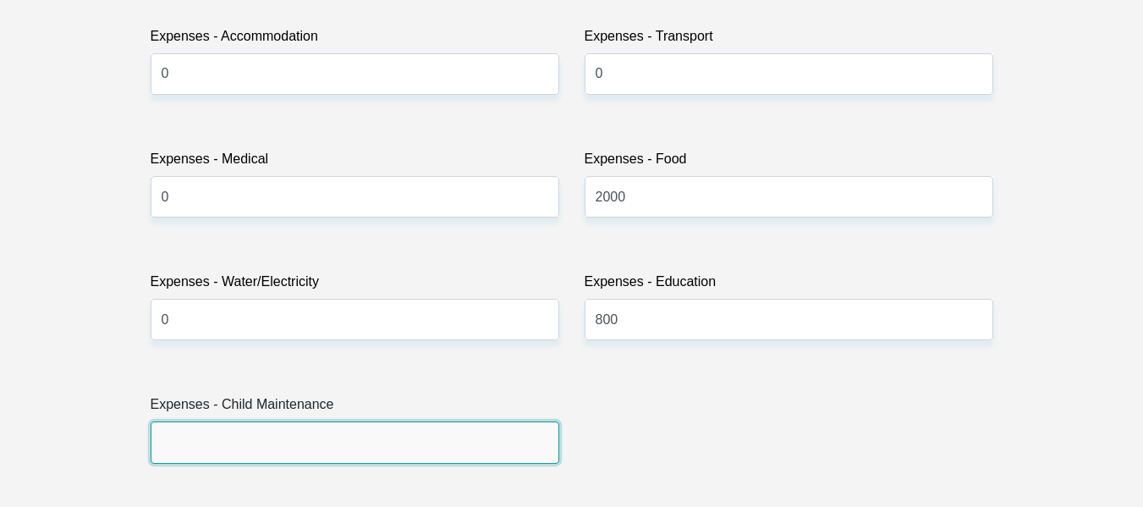
click at [394, 443] on input "Expenses - Child Maintenance" at bounding box center [355, 441] width 409 height 41
type input "0"
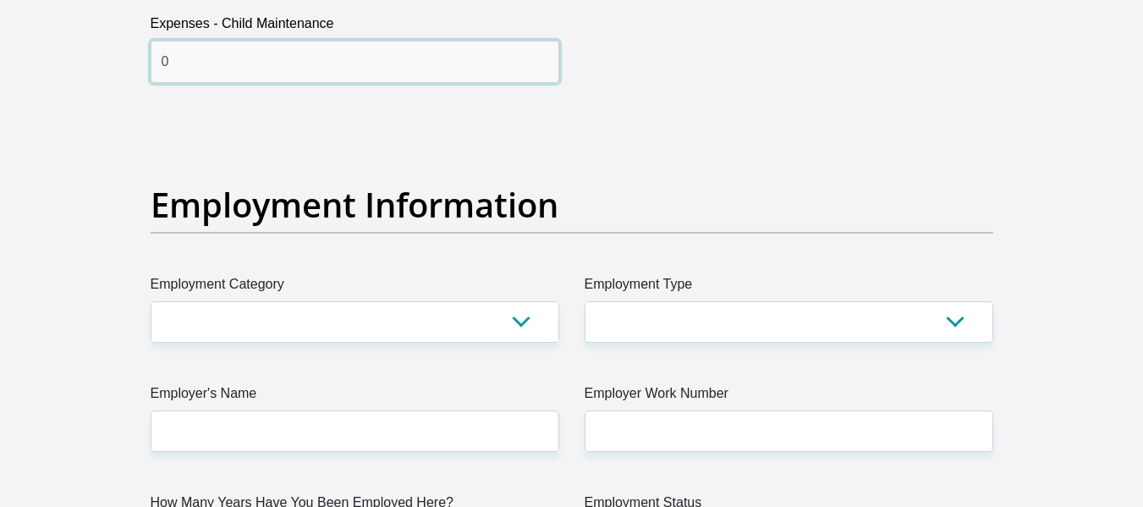
scroll to position [2929, 0]
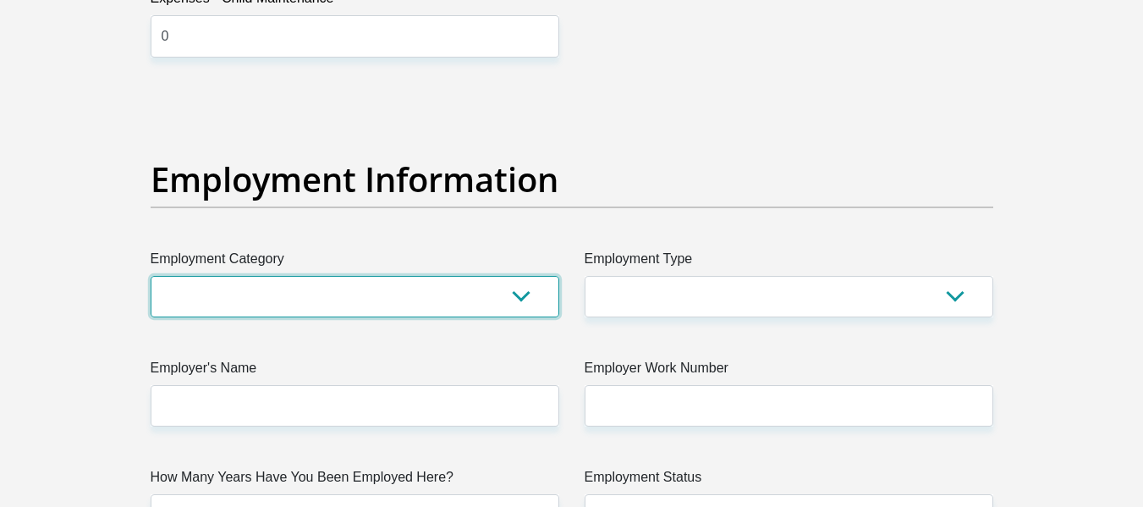
click at [517, 300] on select "AGRICULTURE ALCOHOL & TOBACCO CONSTRUCTION MATERIALS METALLURGY EQUIPMENT FOR R…" at bounding box center [355, 296] width 409 height 41
select select "75"
click at [151, 276] on select "AGRICULTURE ALCOHOL & TOBACCO CONSTRUCTION MATERIALS METALLURGY EQUIPMENT FOR R…" at bounding box center [355, 296] width 409 height 41
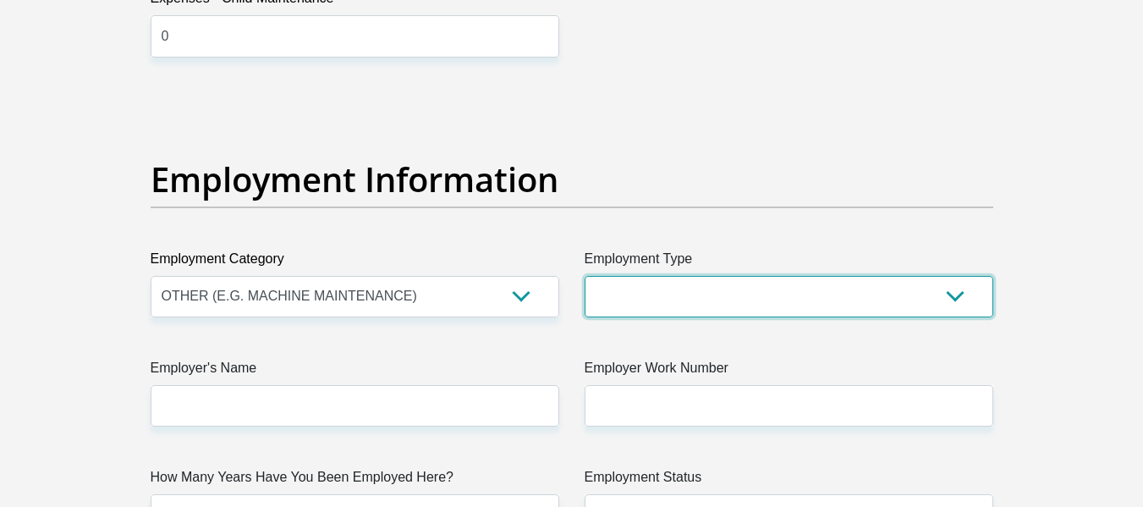
click at [779, 315] on select "College/Lecturer Craft Seller Creative Driver Executive Farmer Forces - Non Com…" at bounding box center [789, 296] width 409 height 41
select select "Office Staff/Clerk"
click at [585, 276] on select "College/Lecturer Craft Seller Creative Driver Executive Farmer Forces - Non Com…" at bounding box center [789, 296] width 409 height 41
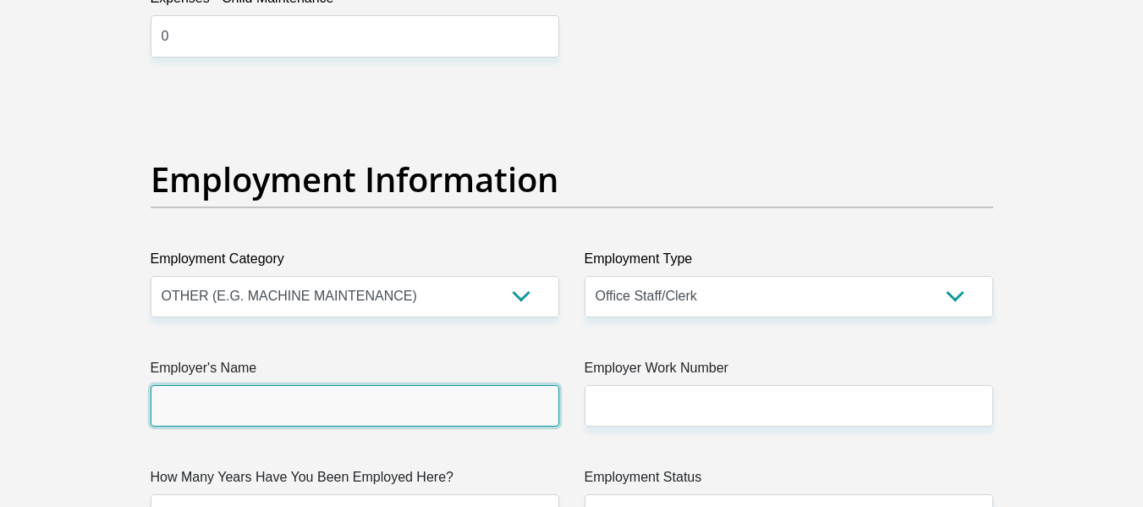
click at [429, 413] on input "Employer's Name" at bounding box center [355, 405] width 409 height 41
click at [316, 412] on input "AfrikaTikkunServices" at bounding box center [355, 405] width 409 height 41
type input "A"
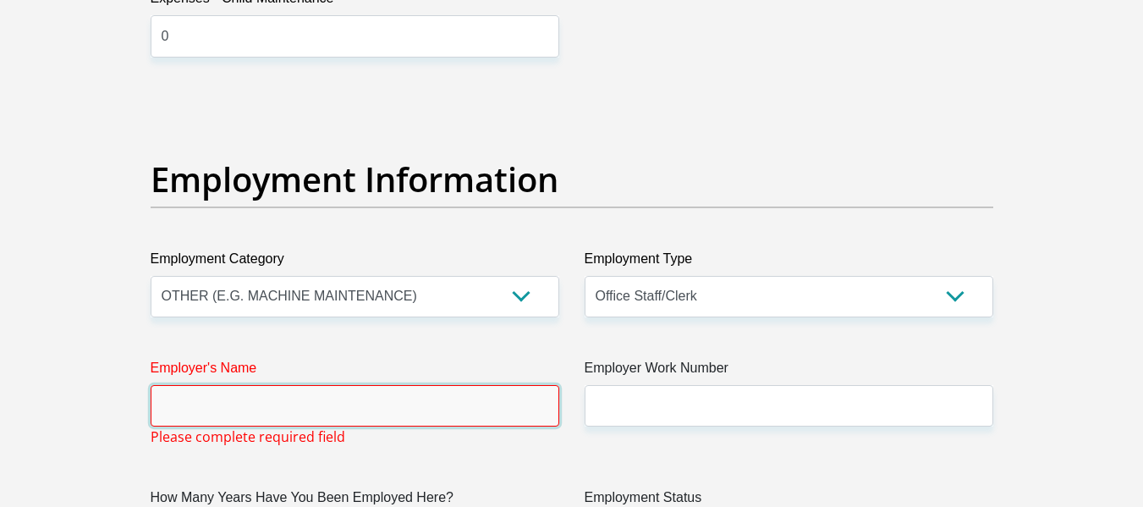
click at [316, 412] on input "Employer's Name" at bounding box center [355, 405] width 409 height 41
type input "CyberSecurityInstitute"
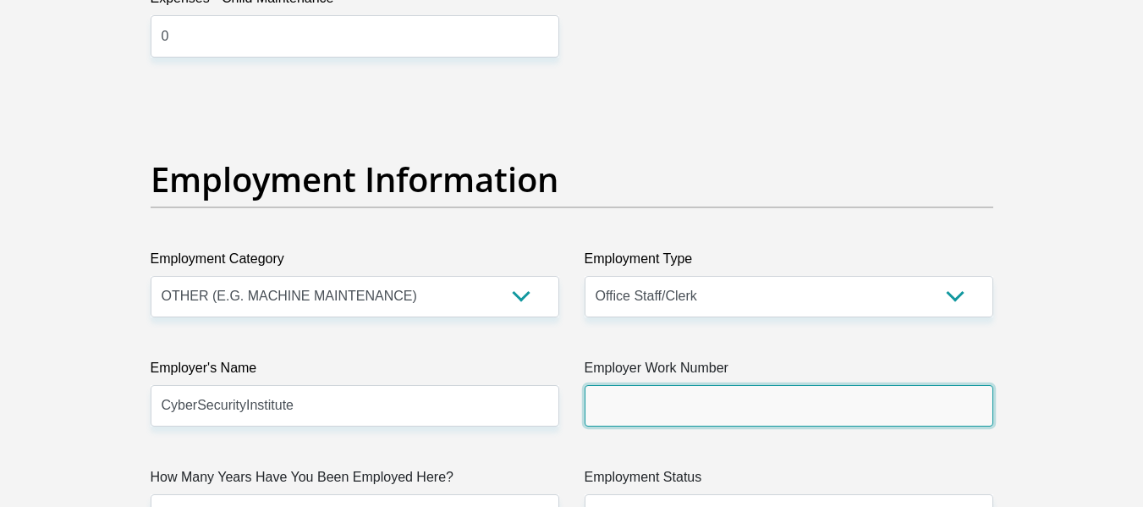
click at [640, 411] on input "Employer Work Number" at bounding box center [789, 405] width 409 height 41
type input "0795491869"
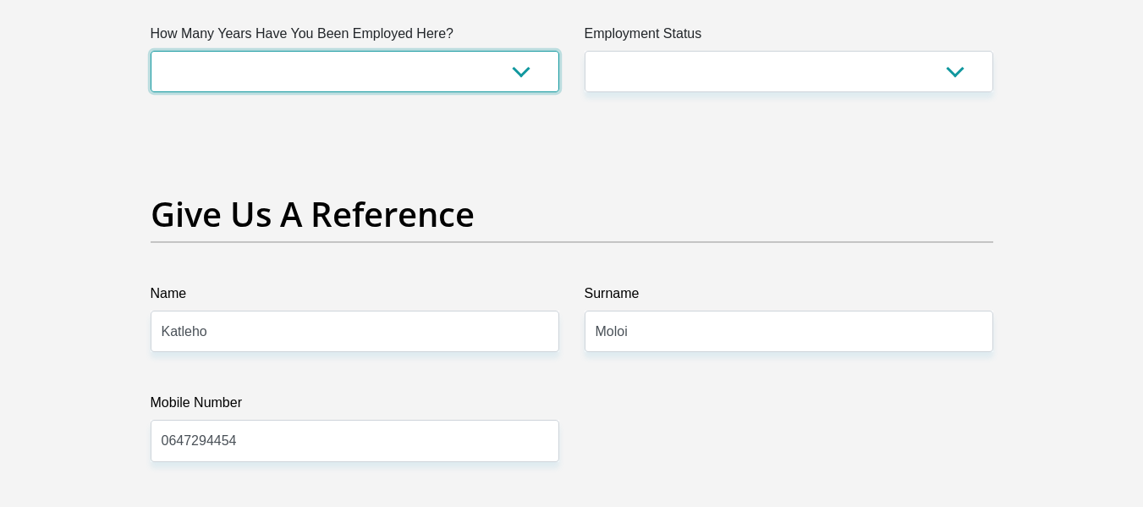
click at [507, 83] on select "less than 1 year 1-3 years 3-5 years 5+ years" at bounding box center [355, 71] width 409 height 41
select select "24"
click at [151, 51] on select "less than 1 year 1-3 years 3-5 years 5+ years" at bounding box center [355, 71] width 409 height 41
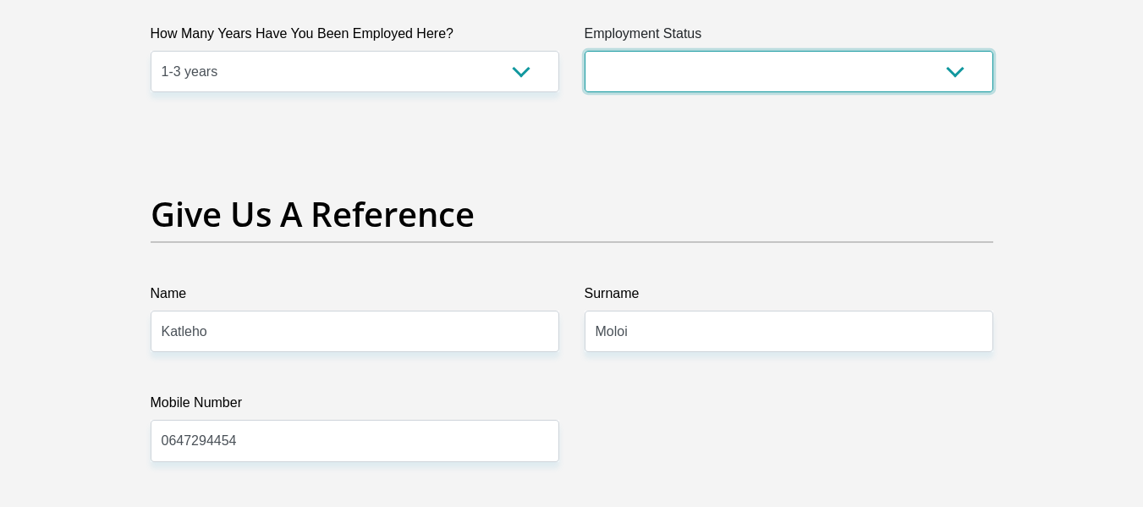
click at [636, 63] on select "Permanent/Full-time Part-time/Casual Contract Worker Self-Employed Housewife Re…" at bounding box center [789, 71] width 409 height 41
select select "1"
click at [585, 51] on select "Permanent/Full-time Part-time/Casual Contract Worker Self-Employed Housewife Re…" at bounding box center [789, 71] width 409 height 41
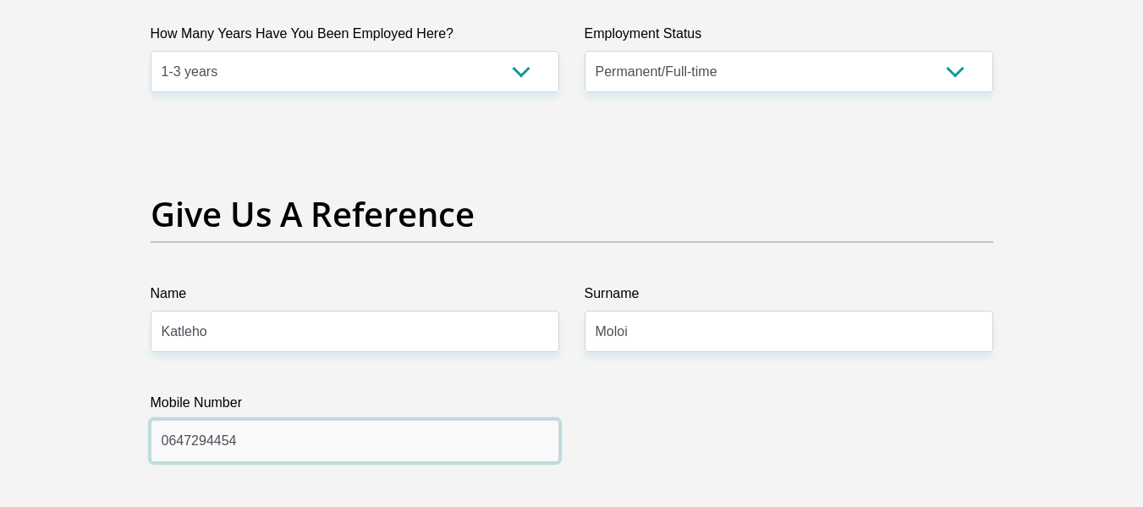
click at [438, 424] on input "0647294454" at bounding box center [355, 440] width 409 height 41
type input "0833431320"
click at [443, 63] on select "less than 1 year 1-3 years 3-5 years 5+ years" at bounding box center [355, 71] width 409 height 41
select select "6"
click at [151, 51] on select "less than 1 year 1-3 years 3-5 years 5+ years" at bounding box center [355, 71] width 409 height 41
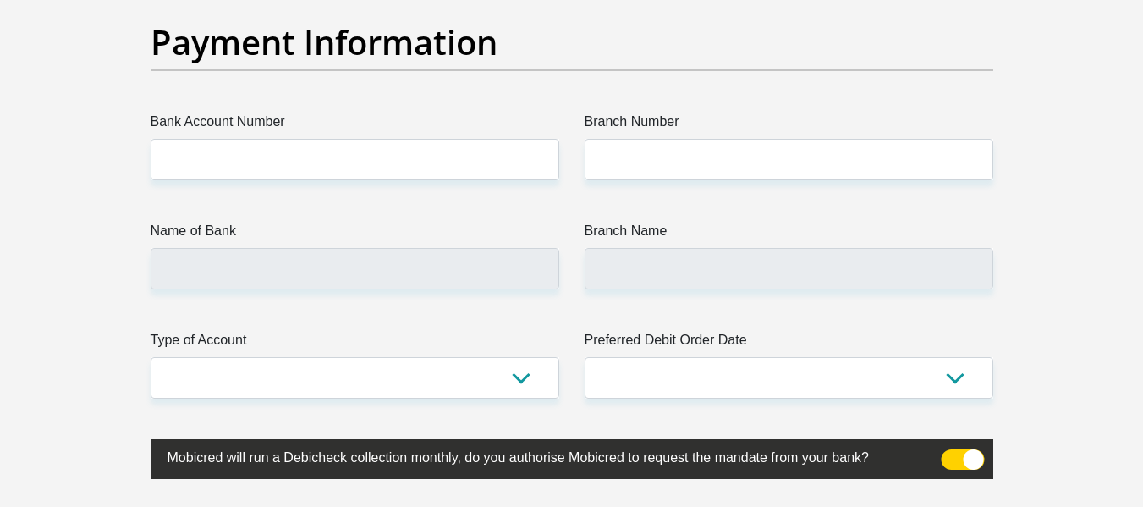
scroll to position [3948, 0]
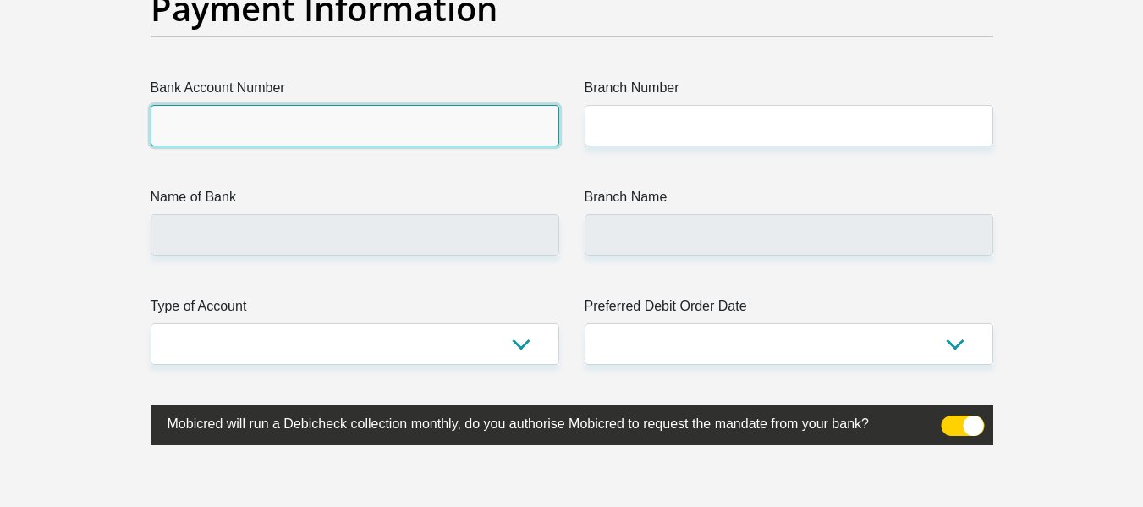
click at [253, 145] on input "Bank Account Number" at bounding box center [355, 125] width 409 height 41
type input "51066827824"
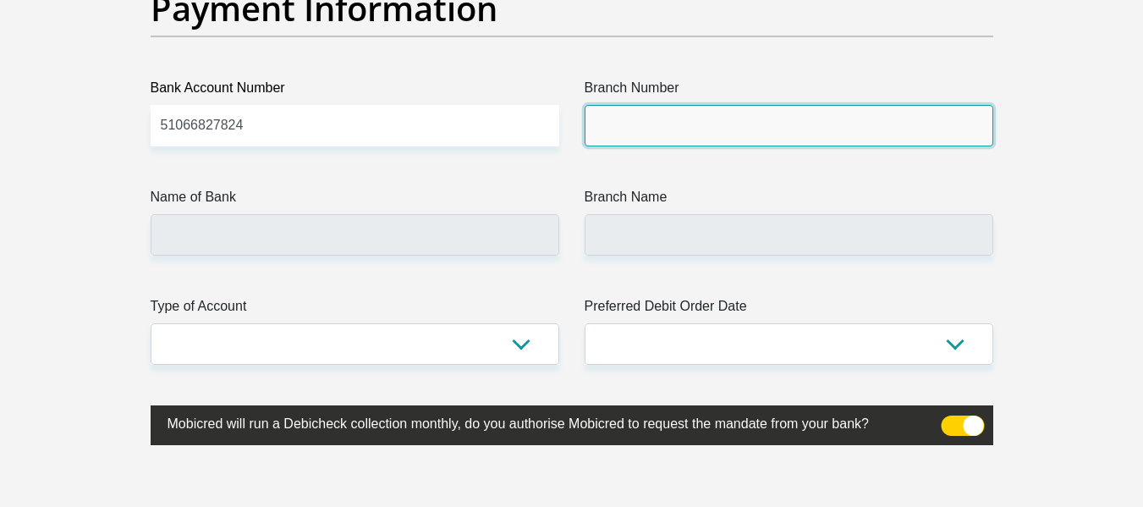
click at [682, 132] on input "Branch Number" at bounding box center [789, 125] width 409 height 41
type input "678910"
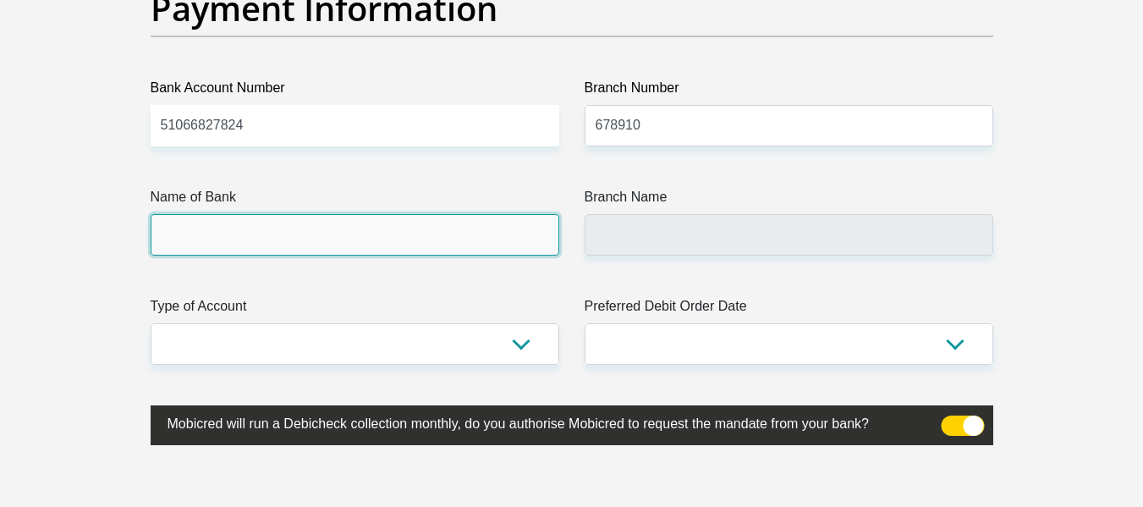
click at [385, 238] on input "Name of Bank" at bounding box center [355, 234] width 409 height 41
type input "TYME BANK LIMITED"
type input "TYME ROSEBANK"
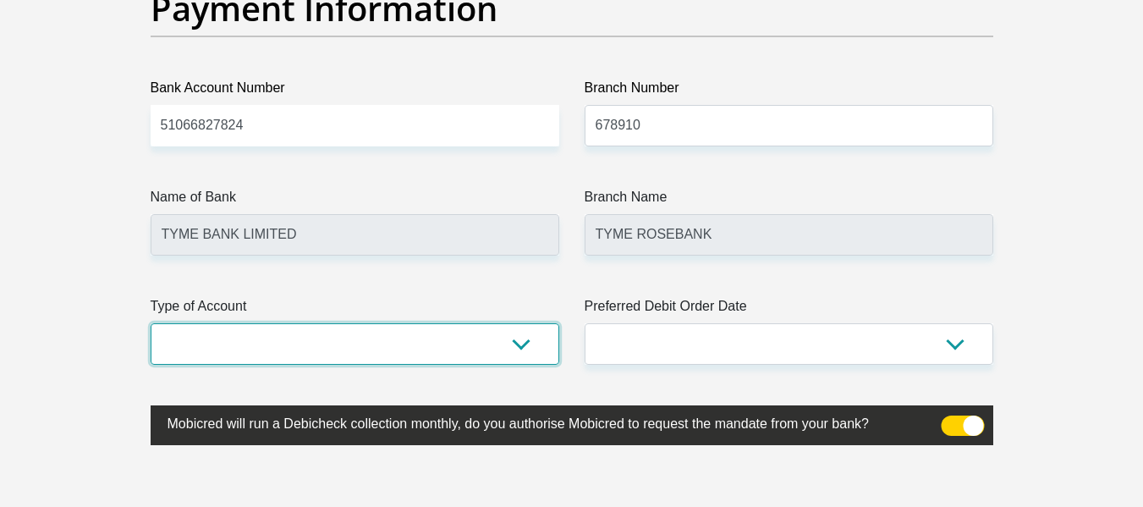
click at [361, 365] on select "Cheque Savings" at bounding box center [355, 343] width 409 height 41
select select "SAV"
click at [151, 323] on select "Cheque Savings" at bounding box center [355, 343] width 409 height 41
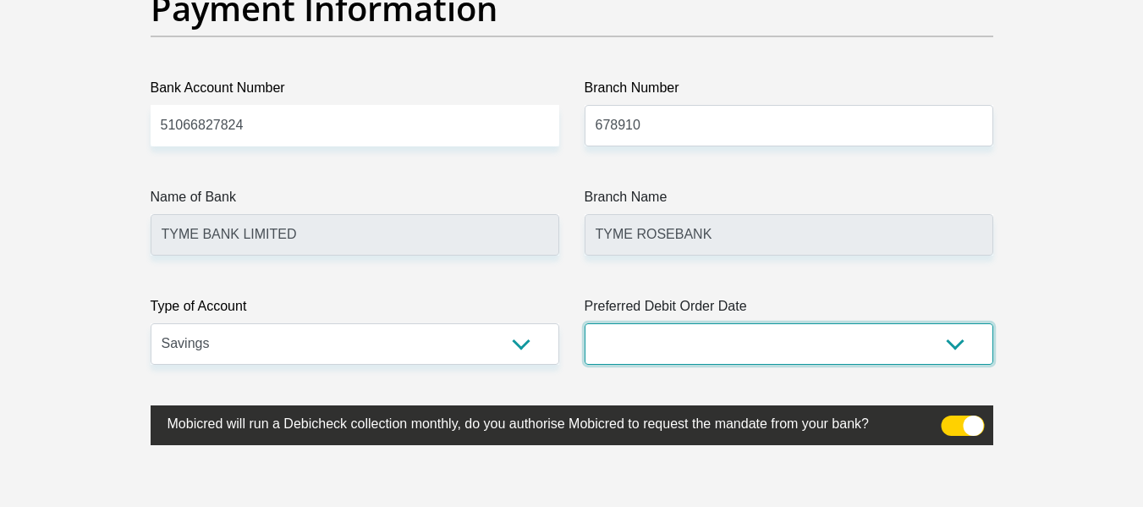
click at [652, 356] on select "1st 2nd 3rd 4th 5th 7th 18th 19th 20th 21st 22nd 23rd 24th 25th 26th 27th 28th …" at bounding box center [789, 343] width 409 height 41
select select "28"
click at [585, 323] on select "1st 2nd 3rd 4th 5th 7th 18th 19th 20th 21st 22nd 23rd 24th 25th 26th 27th 28th …" at bounding box center [789, 343] width 409 height 41
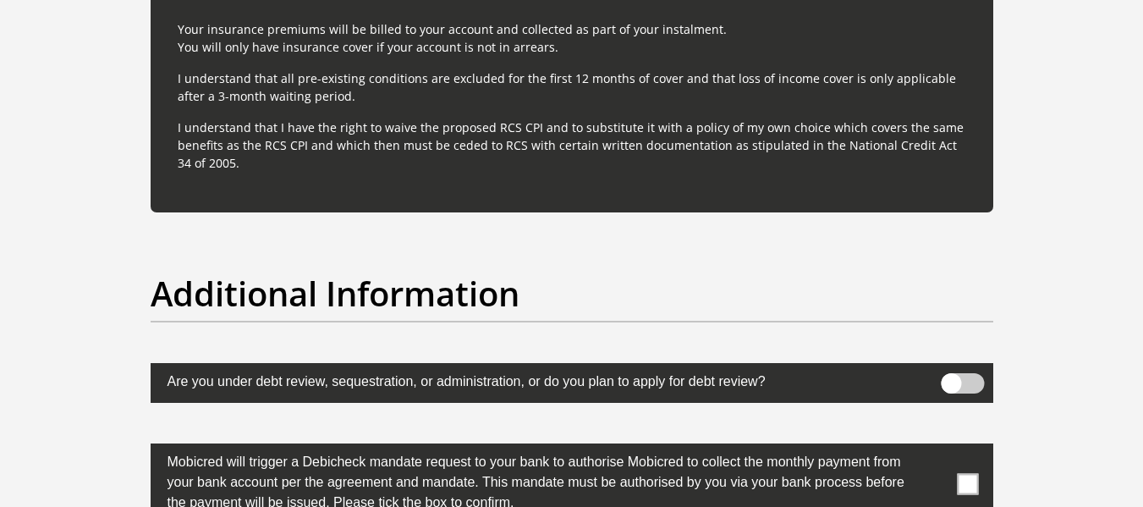
scroll to position [5485, 0]
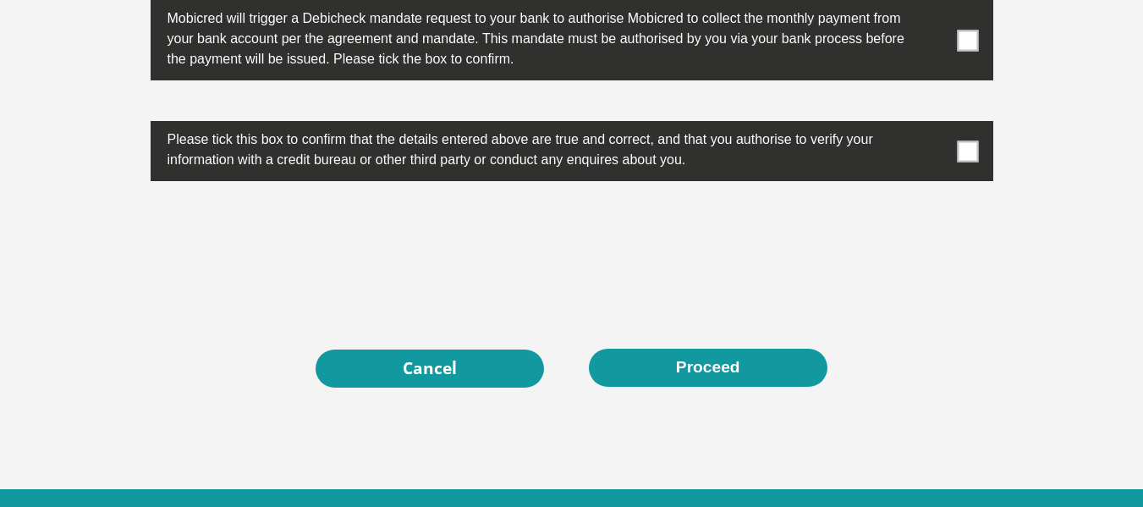
click at [972, 18] on label at bounding box center [572, 40] width 843 height 80
click at [934, 4] on input "checkbox" at bounding box center [934, 4] width 0 height 0
click at [962, 162] on label at bounding box center [572, 151] width 843 height 60
click at [934, 125] on input "checkbox" at bounding box center [934, 125] width 0 height 0
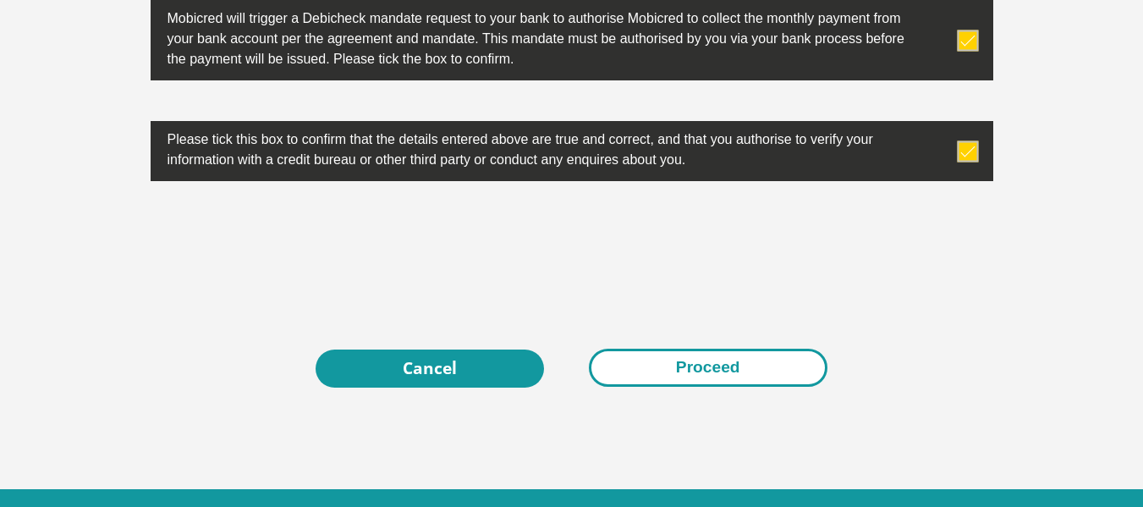
click at [813, 364] on button "Proceed" at bounding box center [708, 368] width 239 height 38
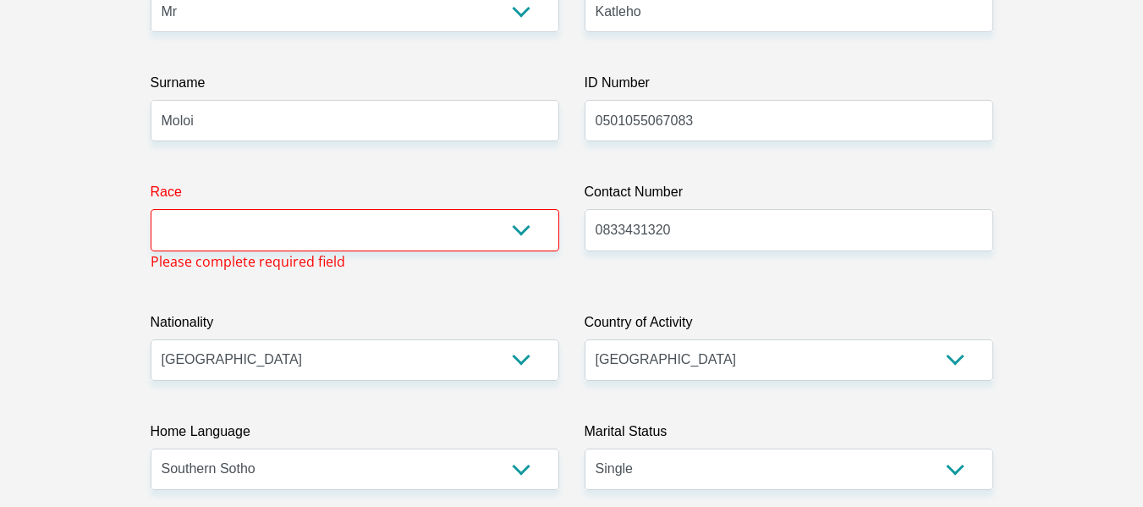
scroll to position [300, 0]
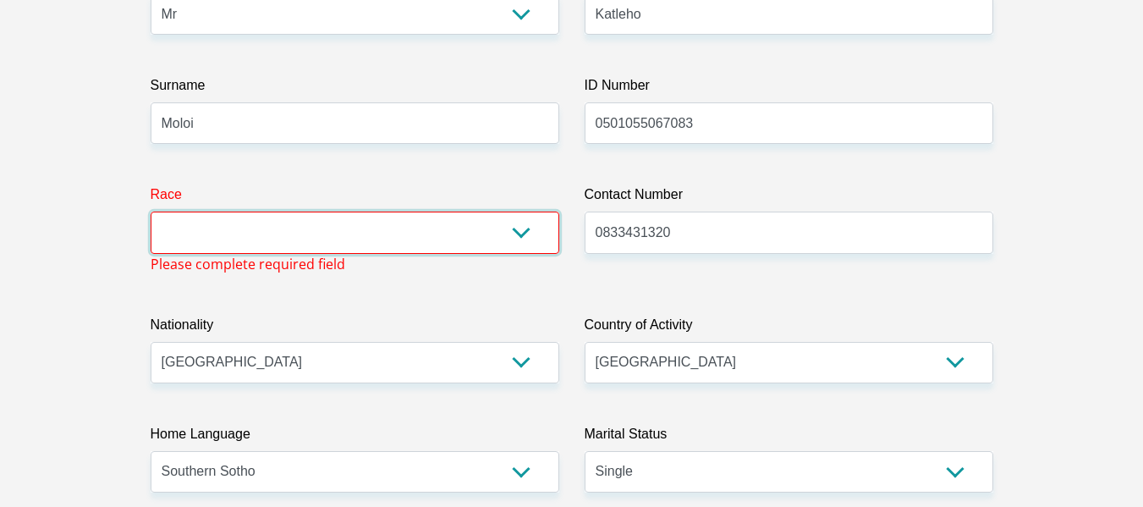
click at [450, 234] on select "Black Coloured Indian White Other" at bounding box center [355, 232] width 409 height 41
select select "1"
click at [151, 212] on select "Black Coloured Indian White Other" at bounding box center [355, 232] width 409 height 41
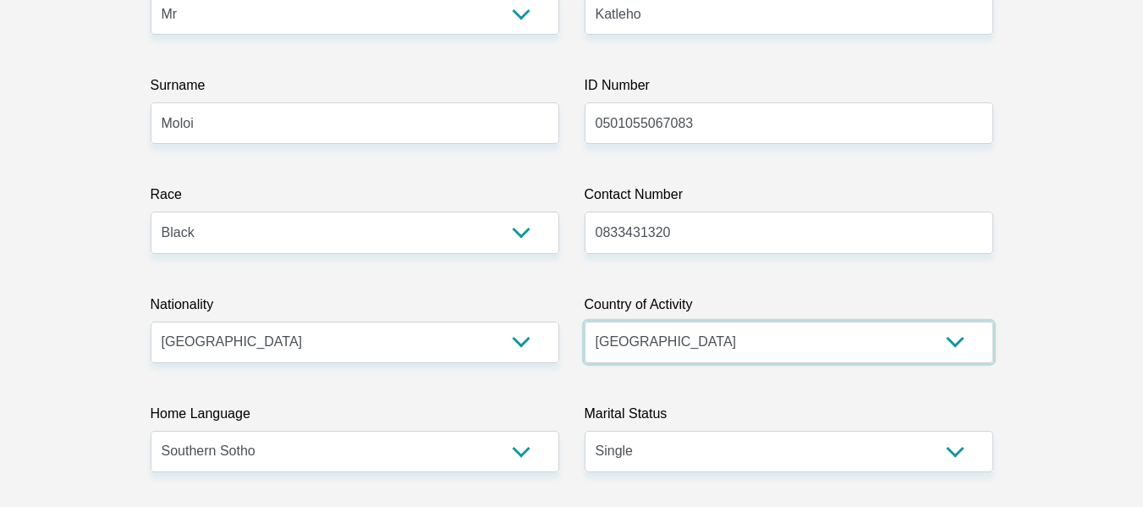
click at [696, 345] on select "South Africa Afghanistan Aland Islands Albania Algeria America Samoa American V…" at bounding box center [789, 342] width 409 height 41
click at [585, 322] on select "South Africa Afghanistan Aland Islands Albania Algeria America Samoa American V…" at bounding box center [789, 342] width 409 height 41
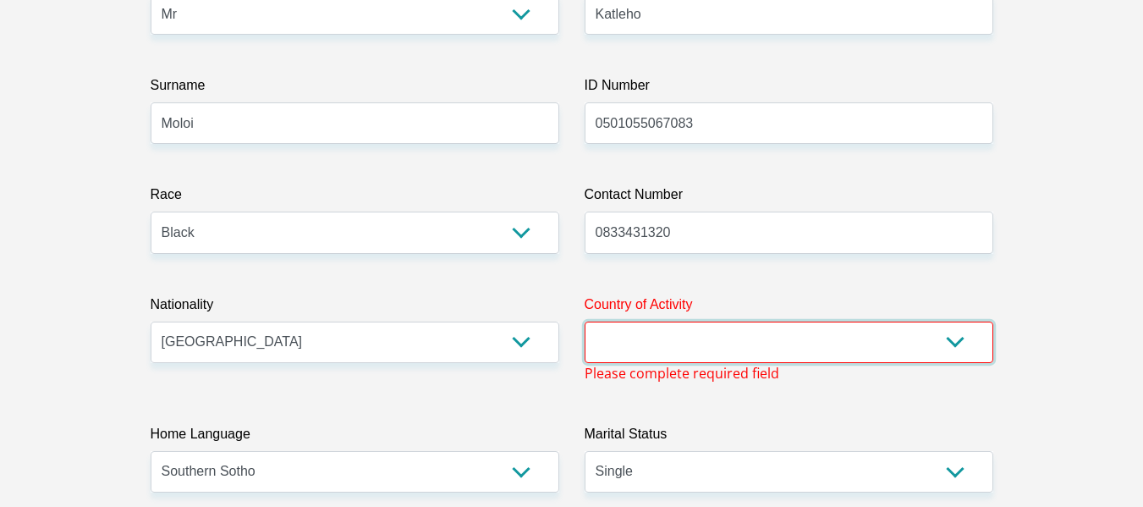
click at [620, 336] on select "South Africa Afghanistan Aland Islands Albania Algeria America Samoa American V…" at bounding box center [789, 342] width 409 height 41
select select "ZAF"
click at [585, 322] on select "South Africa Afghanistan Aland Islands Albania Algeria America Samoa American V…" at bounding box center [789, 342] width 409 height 41
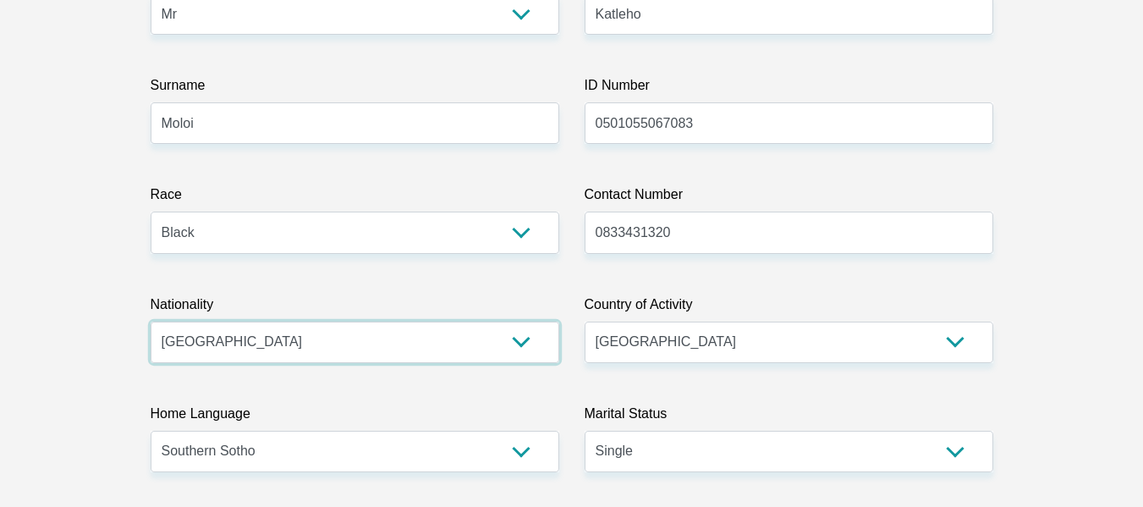
click at [332, 333] on select "South Africa Afghanistan Aland Islands Albania Algeria America Samoa American V…" at bounding box center [355, 342] width 409 height 41
click at [151, 322] on select "South Africa Afghanistan Aland Islands Albania Algeria America Samoa American V…" at bounding box center [355, 342] width 409 height 41
click at [673, 25] on input "Katleho" at bounding box center [789, 13] width 409 height 41
type input "Katleho"
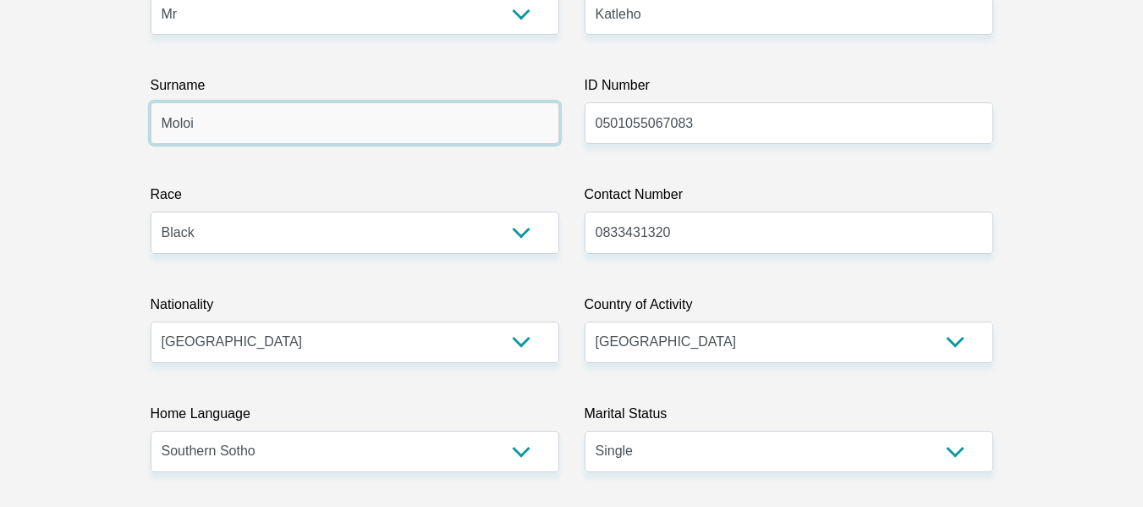
click at [448, 112] on input "Moloi" at bounding box center [355, 122] width 409 height 41
type input "Moloi"
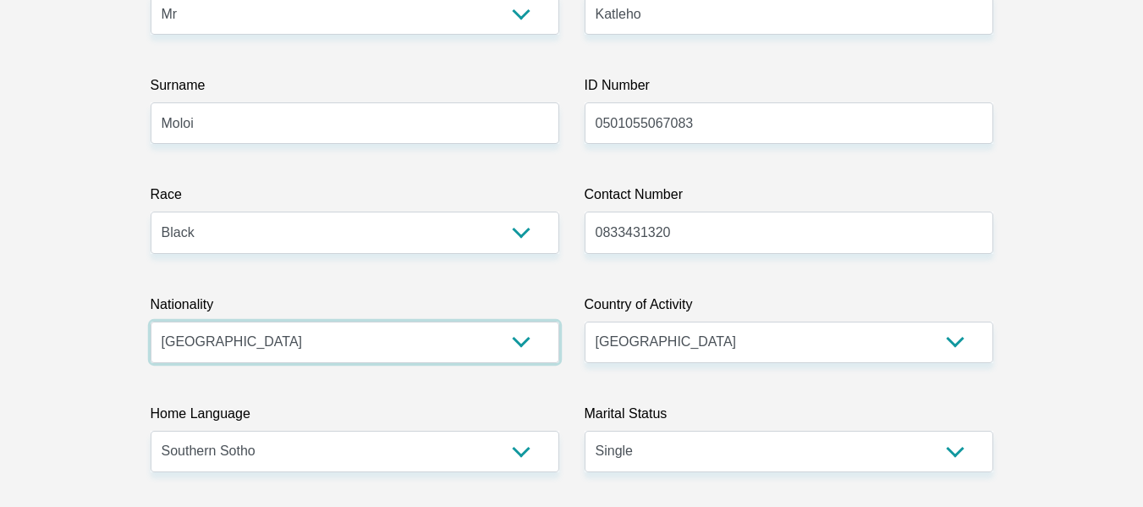
click at [449, 346] on select "South Africa Afghanistan Aland Islands Albania Algeria America Samoa American V…" at bounding box center [355, 342] width 409 height 41
click at [151, 322] on select "South Africa Afghanistan Aland Islands Albania Algeria America Samoa American V…" at bounding box center [355, 342] width 409 height 41
click at [327, 361] on select "South Africa Afghanistan Aland Islands Albania Algeria America Samoa American V…" at bounding box center [355, 342] width 409 height 41
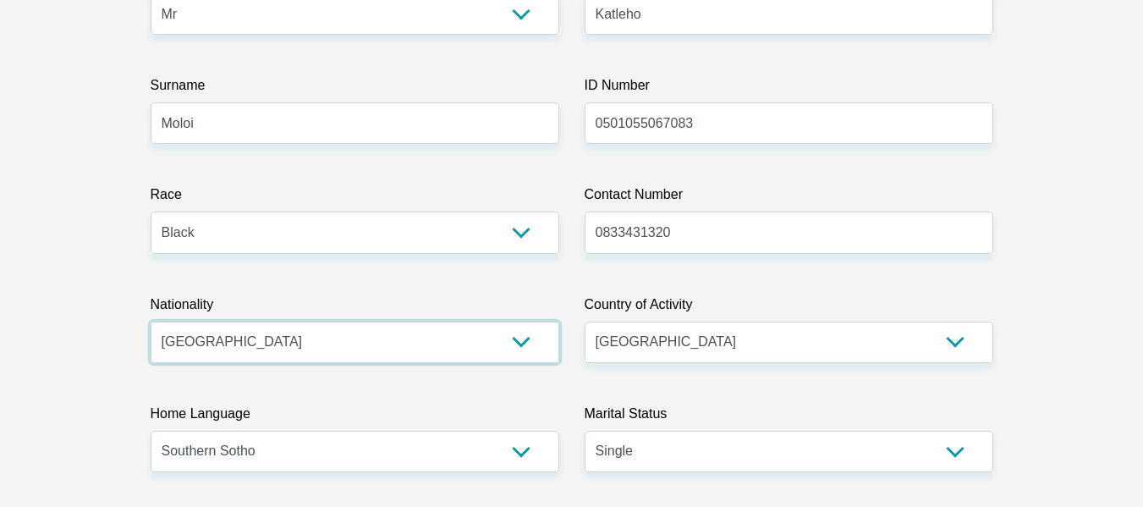
select select "ZAF"
click at [151, 322] on select "South Africa Afghanistan Aland Islands Albania Algeria America Samoa American V…" at bounding box center [355, 342] width 409 height 41
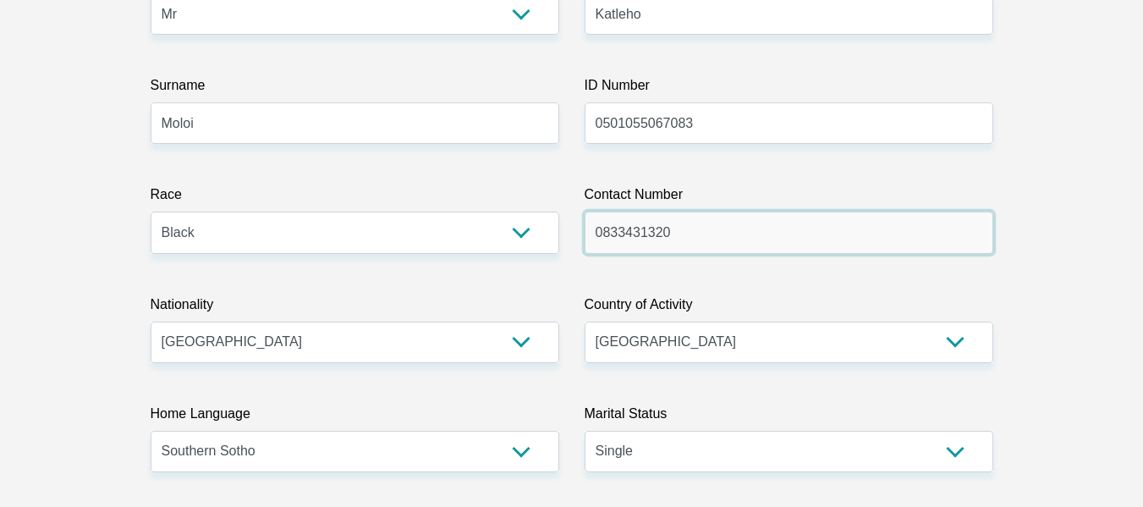
click at [705, 228] on input "0833431320" at bounding box center [789, 232] width 409 height 41
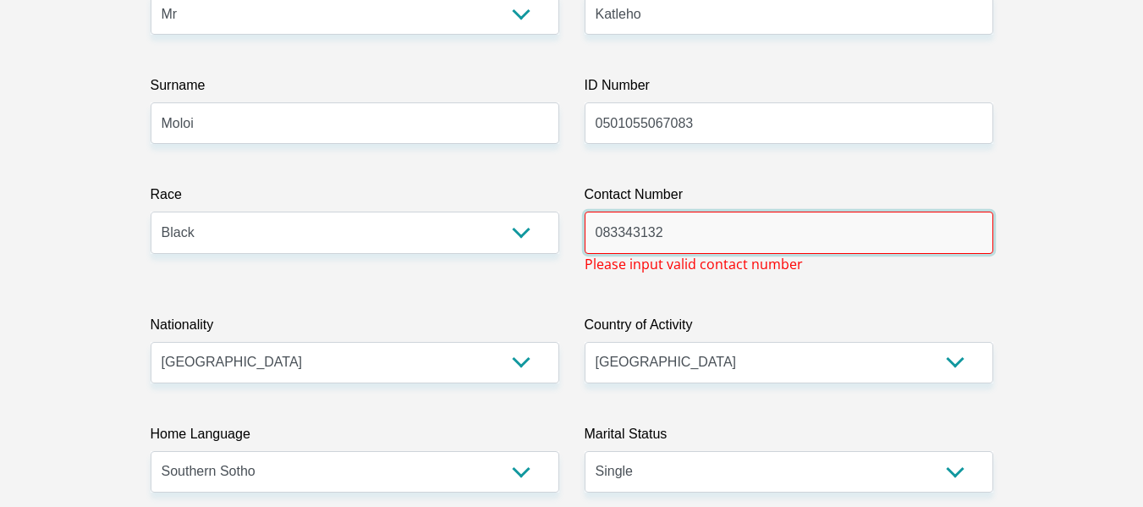
type input "0833431320"
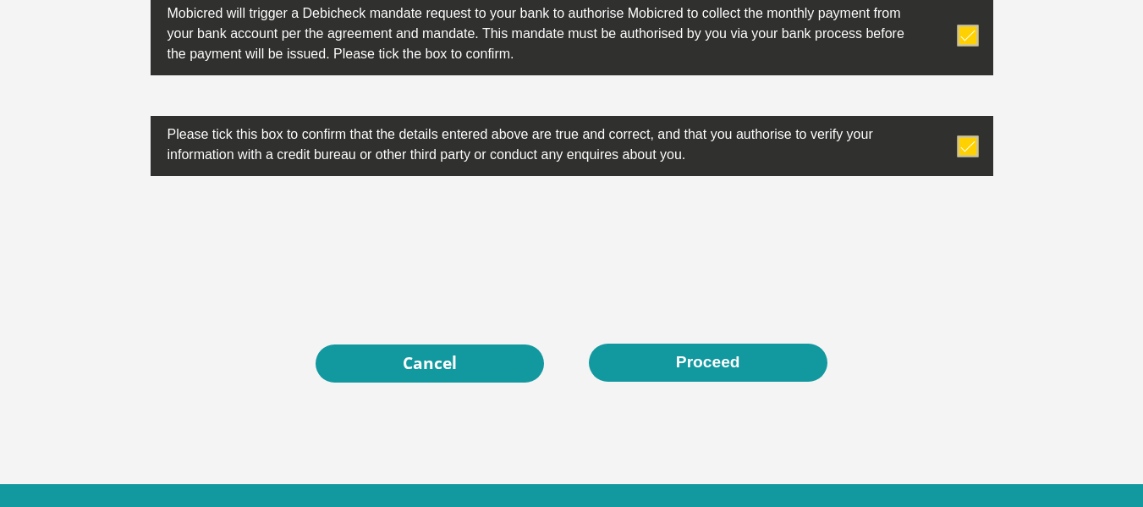
scroll to position [5565, 0]
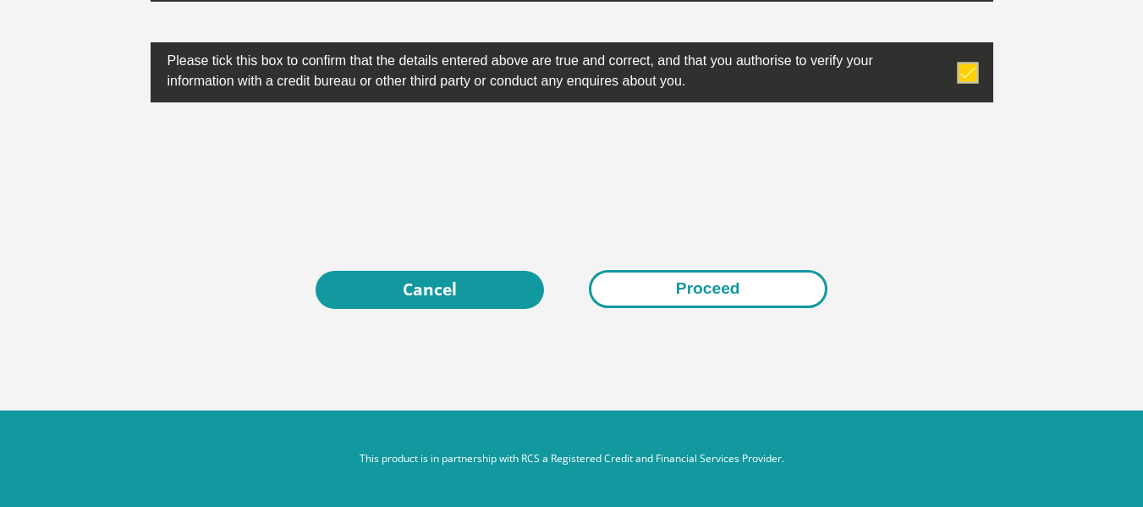
click at [695, 296] on button "Proceed" at bounding box center [708, 289] width 239 height 38
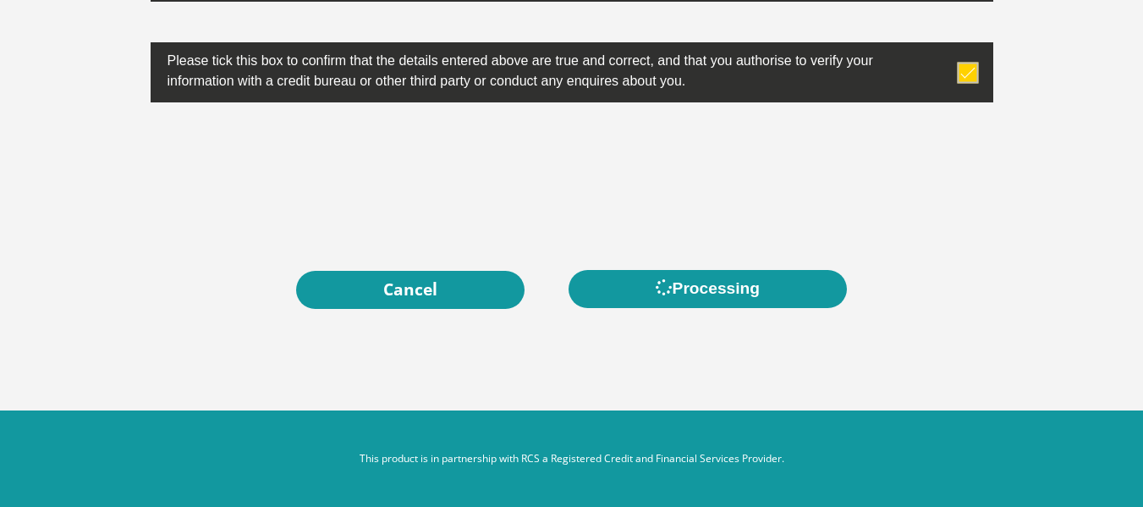
scroll to position [0, 0]
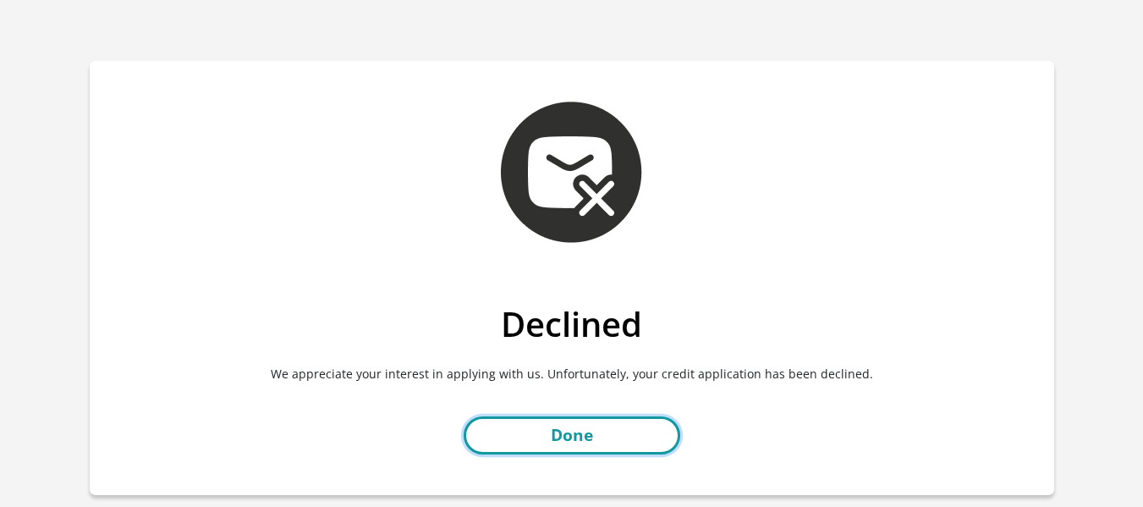
click at [592, 445] on link "Done" at bounding box center [572, 435] width 217 height 38
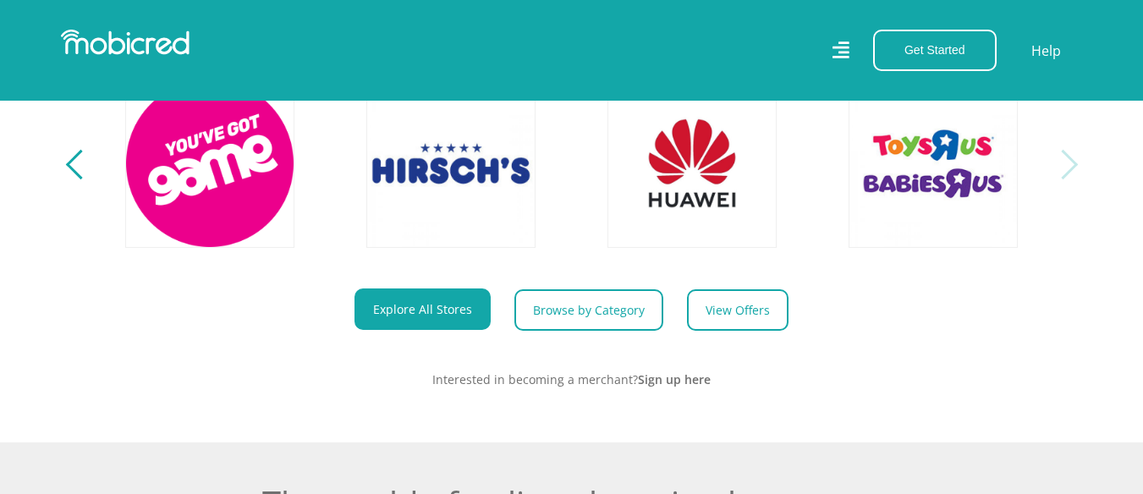
scroll to position [641, 0]
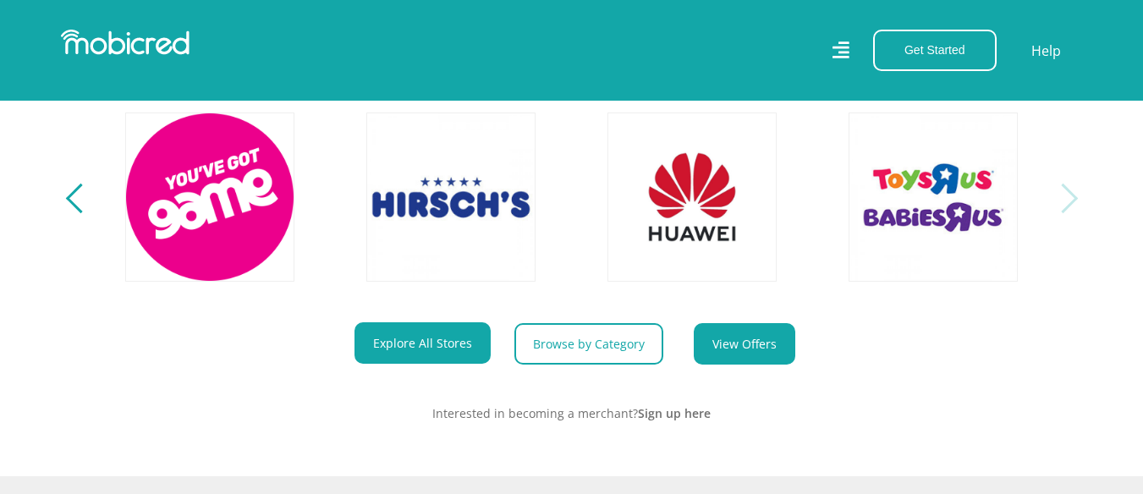
click at [753, 361] on link "View Offers" at bounding box center [745, 343] width 102 height 41
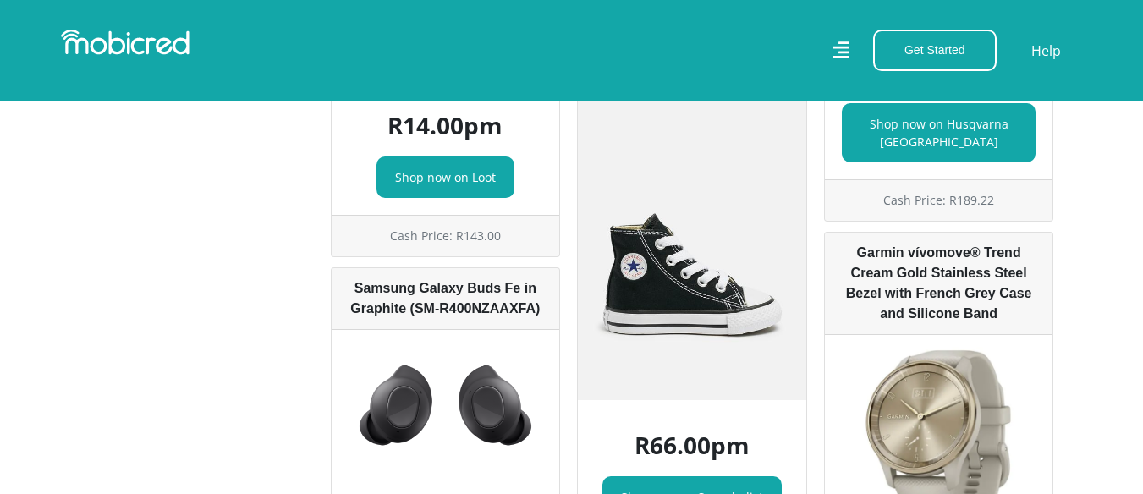
scroll to position [2512, 0]
